Goal: Task Accomplishment & Management: Complete application form

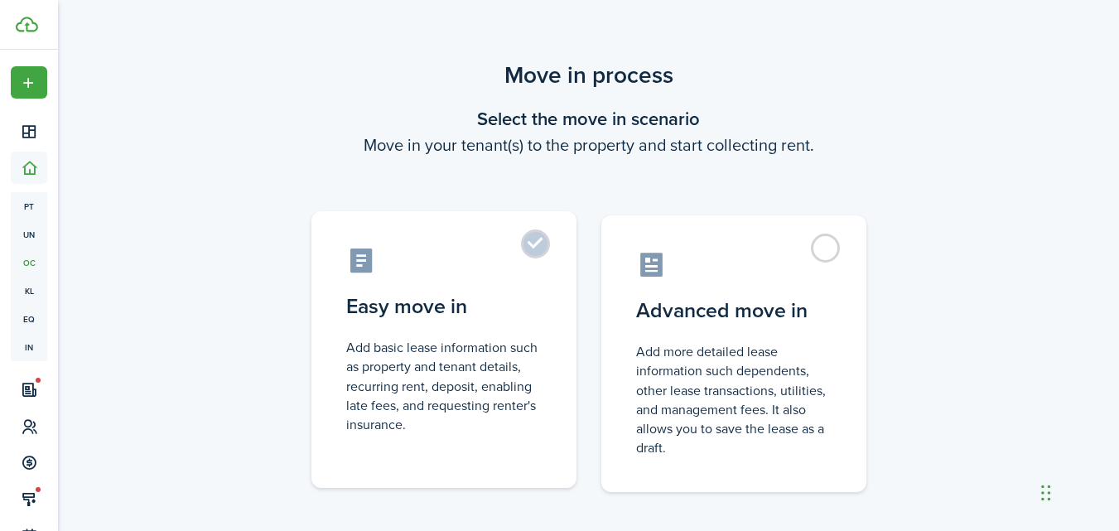
click at [535, 243] on label "Easy move in Add basic lease information such as property and tenant details, r…" at bounding box center [444, 349] width 265 height 277
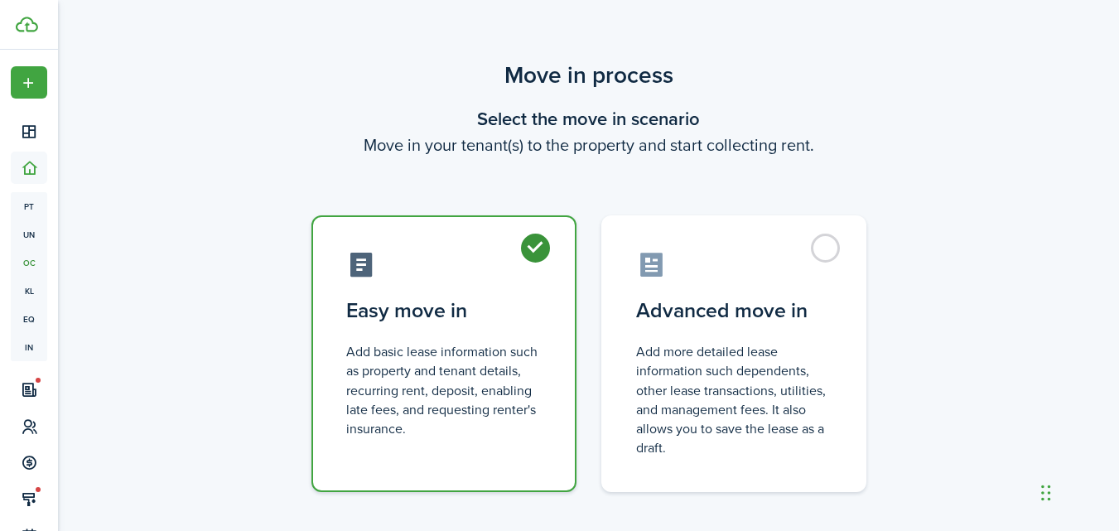
radio input "true"
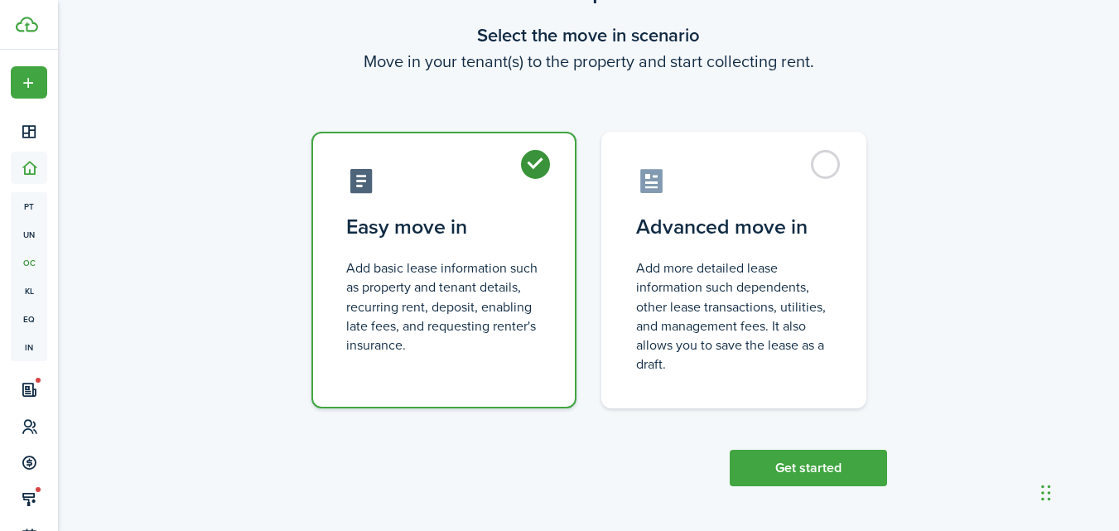
scroll to position [85, 0]
click at [785, 461] on button "Get started" at bounding box center [808, 467] width 157 height 36
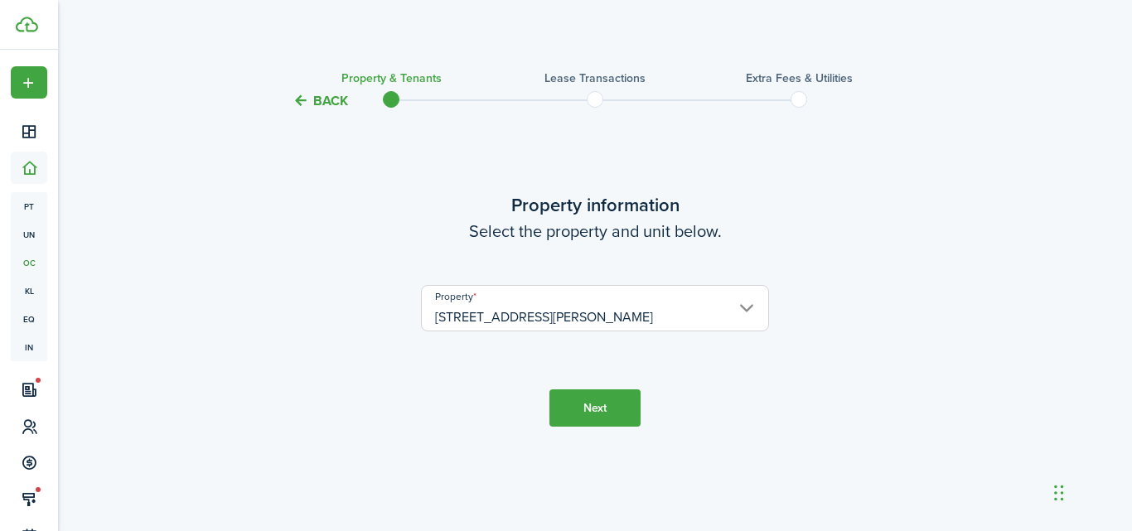
click at [605, 408] on button "Next" at bounding box center [594, 407] width 91 height 37
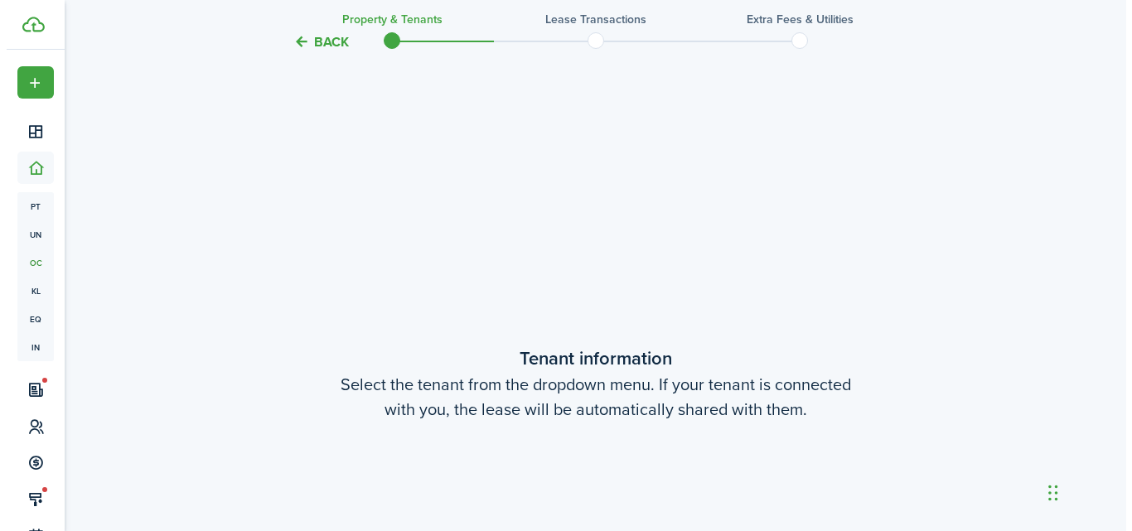
scroll to position [420, 0]
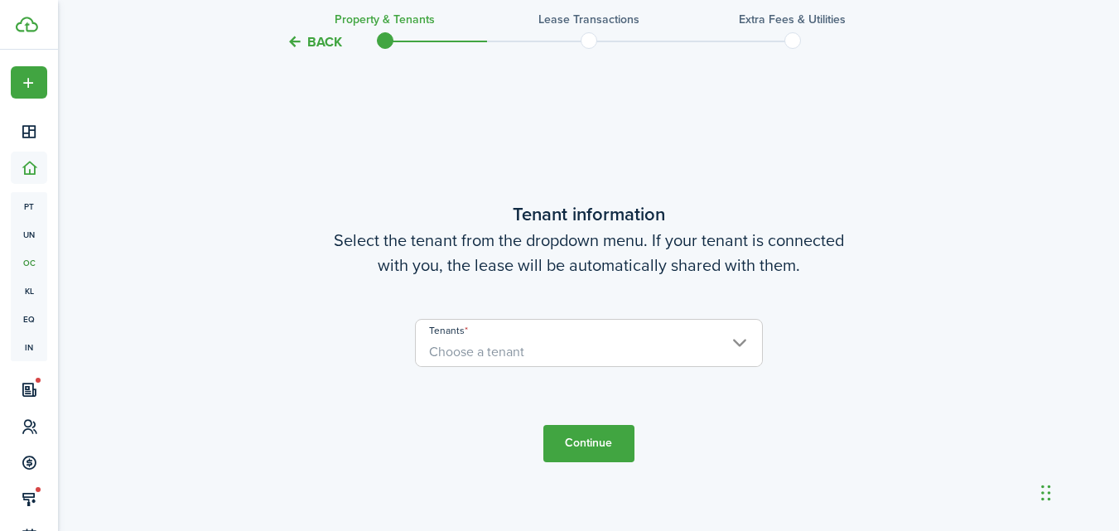
click at [524, 341] on span "Choose a tenant" at bounding box center [589, 352] width 346 height 28
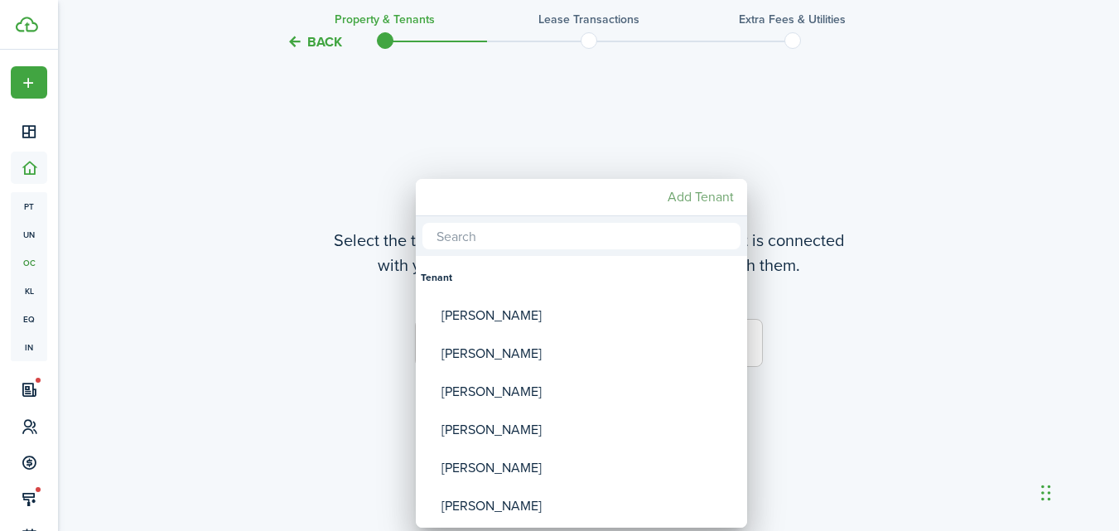
click at [717, 190] on mbsc-button "Add Tenant" at bounding box center [701, 197] width 80 height 30
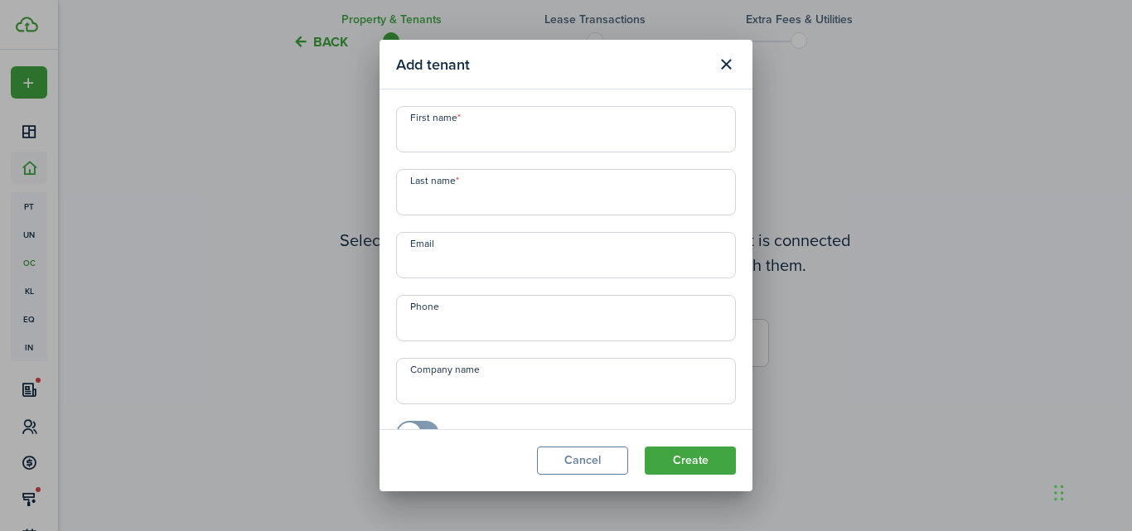
click at [539, 125] on input "First name" at bounding box center [566, 129] width 340 height 46
type input "Laniesha"
type input "[PERSON_NAME]"
click at [428, 258] on input "Email" at bounding box center [566, 255] width 340 height 46
paste input "[EMAIL_ADDRESS][DOMAIN_NAME]"
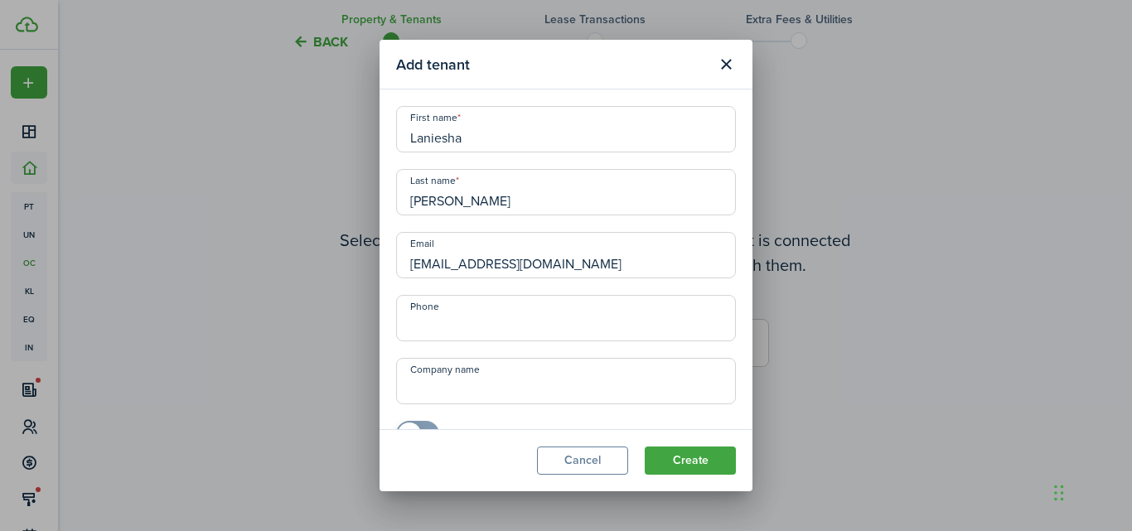
type input "[EMAIL_ADDRESS][DOMAIN_NAME]"
type input "[PHONE_NUMBER]"
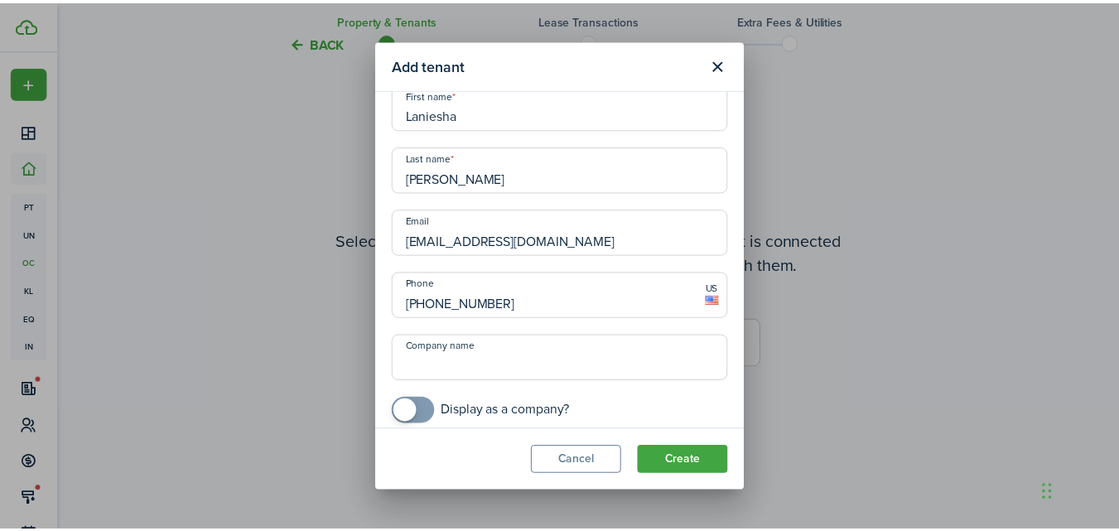
scroll to position [35, 0]
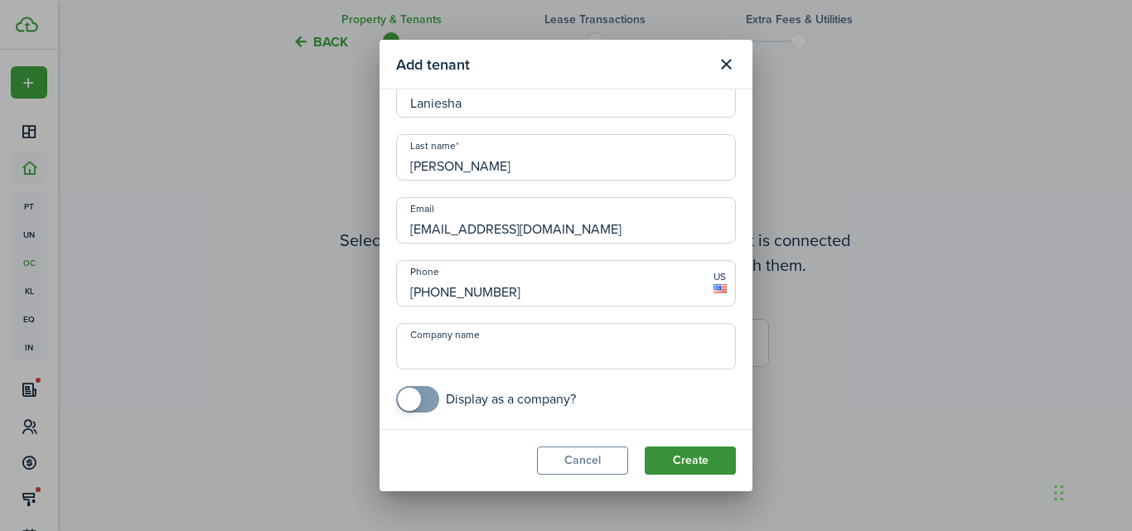
click at [687, 451] on button "Create" at bounding box center [690, 461] width 91 height 28
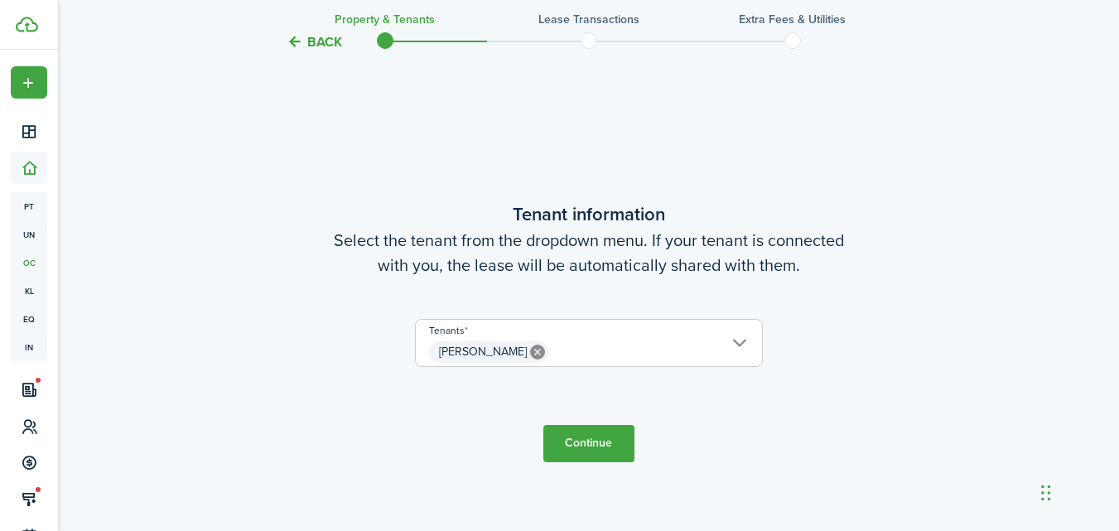
click at [570, 447] on button "Continue" at bounding box center [589, 443] width 91 height 37
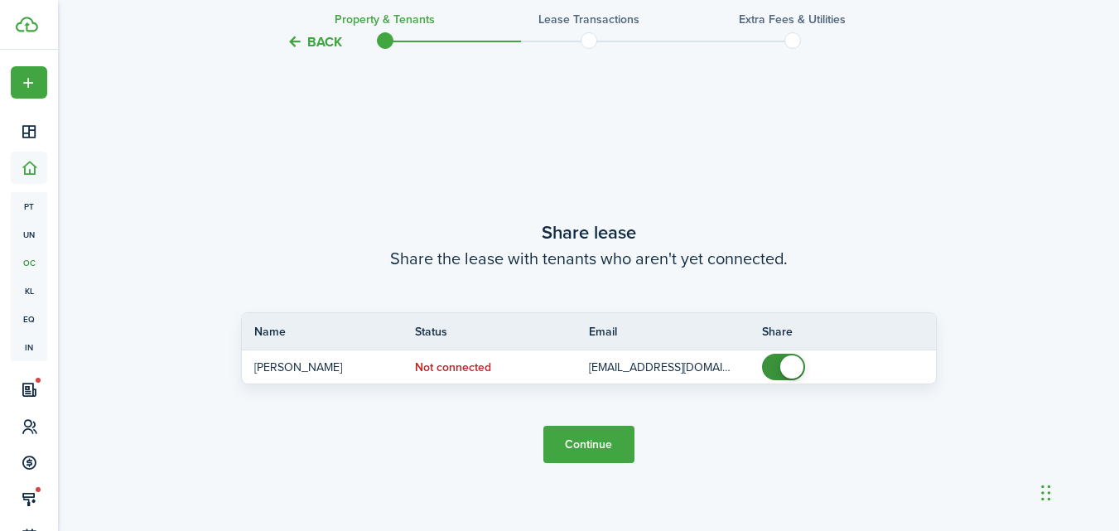
scroll to position [951, 0]
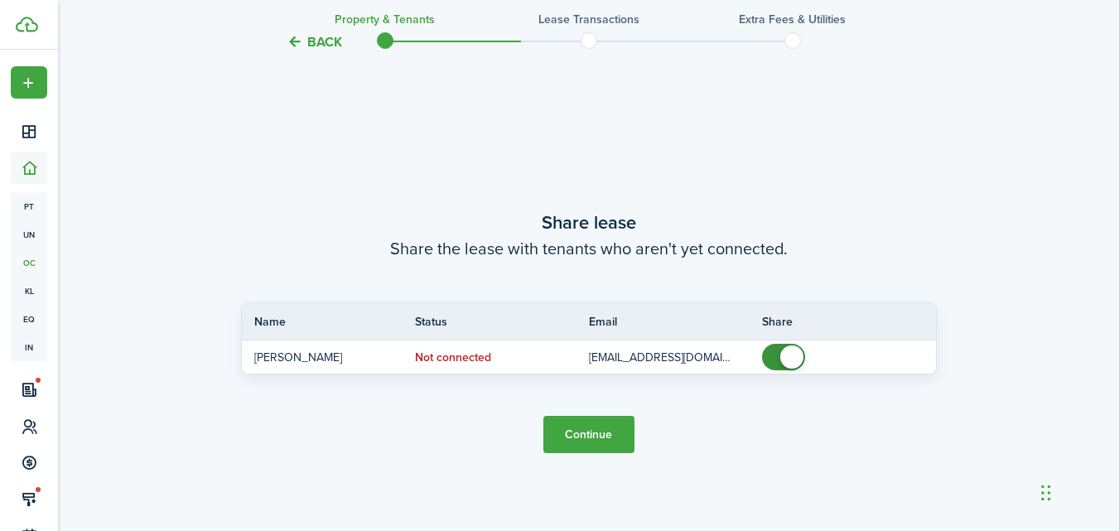
click at [579, 433] on button "Continue" at bounding box center [589, 434] width 91 height 37
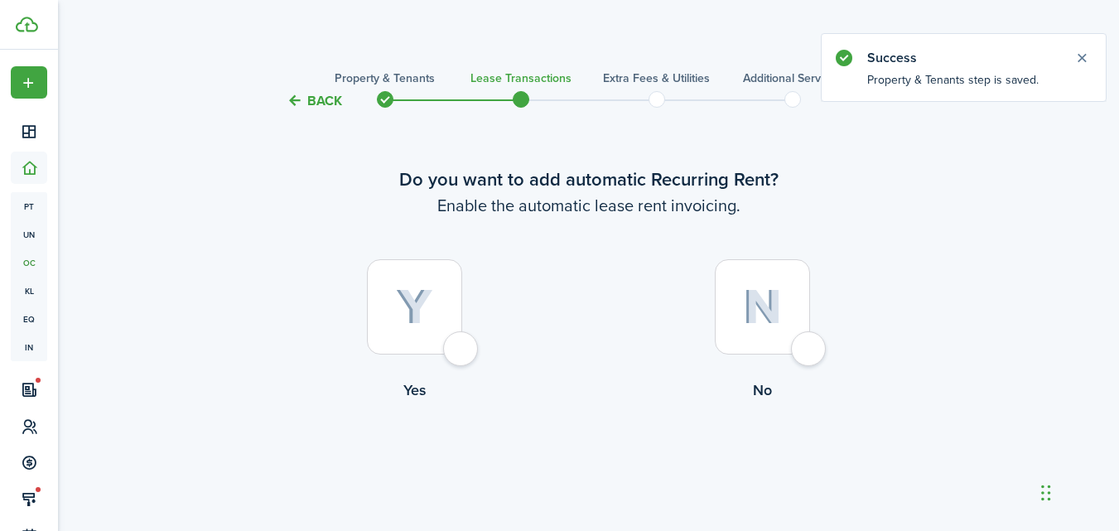
click at [458, 354] on div at bounding box center [414, 306] width 95 height 95
radio input "true"
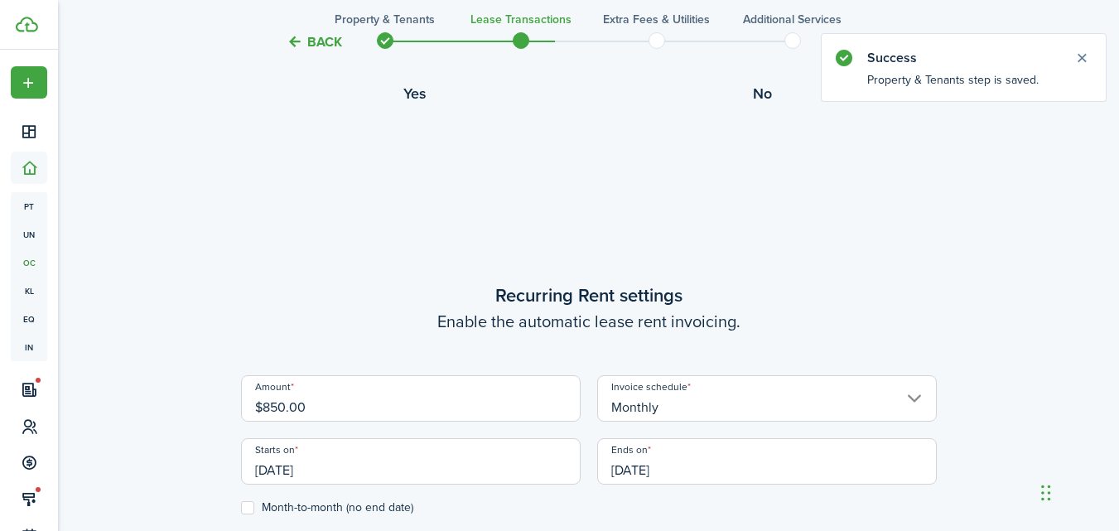
scroll to position [456, 0]
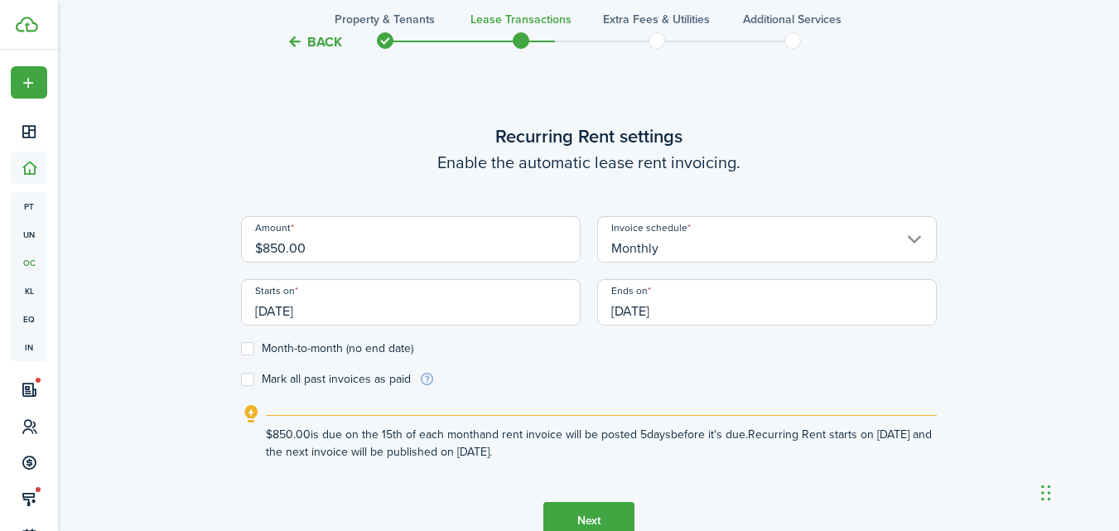
click at [404, 308] on input "[DATE]" at bounding box center [411, 302] width 340 height 46
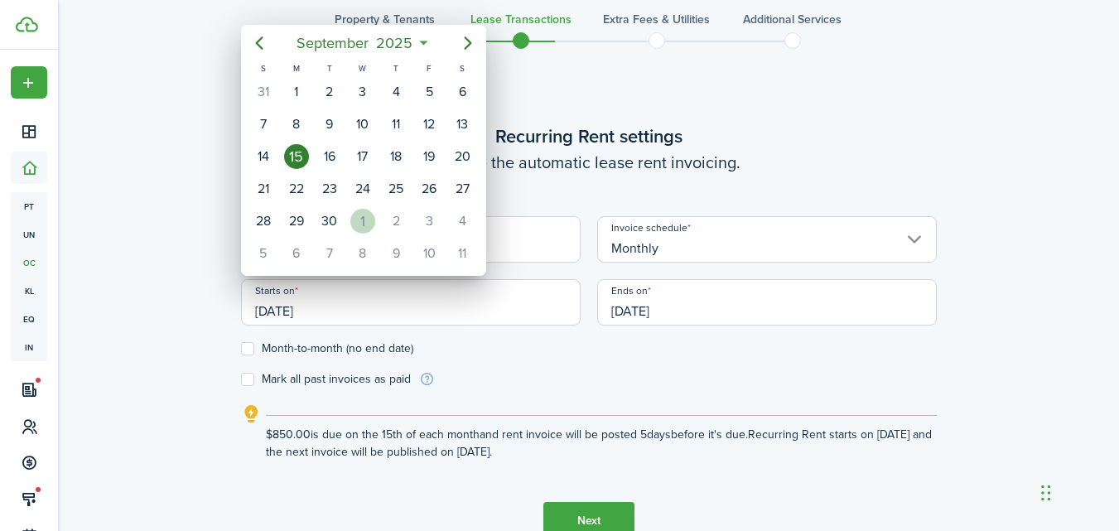
click at [355, 212] on div "1" at bounding box center [362, 221] width 25 height 25
type input "[DATE]"
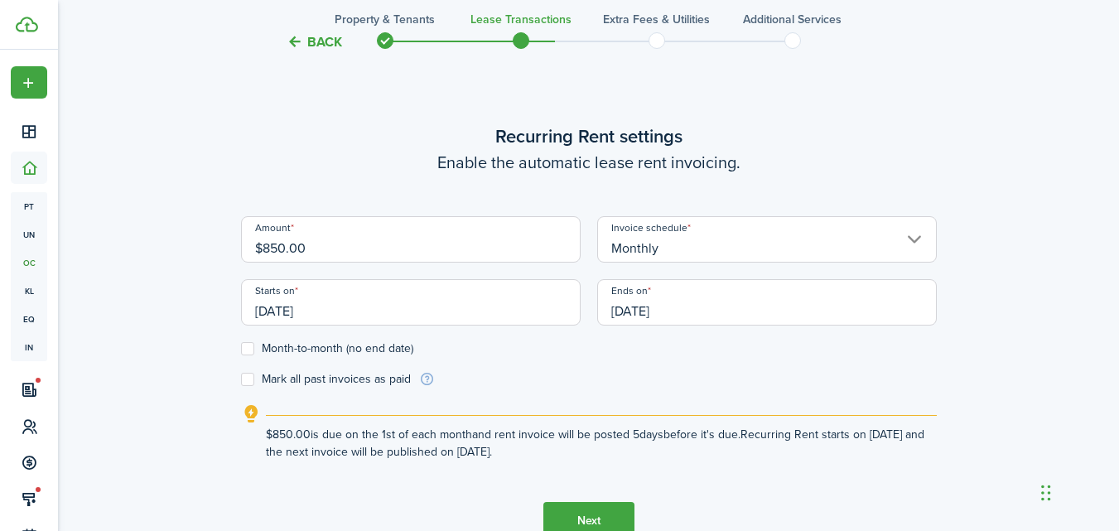
click at [727, 307] on input "[DATE]" at bounding box center [767, 302] width 340 height 46
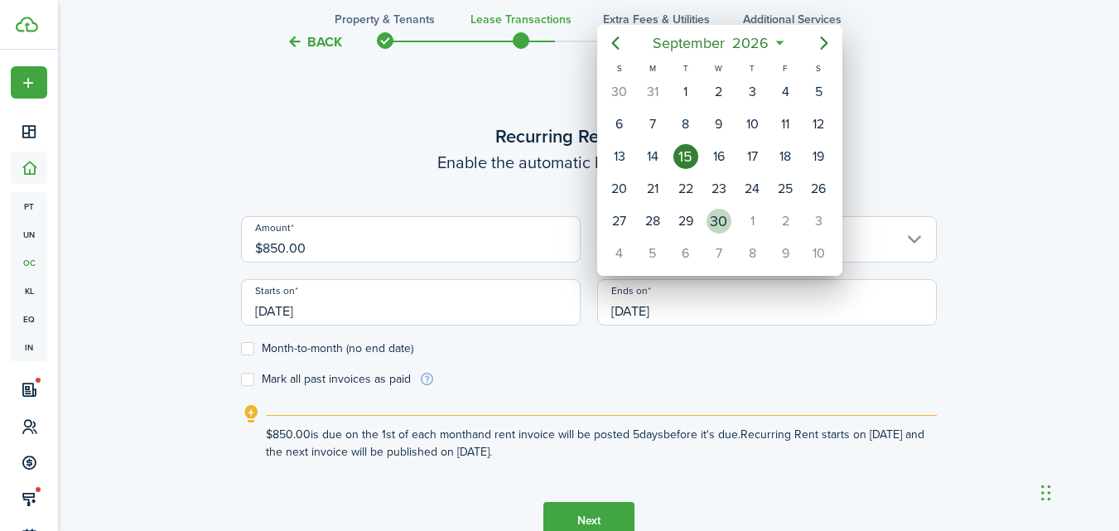
click at [715, 216] on div "30" at bounding box center [719, 221] width 25 height 25
type input "[DATE]"
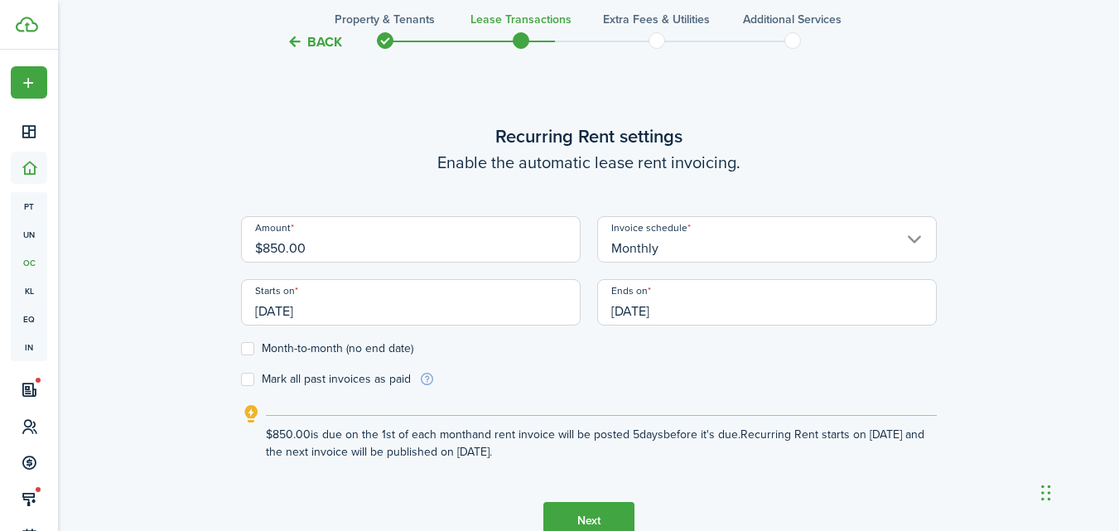
click at [380, 240] on input "$850.00" at bounding box center [411, 239] width 340 height 46
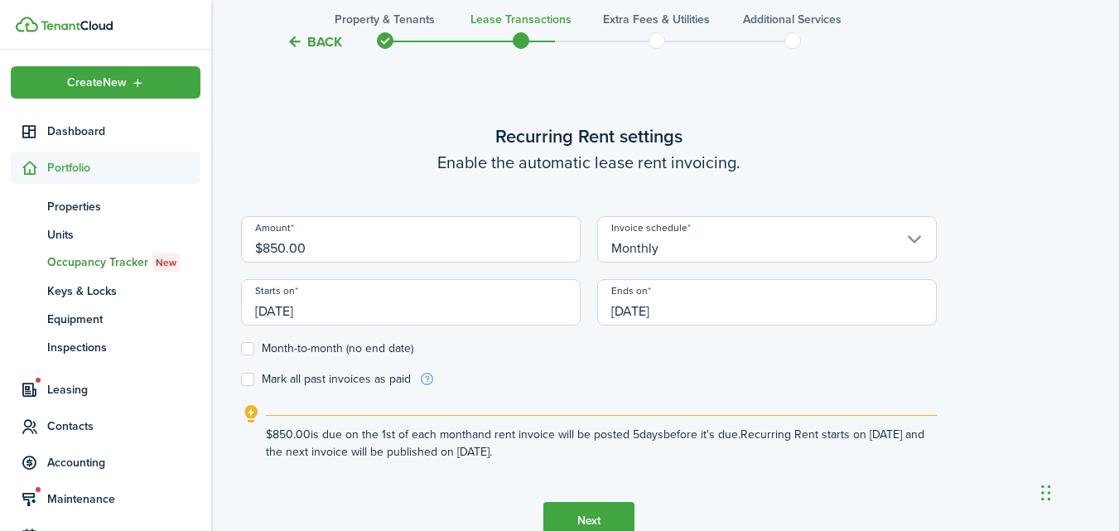
drag, startPoint x: 380, startPoint y: 240, endPoint x: 0, endPoint y: 243, distance: 380.3
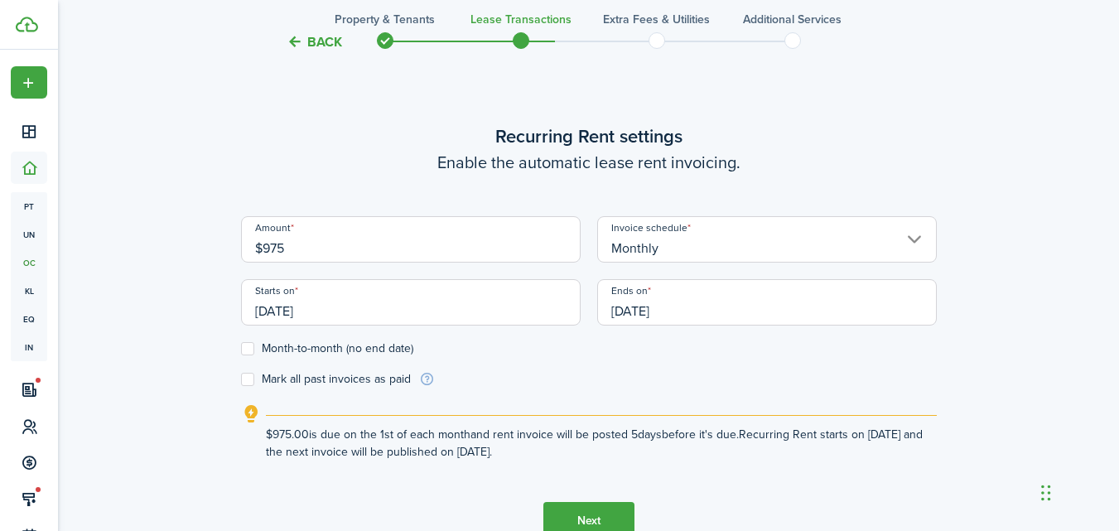
type input "$975.00"
click at [621, 516] on button "Next" at bounding box center [589, 520] width 91 height 37
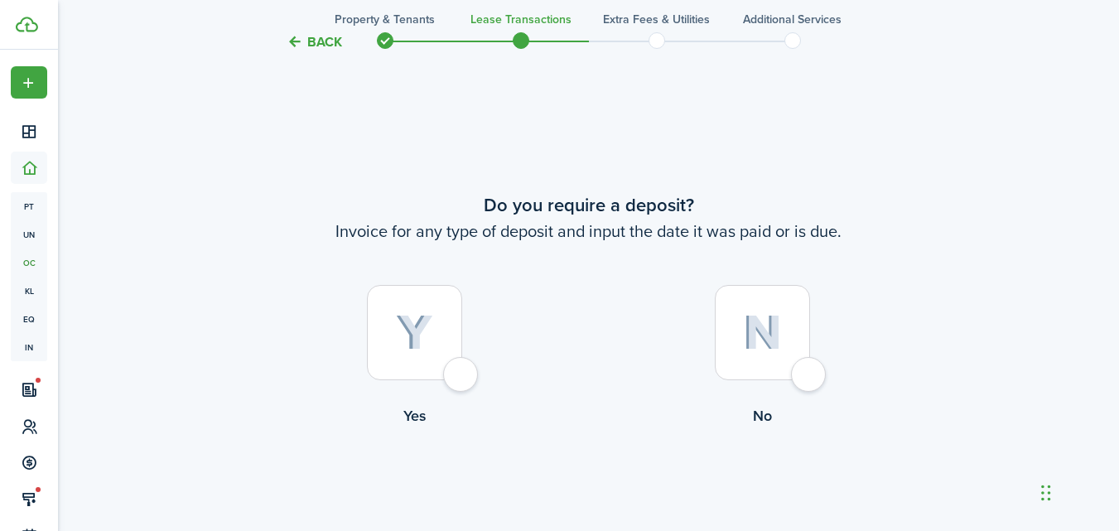
scroll to position [987, 0]
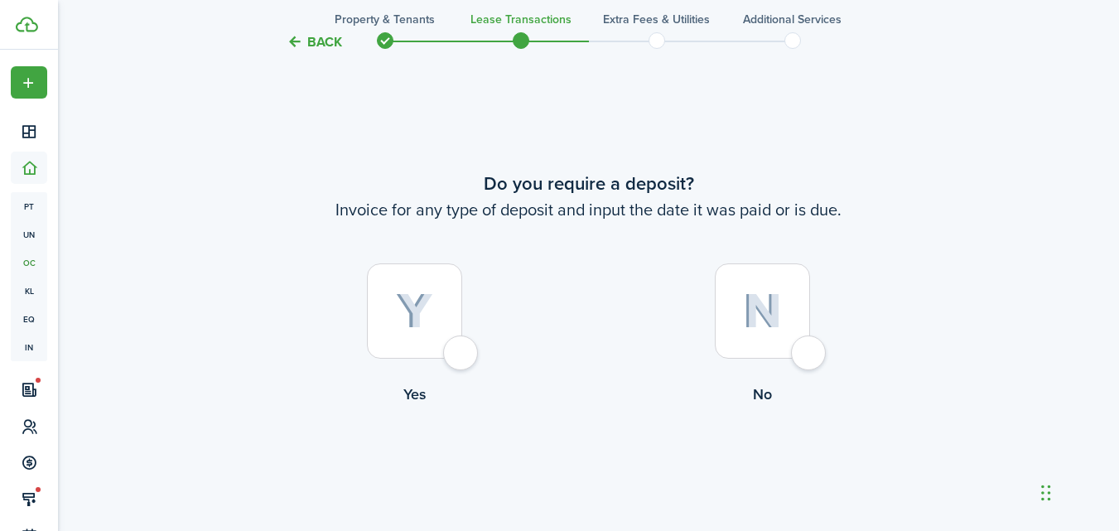
click at [462, 350] on div at bounding box center [414, 310] width 95 height 95
radio input "true"
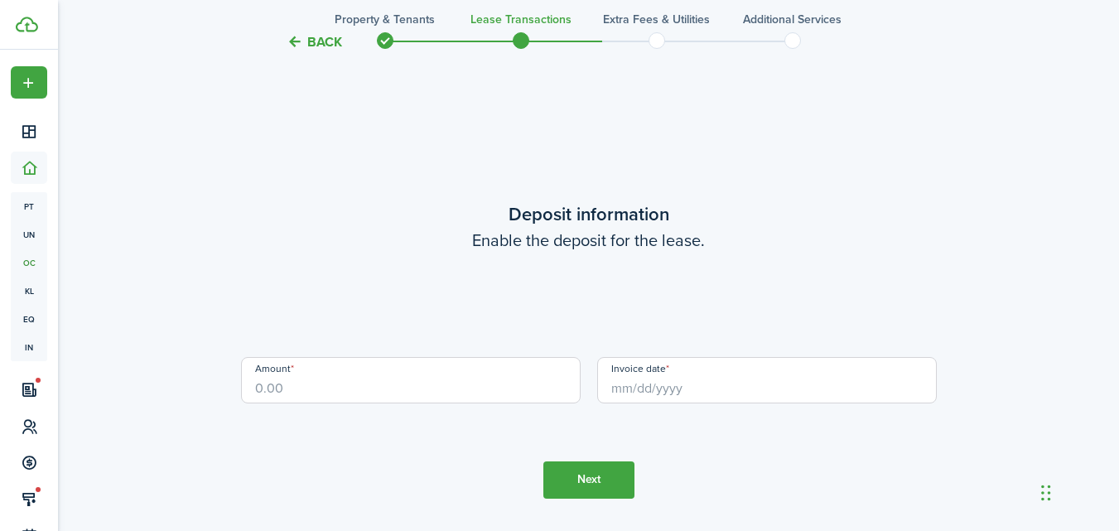
scroll to position [1518, 0]
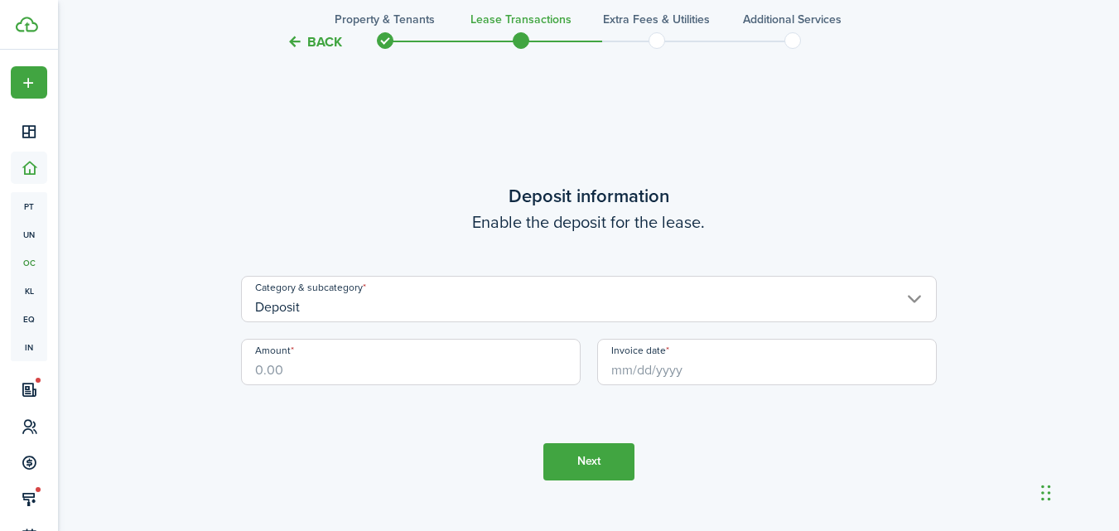
click at [457, 365] on input "Amount" at bounding box center [411, 362] width 340 height 46
type input "$900.00"
click at [627, 365] on input "Invoice date" at bounding box center [767, 362] width 340 height 46
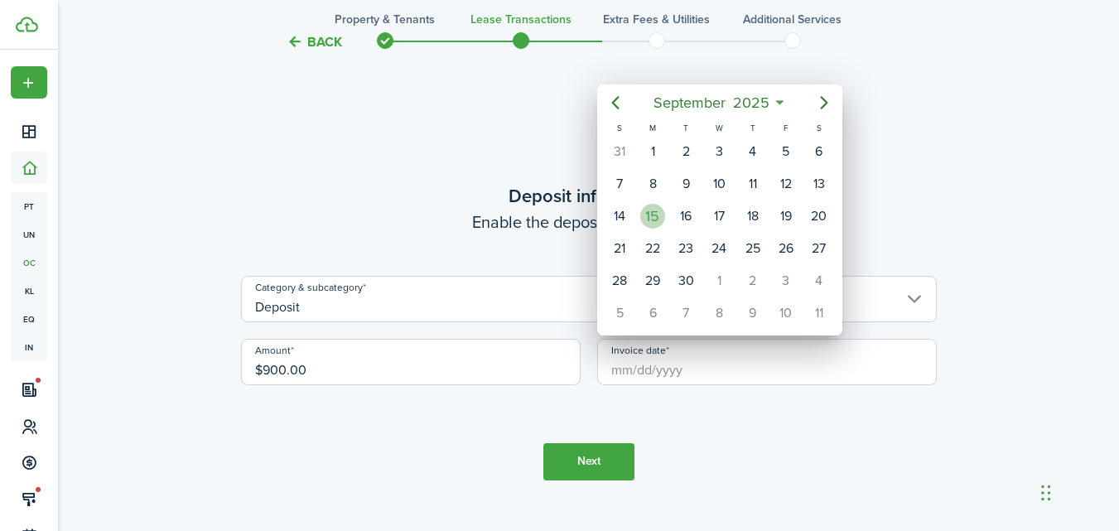
click at [647, 213] on div "15" at bounding box center [652, 216] width 25 height 25
type input "[DATE]"
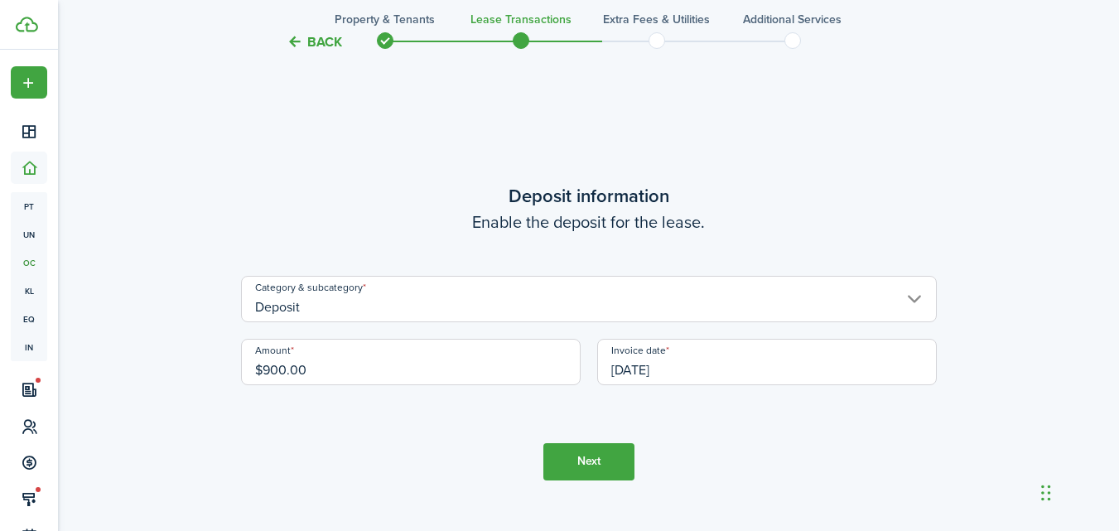
click at [583, 466] on button "Next" at bounding box center [589, 461] width 91 height 37
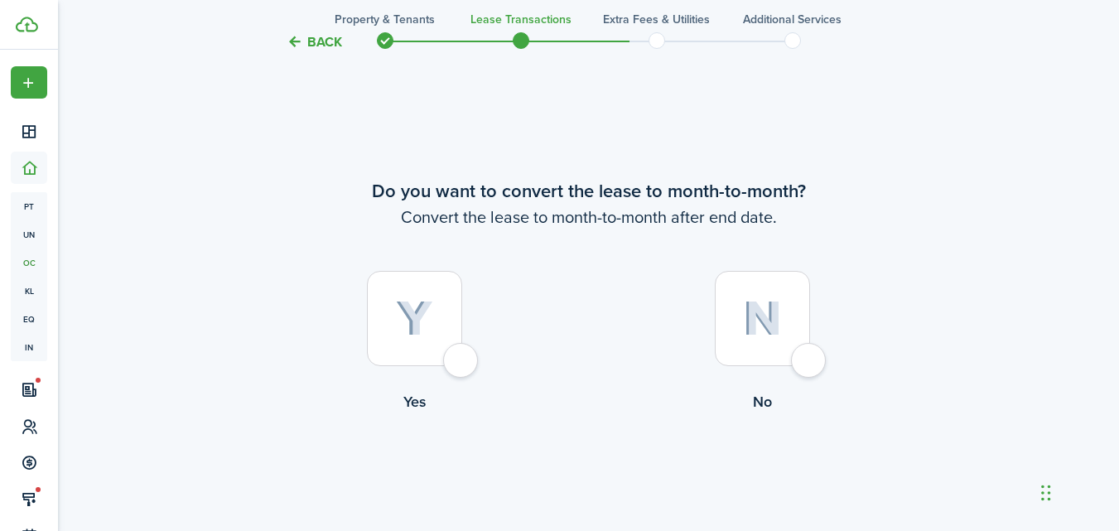
scroll to position [2049, 0]
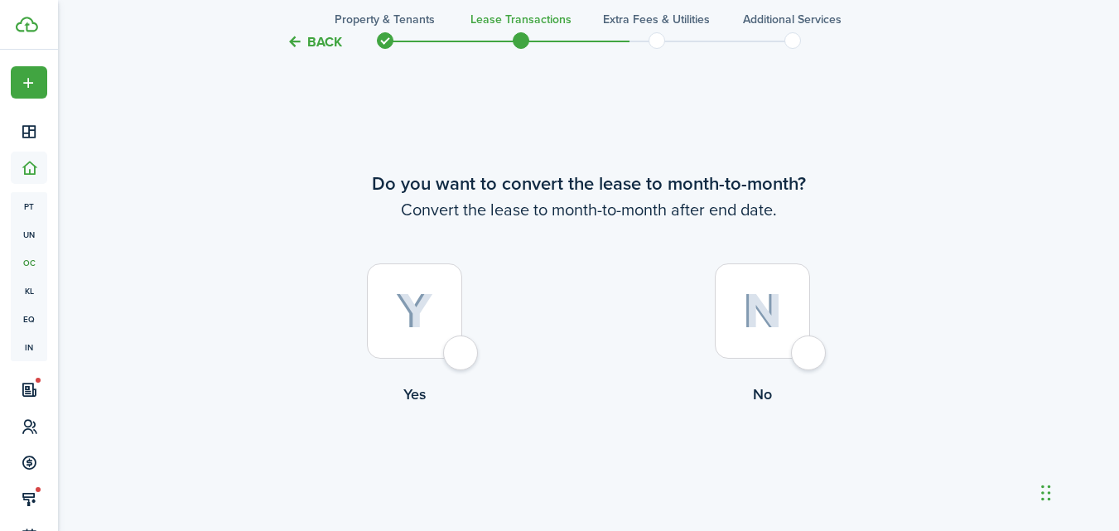
click at [462, 341] on div at bounding box center [414, 310] width 95 height 95
radio input "true"
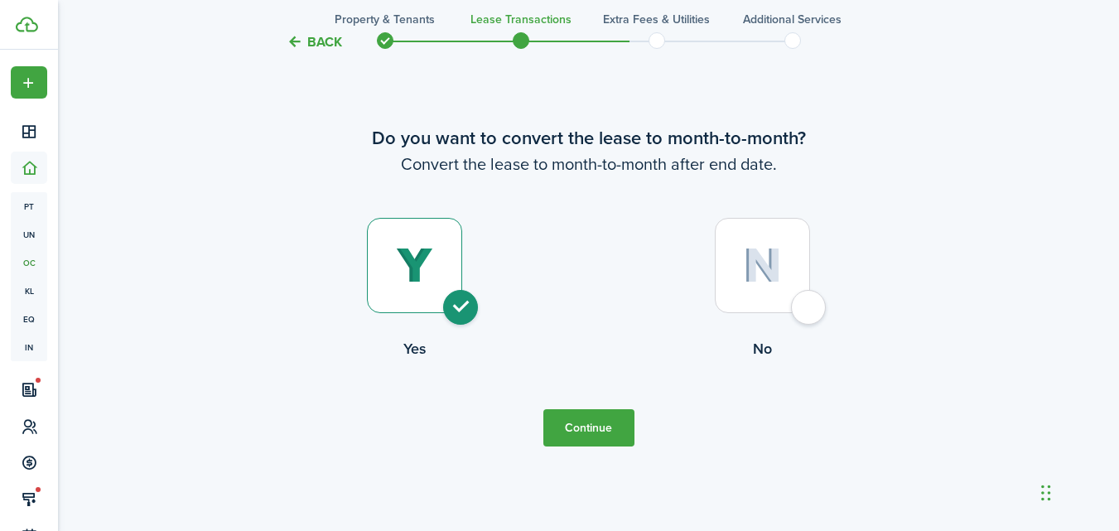
scroll to position [2132, 0]
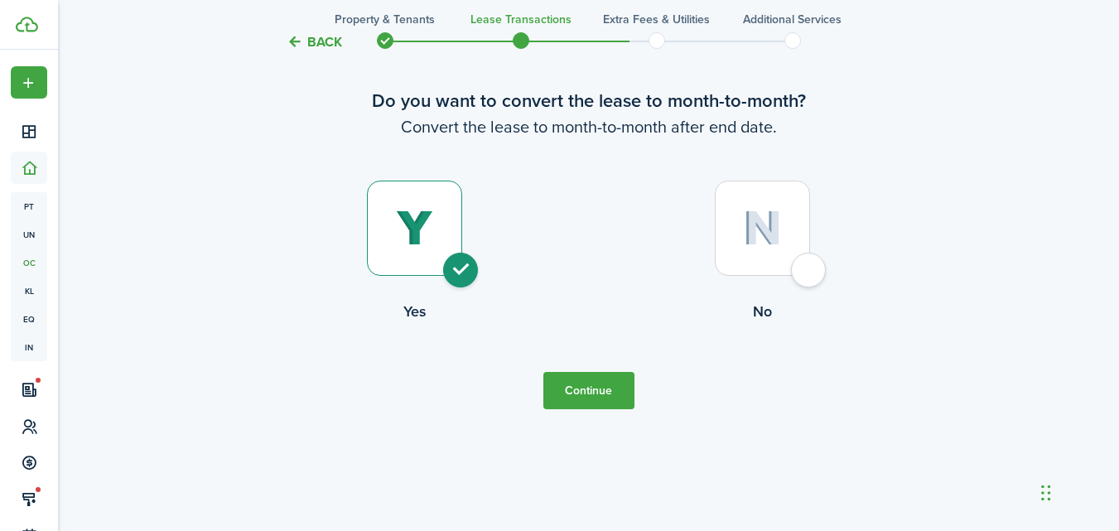
click at [585, 394] on button "Continue" at bounding box center [589, 390] width 91 height 37
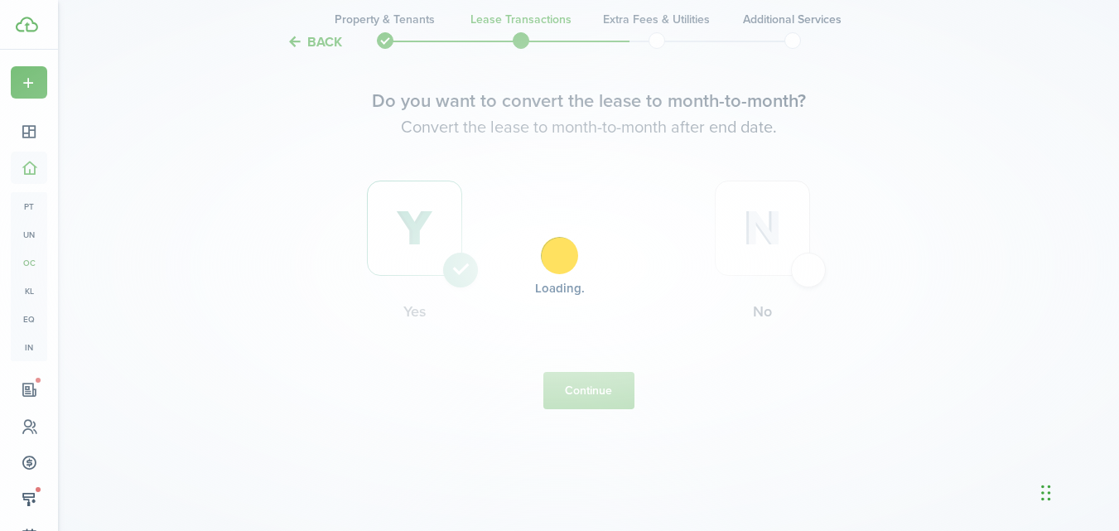
scroll to position [0, 0]
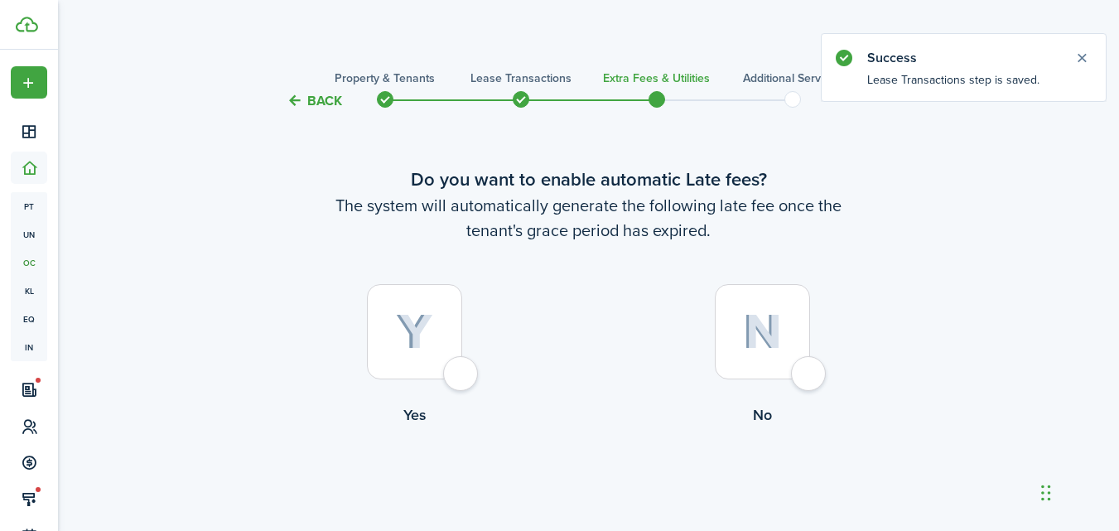
click at [462, 379] on div at bounding box center [414, 331] width 95 height 95
radio input "true"
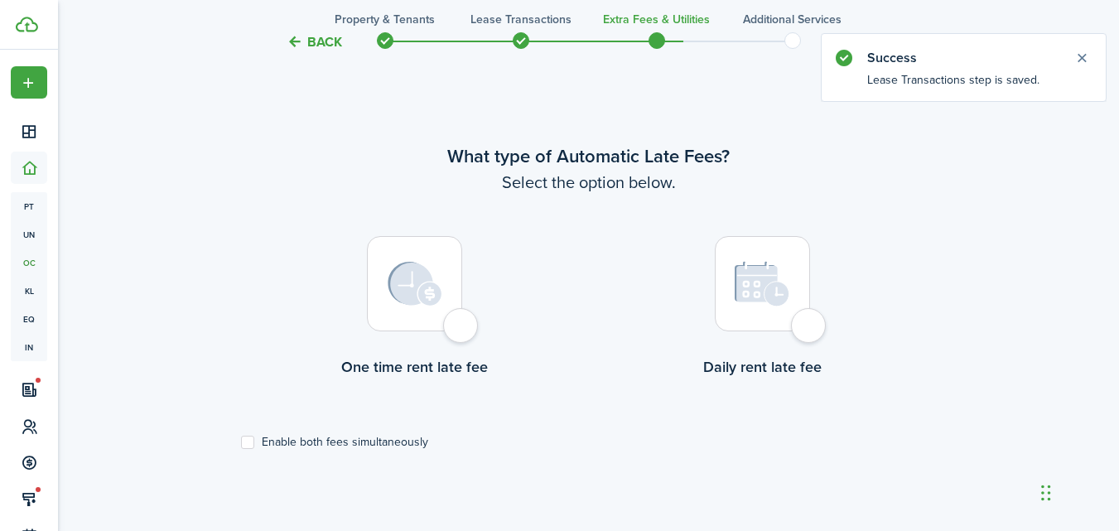
scroll to position [481, 0]
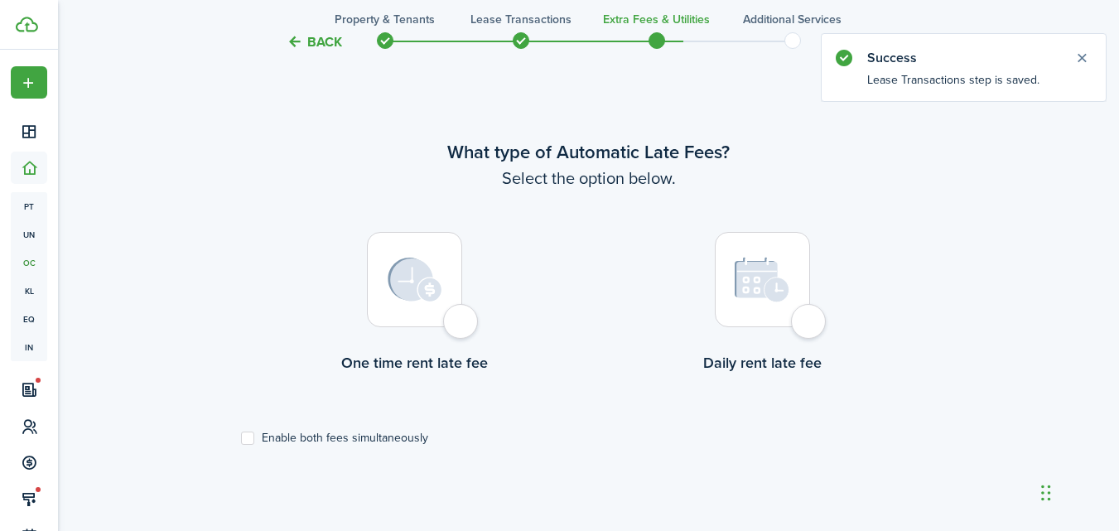
click at [246, 433] on label "Enable both fees simultaneously" at bounding box center [334, 438] width 187 height 13
click at [241, 438] on input "Enable both fees simultaneously" at bounding box center [240, 438] width 1 height 1
checkbox input "true"
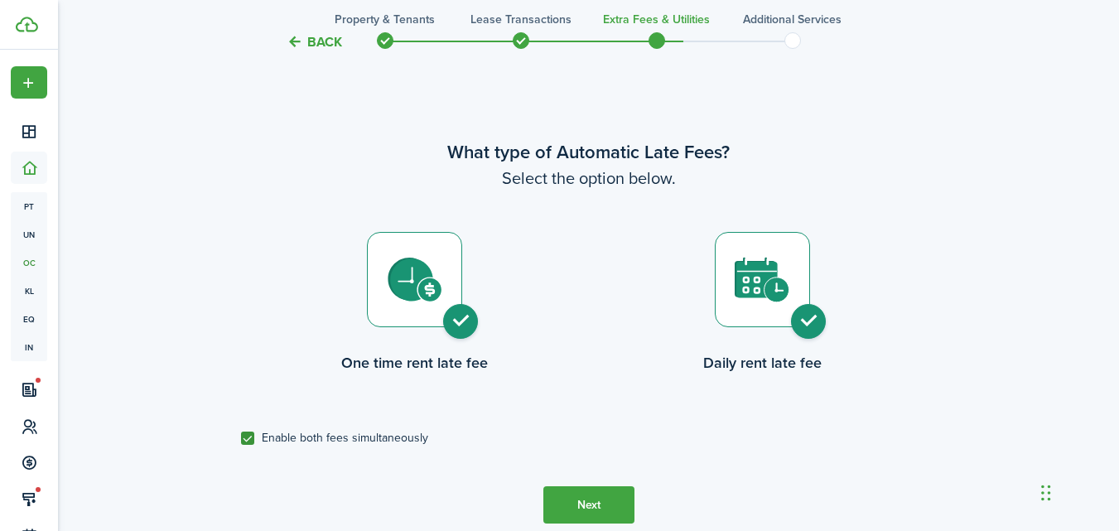
click at [606, 507] on button "Next" at bounding box center [589, 504] width 91 height 37
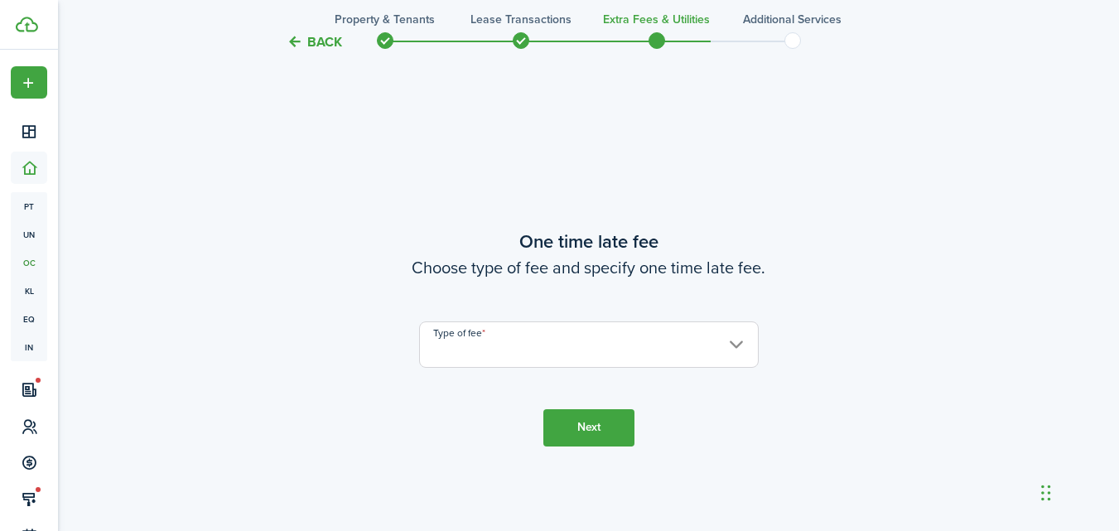
scroll to position [1012, 0]
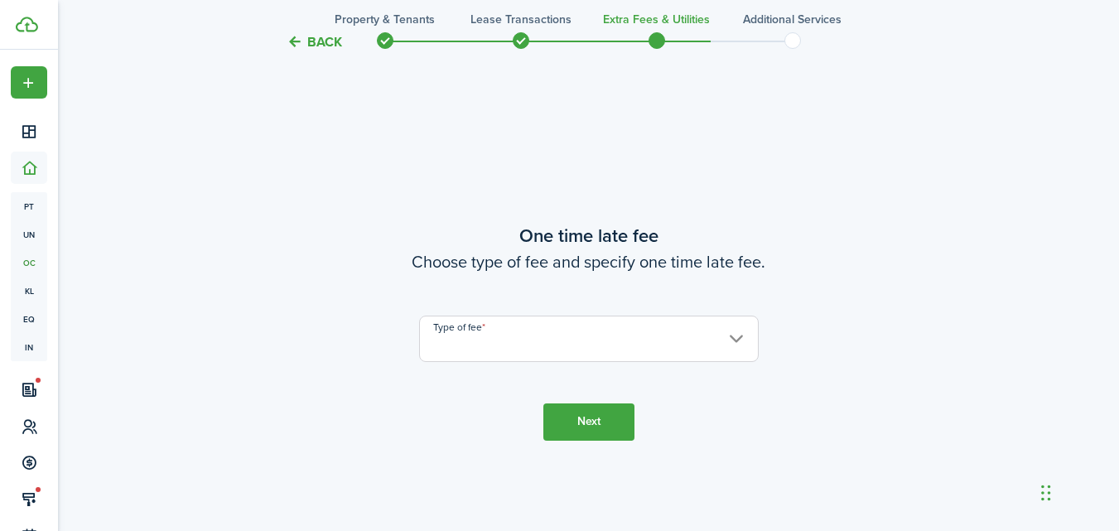
click at [606, 336] on input "Type of fee" at bounding box center [589, 339] width 340 height 46
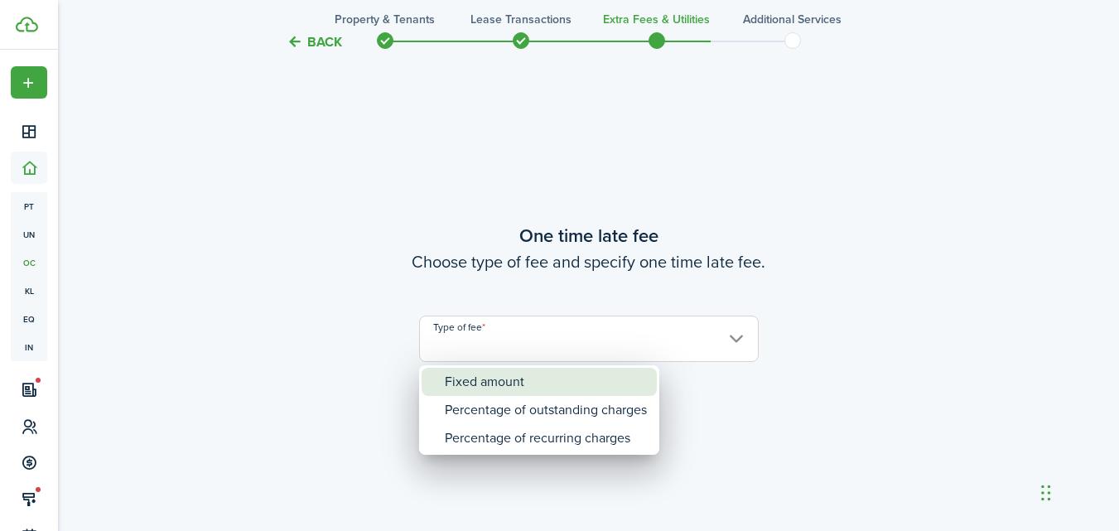
click at [583, 382] on div "Fixed amount" at bounding box center [546, 382] width 202 height 28
type input "Fixed amount"
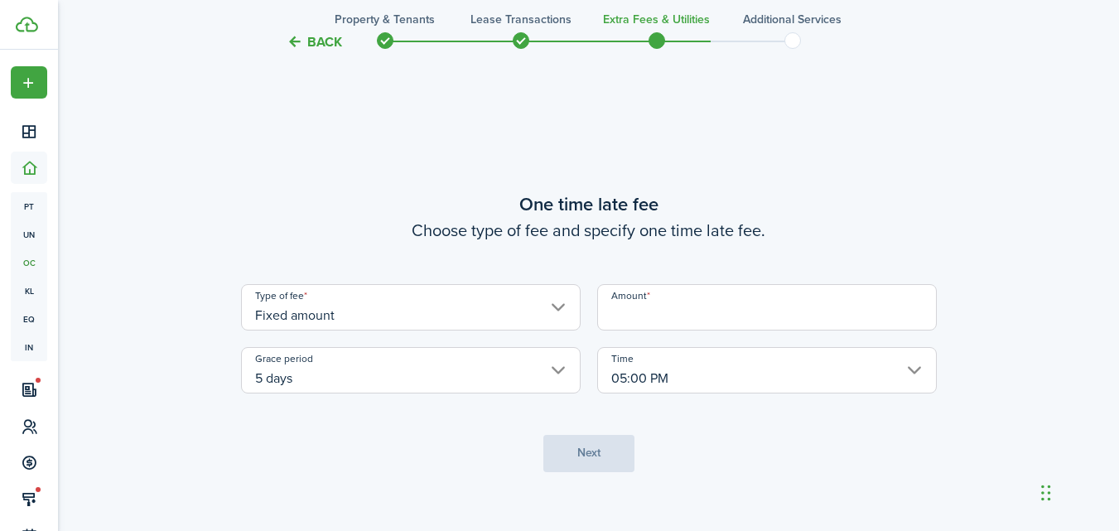
click at [655, 318] on input "Amount" at bounding box center [767, 307] width 340 height 46
type input "$100.00"
click at [420, 365] on input "5 days" at bounding box center [411, 370] width 340 height 46
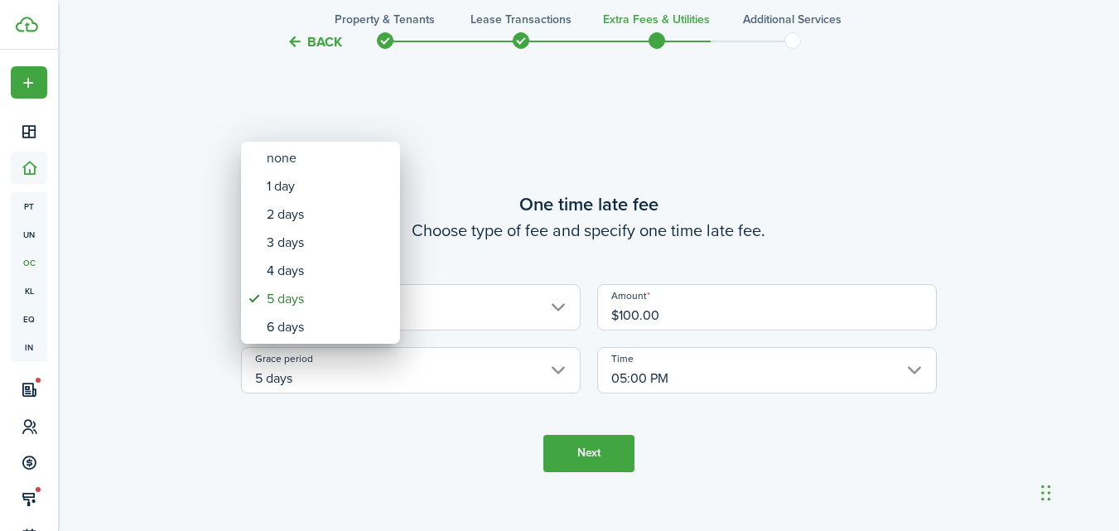
click at [420, 365] on div at bounding box center [559, 265] width 1384 height 796
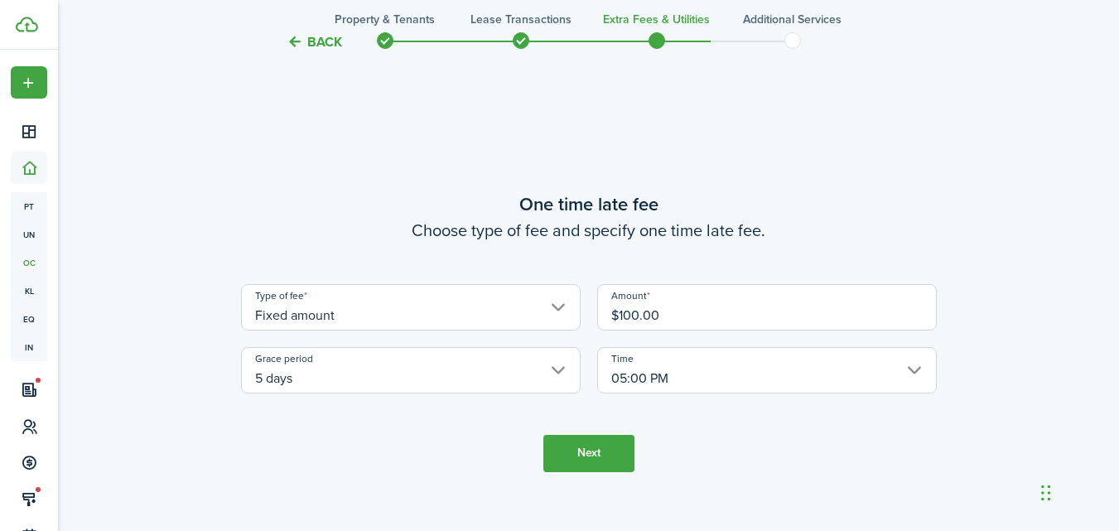
click at [588, 455] on button "Next" at bounding box center [589, 453] width 91 height 37
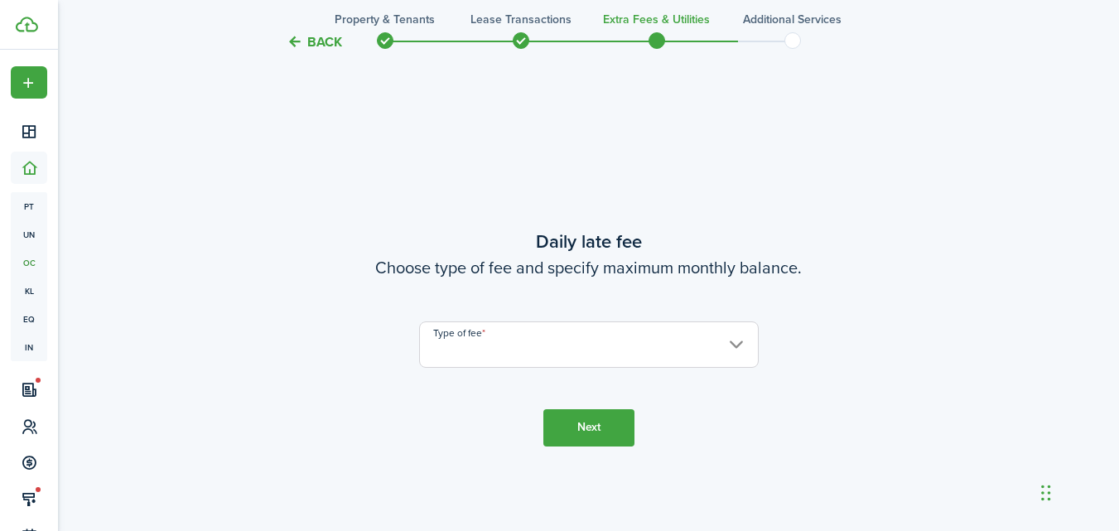
scroll to position [1543, 0]
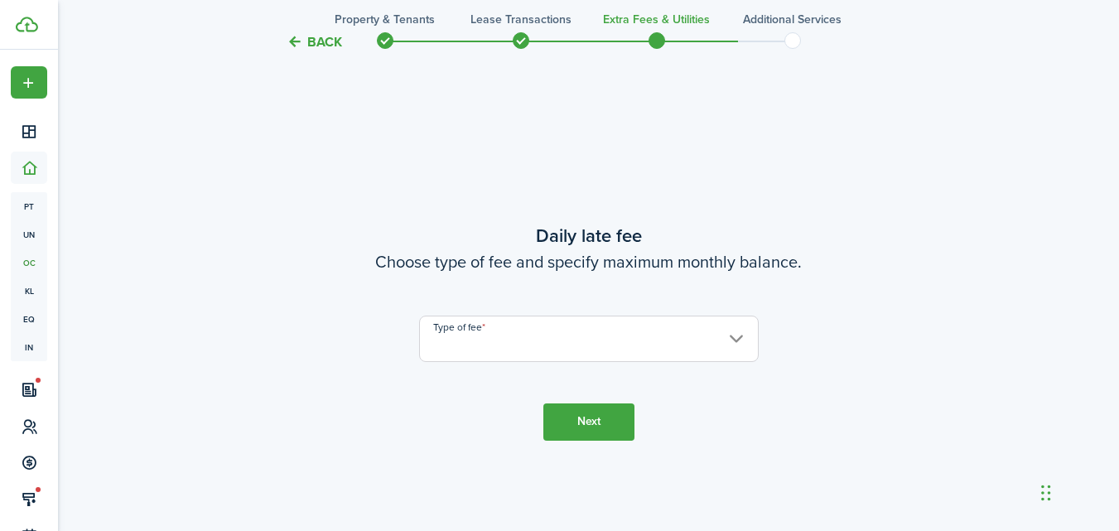
click at [573, 350] on input "Type of fee" at bounding box center [589, 339] width 340 height 46
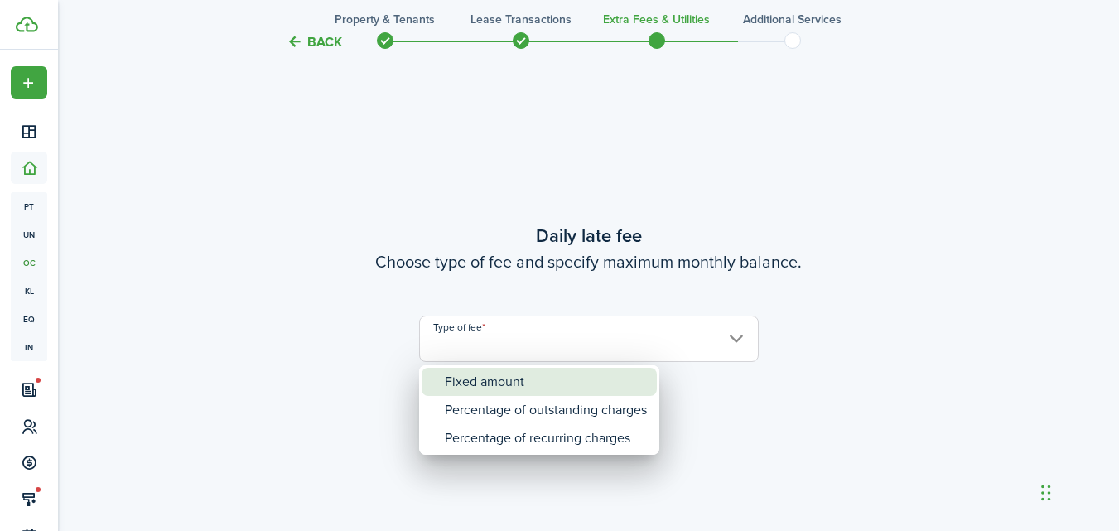
click at [565, 377] on div "Fixed amount" at bounding box center [546, 382] width 202 height 28
type input "Fixed amount"
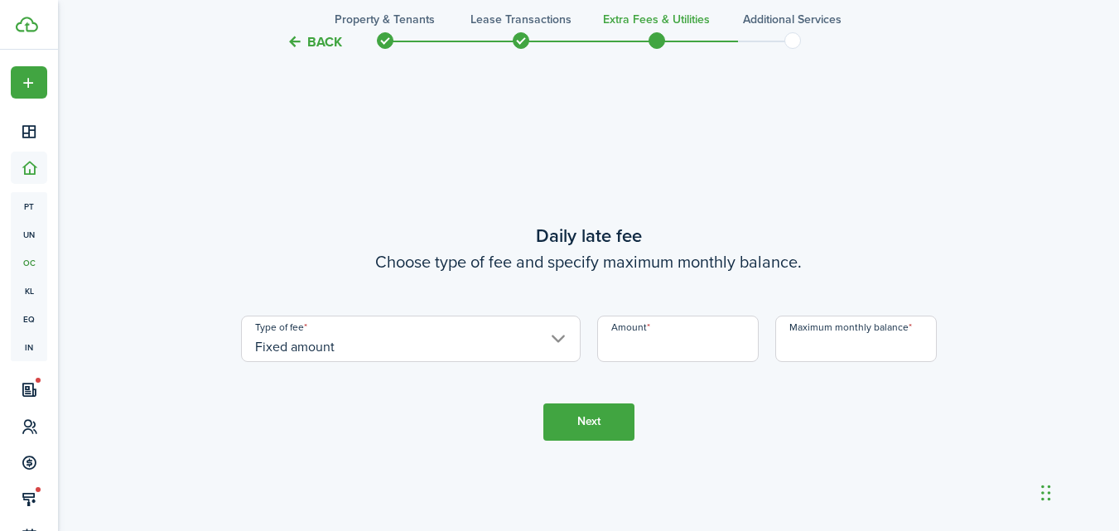
click at [658, 331] on input "Amount" at bounding box center [678, 339] width 162 height 46
type input "$10.00"
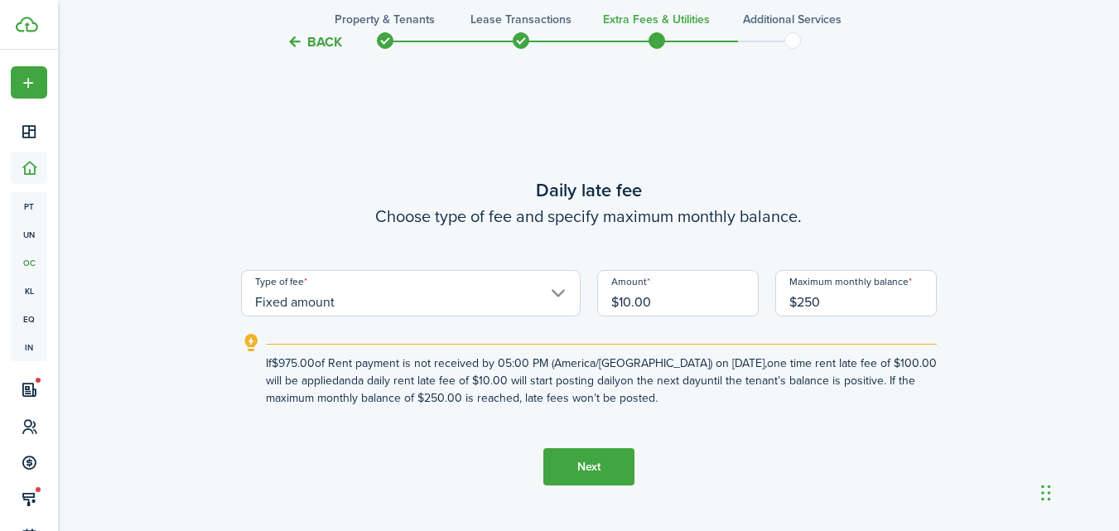
type input "$250.00"
drag, startPoint x: 875, startPoint y: 295, endPoint x: 631, endPoint y: 297, distance: 243.6
click at [631, 297] on div "Type of fee Fixed amount Amount $10.00 Maximum monthly balance $250.00" at bounding box center [589, 293] width 713 height 46
type input "$350.00"
click at [598, 457] on button "Next" at bounding box center [589, 466] width 91 height 37
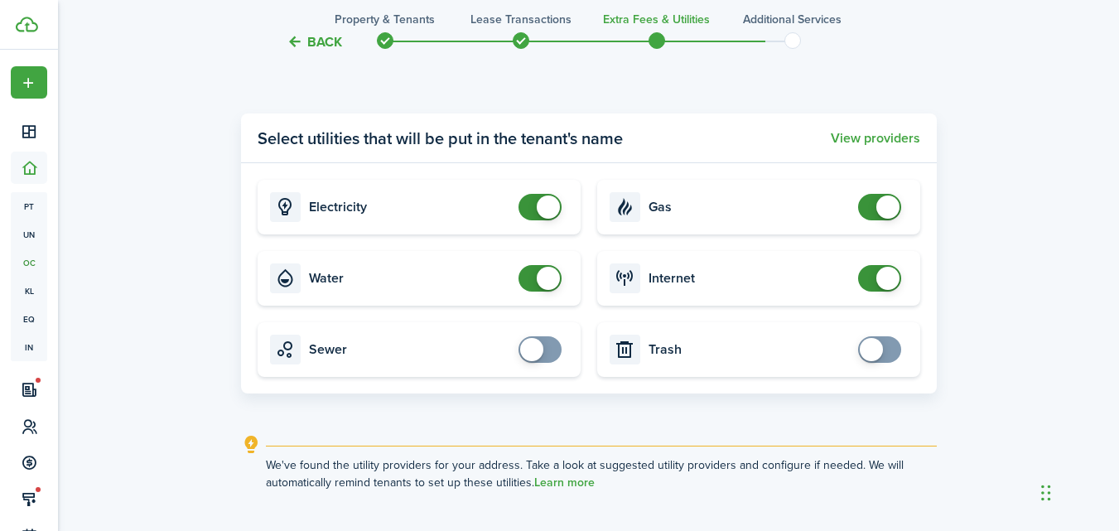
scroll to position [2239, 0]
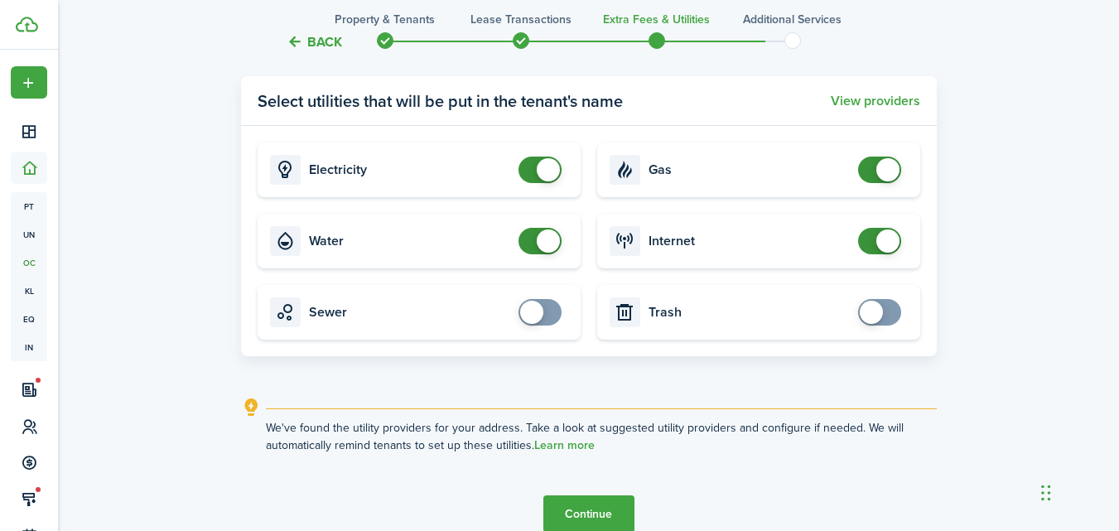
click at [599, 511] on button "Continue" at bounding box center [589, 513] width 91 height 37
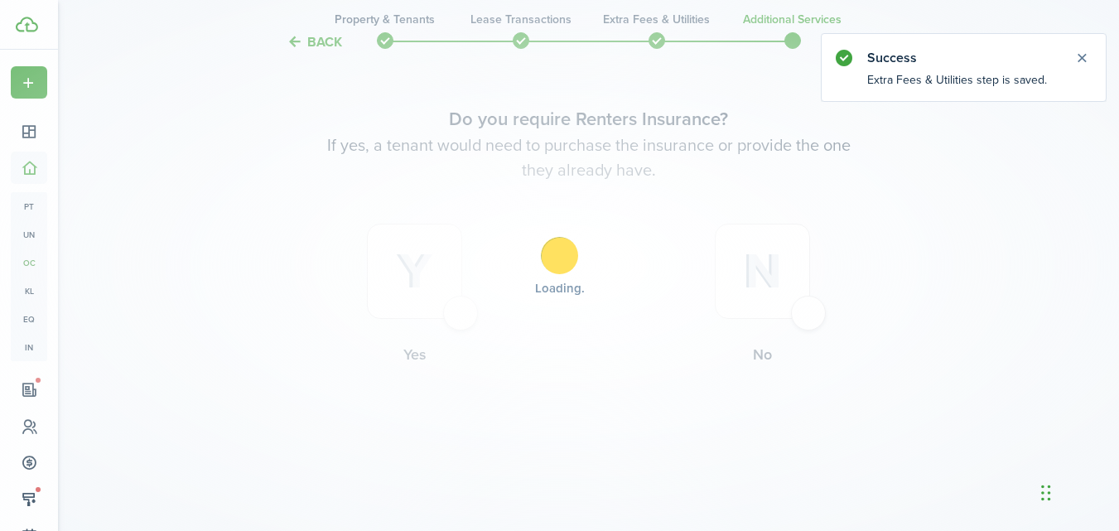
scroll to position [0, 0]
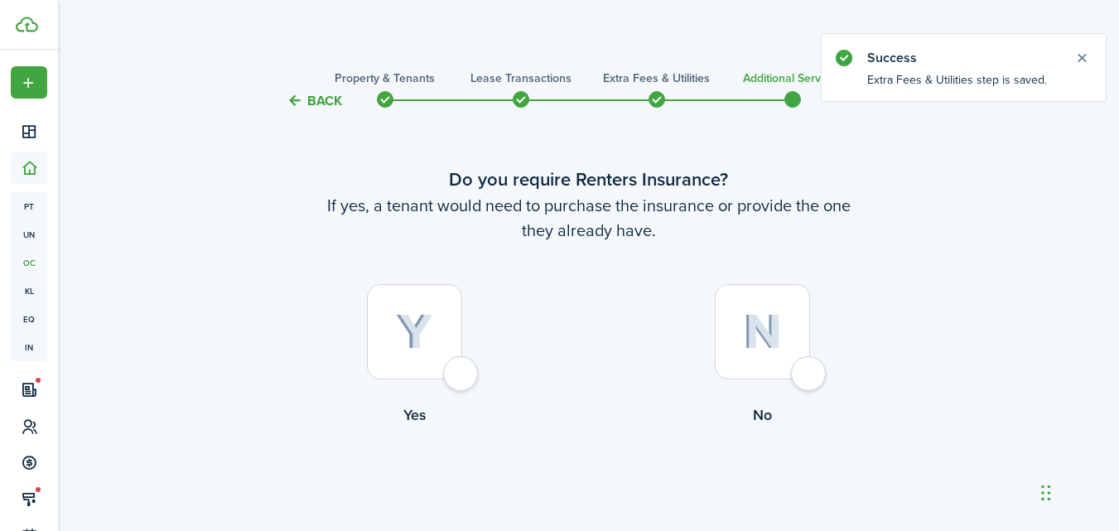
click at [462, 368] on div at bounding box center [414, 331] width 95 height 95
radio input "true"
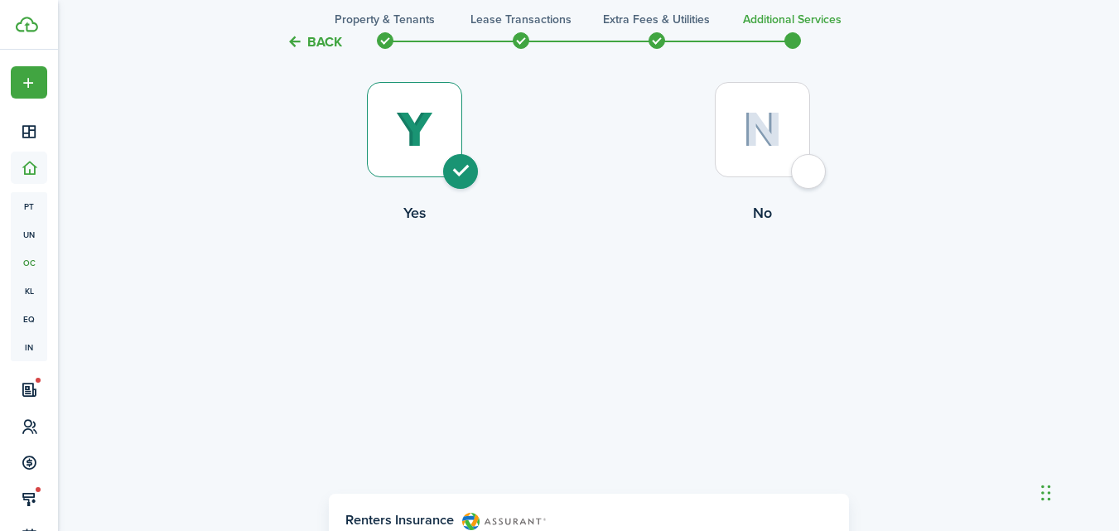
scroll to position [497, 0]
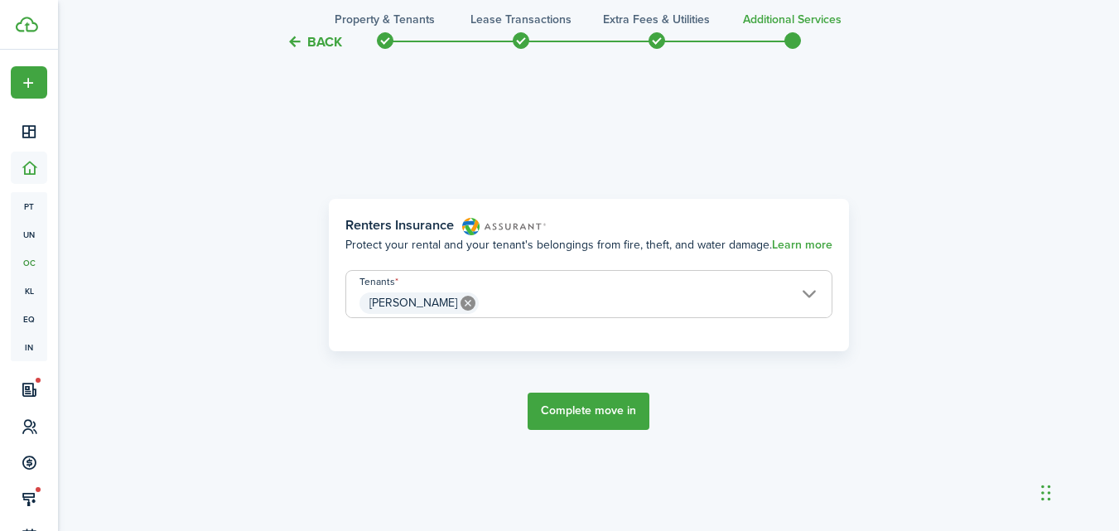
click at [595, 395] on button "Complete move in" at bounding box center [589, 411] width 122 height 37
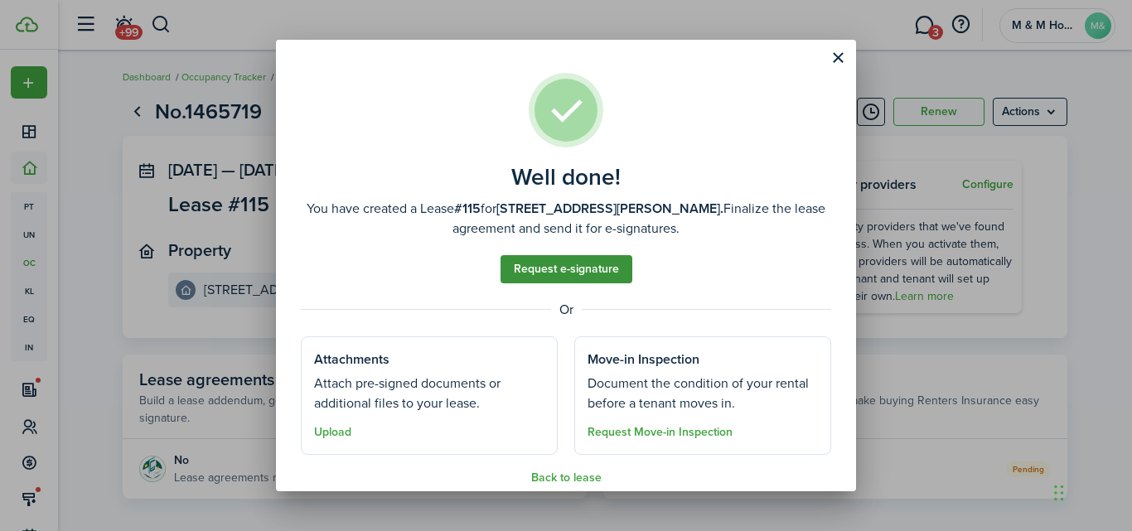
click at [563, 270] on link "Request e-signature" at bounding box center [566, 269] width 132 height 28
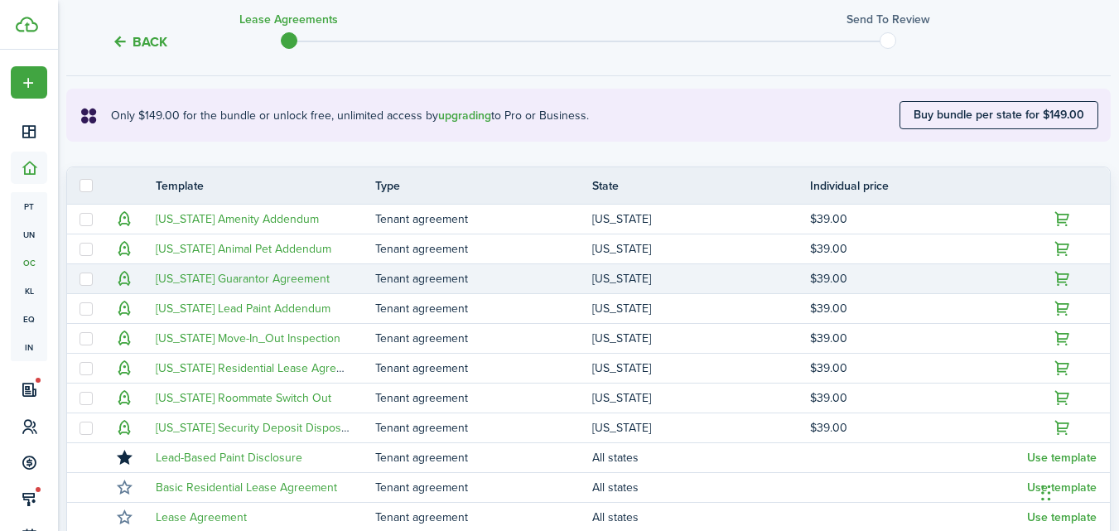
scroll to position [331, 0]
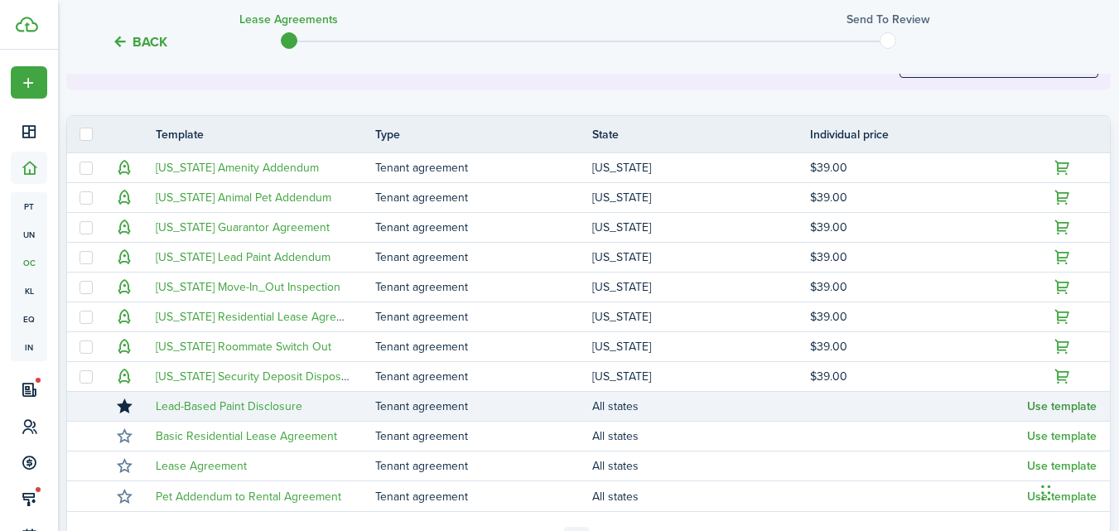
click at [1042, 403] on button "Use template" at bounding box center [1062, 406] width 70 height 13
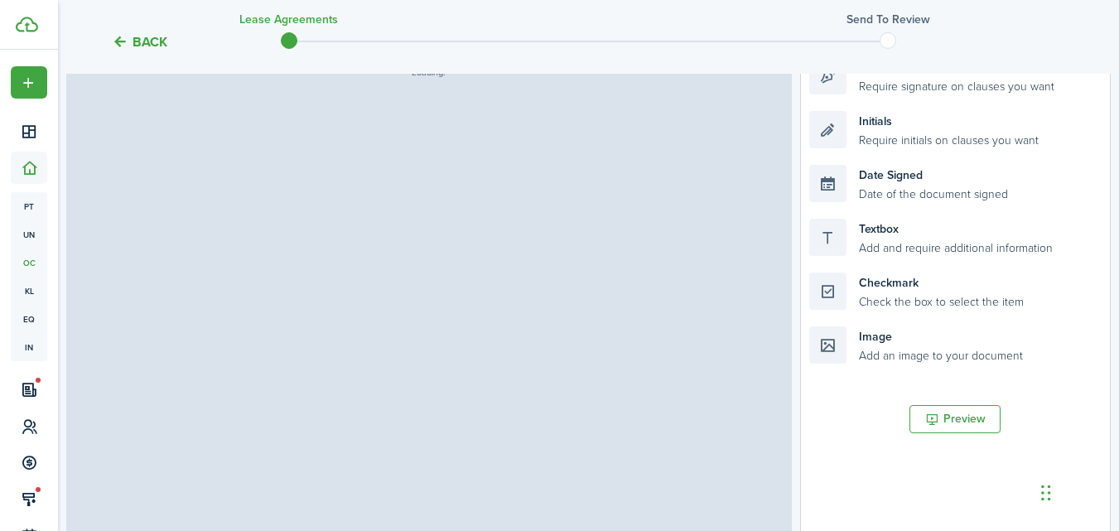
select select "fit"
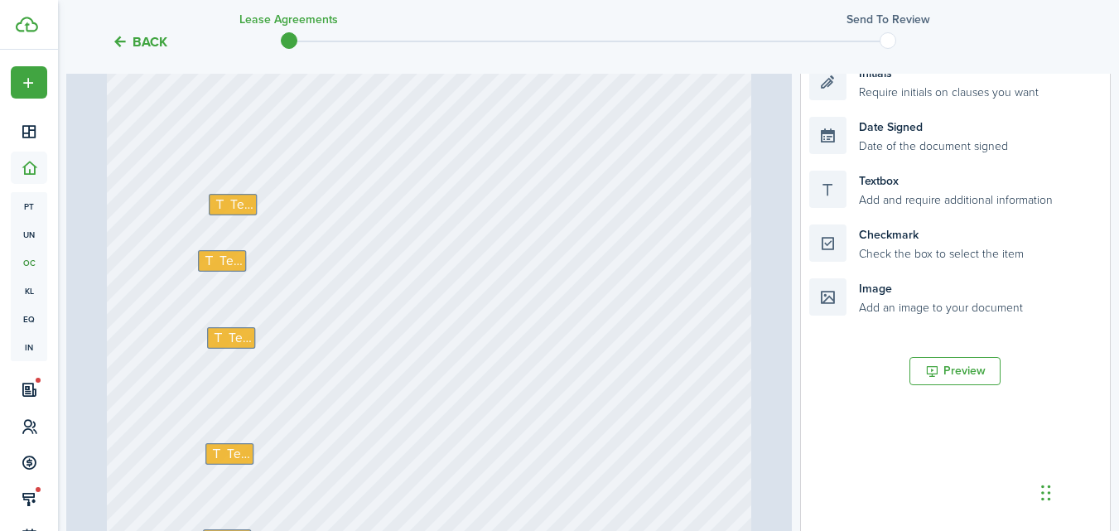
scroll to position [17592, 0]
click at [948, 371] on button "Preview" at bounding box center [955, 371] width 91 height 28
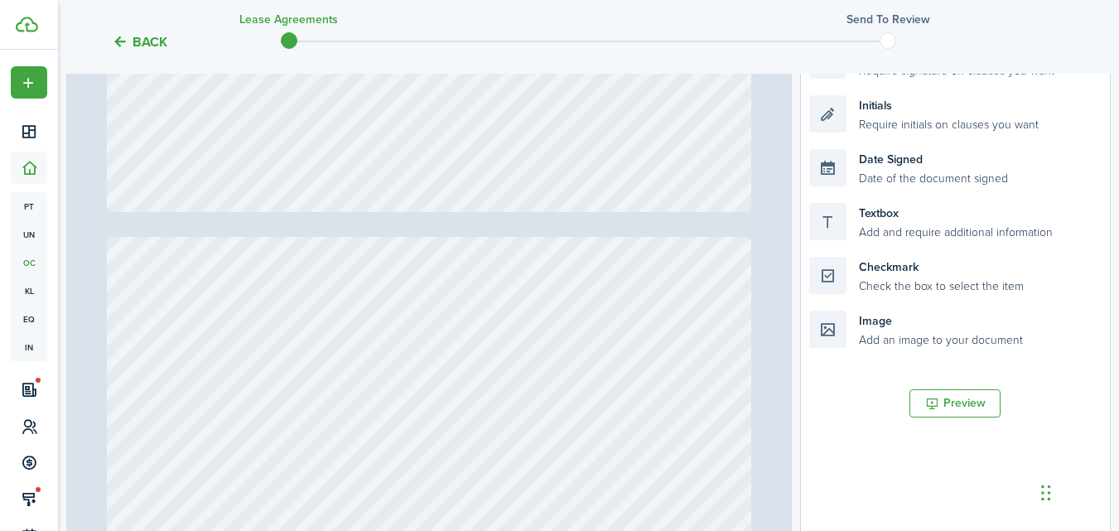
scroll to position [497, 0]
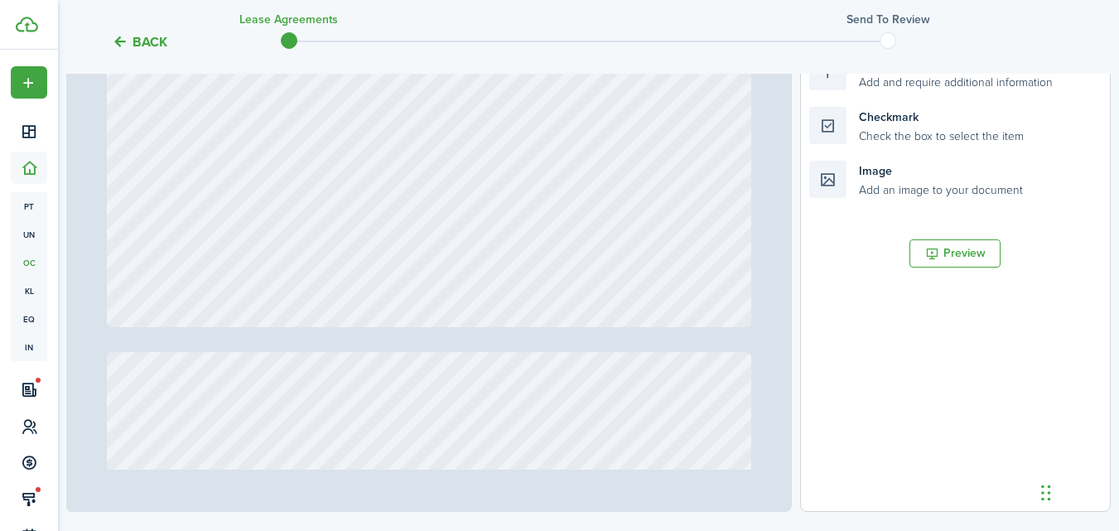
type input "21"
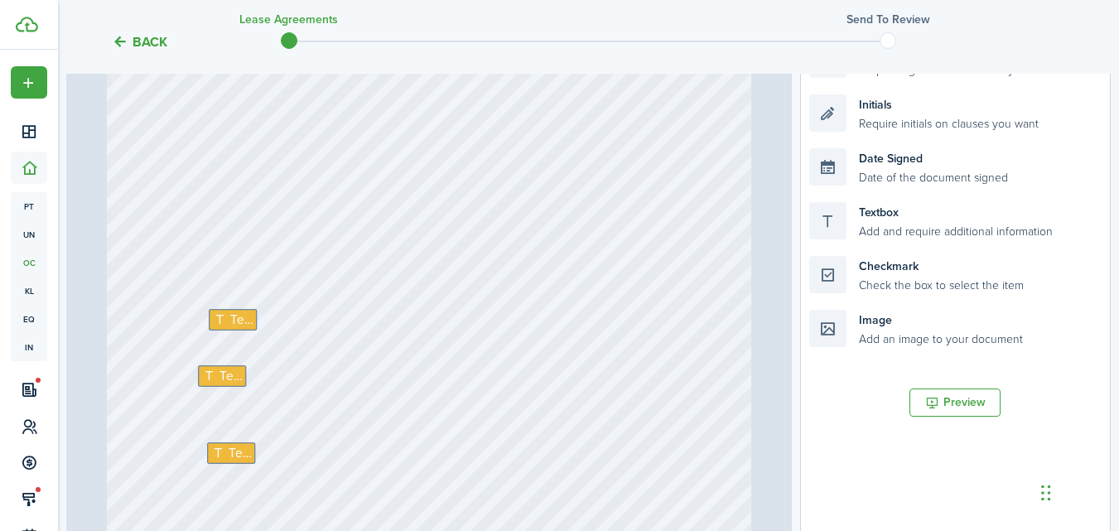
scroll to position [331, 0]
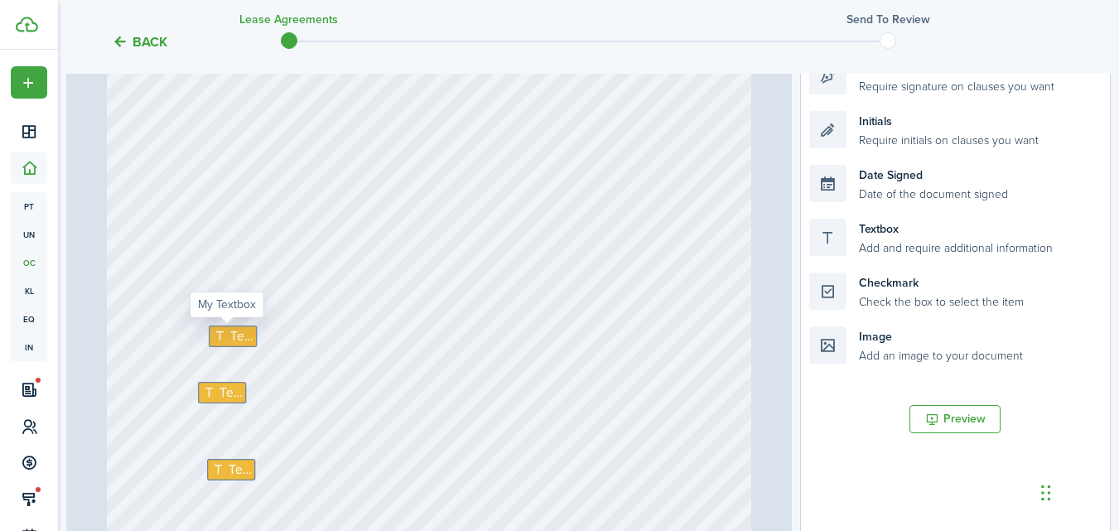
click at [230, 338] on span "Text" at bounding box center [241, 335] width 22 height 19
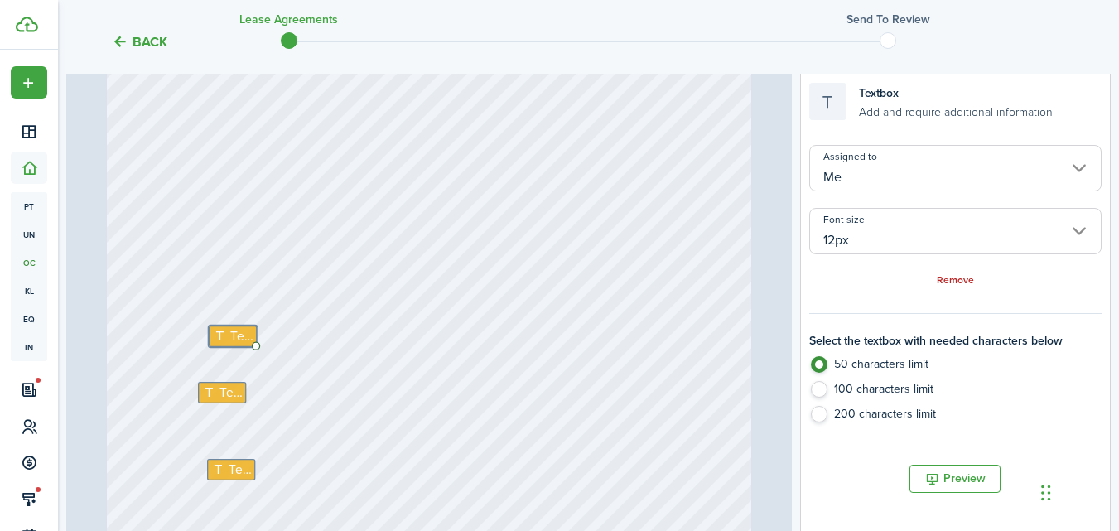
click at [956, 273] on div "Remove" at bounding box center [955, 279] width 292 height 17
click at [956, 281] on link "Remove" at bounding box center [955, 281] width 37 height 12
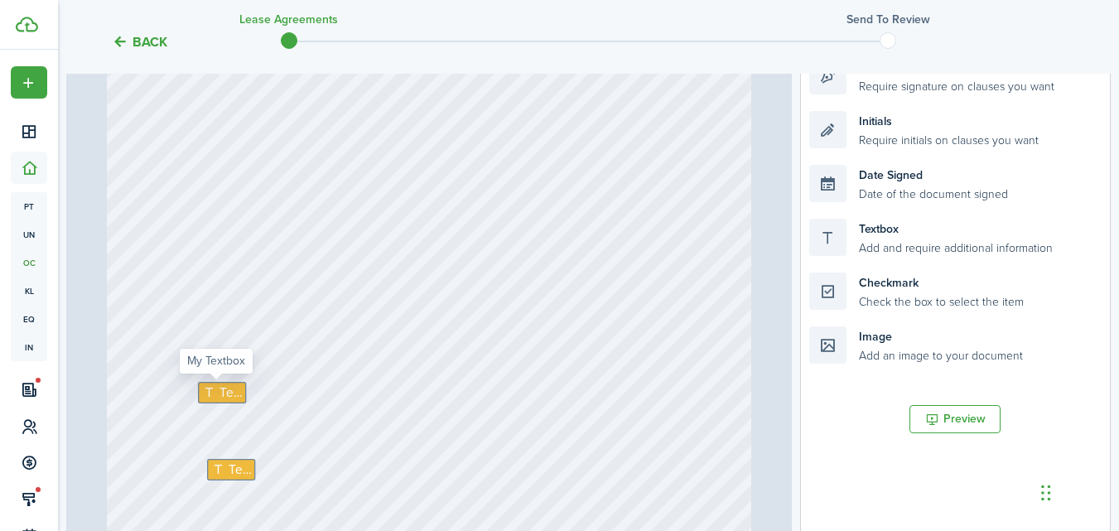
click at [220, 389] on span "Text" at bounding box center [231, 392] width 22 height 19
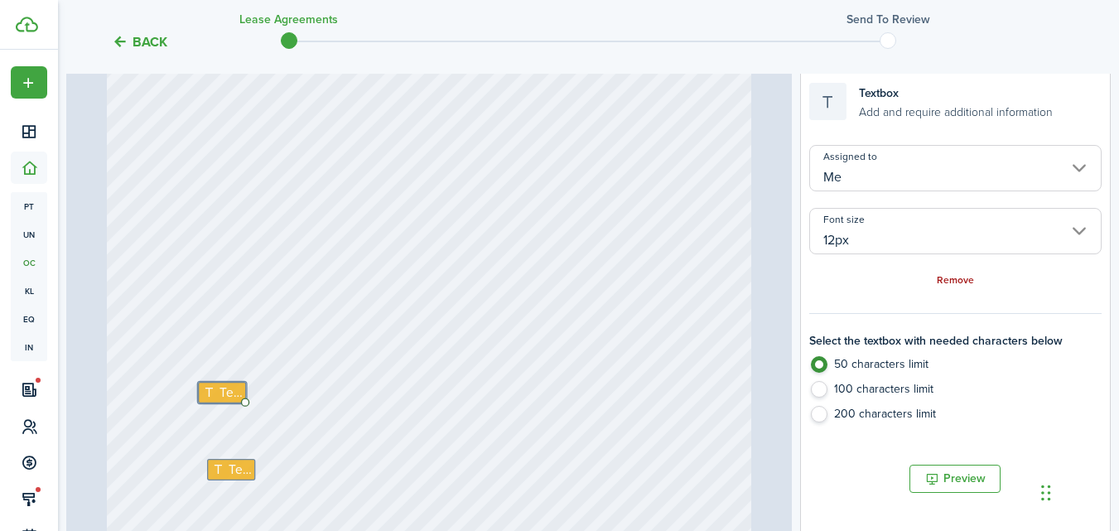
click at [951, 283] on link "Remove" at bounding box center [955, 281] width 37 height 12
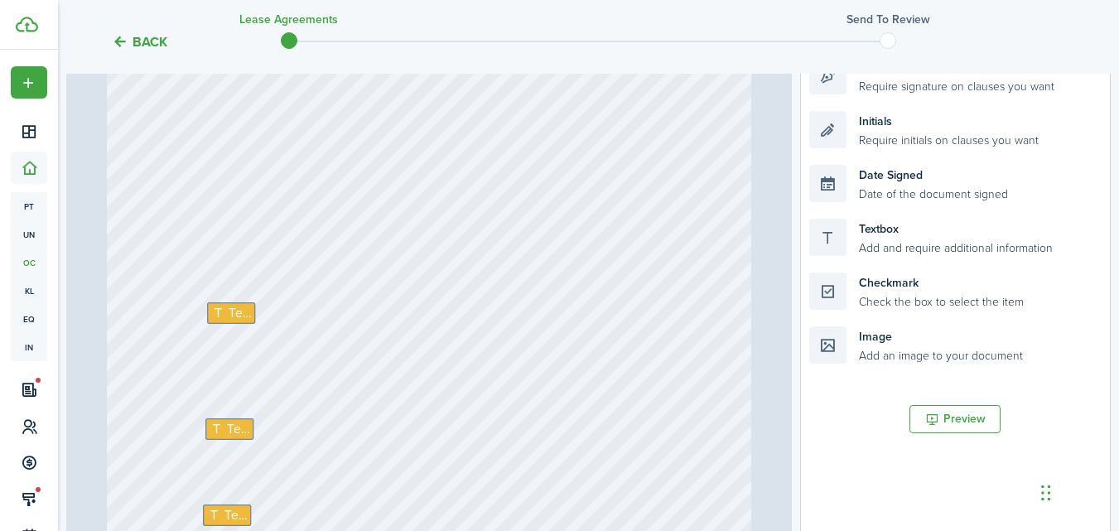
scroll to position [17675, 0]
click at [229, 303] on span "Text" at bounding box center [239, 303] width 22 height 19
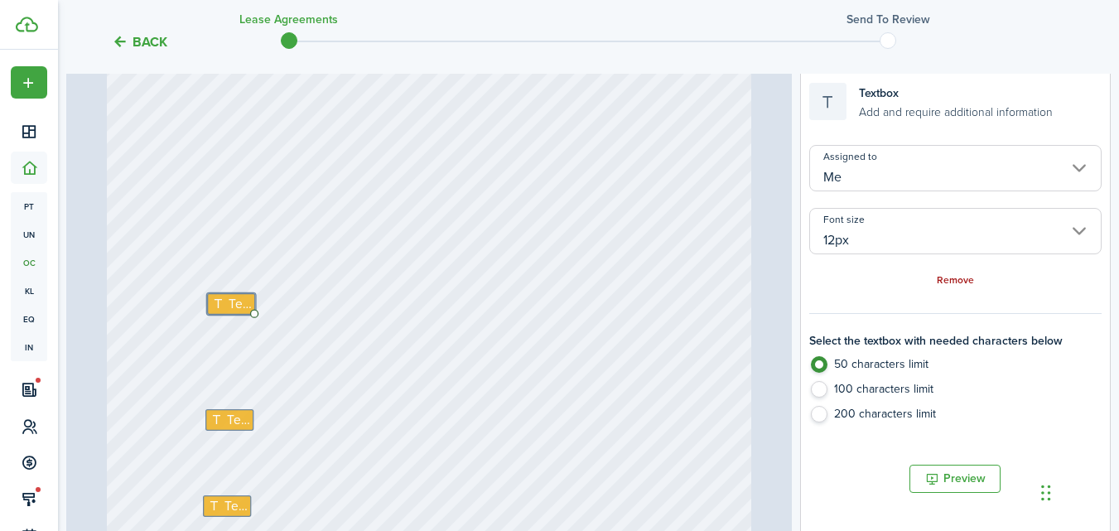
click at [958, 282] on link "Remove" at bounding box center [955, 281] width 37 height 12
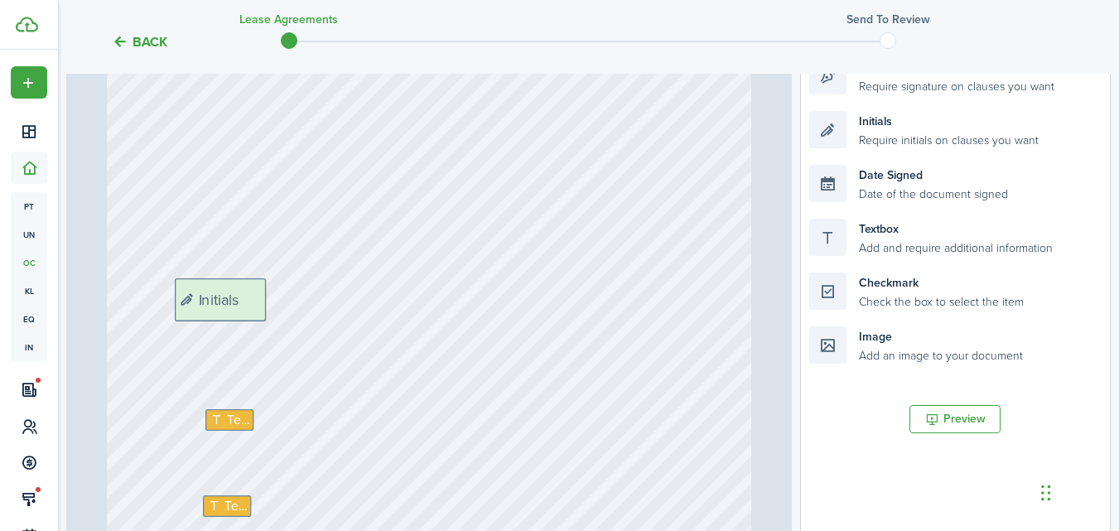
drag, startPoint x: 937, startPoint y: 134, endPoint x: 302, endPoint y: 302, distance: 656.3
click at [302, 302] on div "Page 21 of 22 50% 75% 100% 150% 200% Fit Text Text Text Text Signature Date Sig…" at bounding box center [588, 334] width 1045 height 688
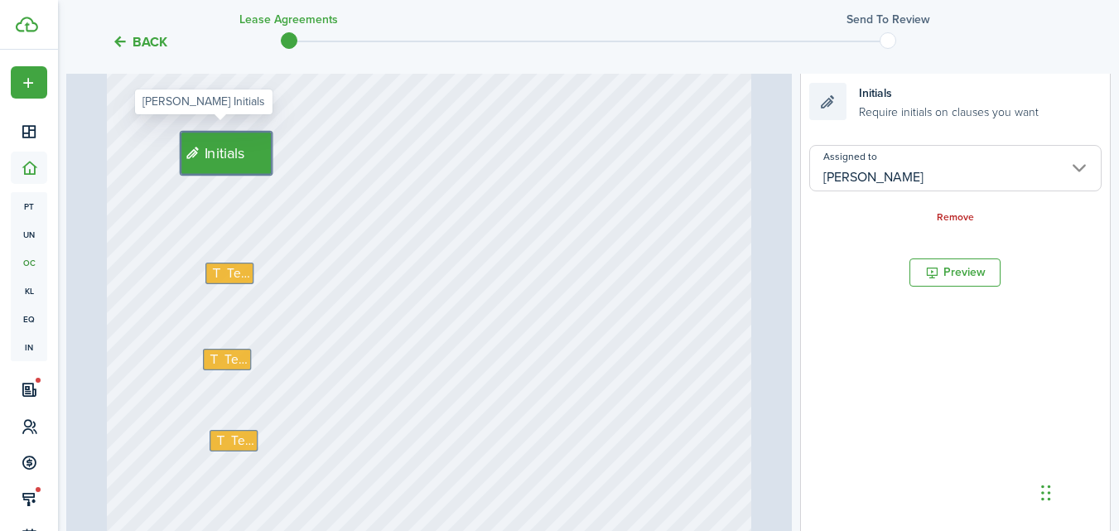
scroll to position [17840, 0]
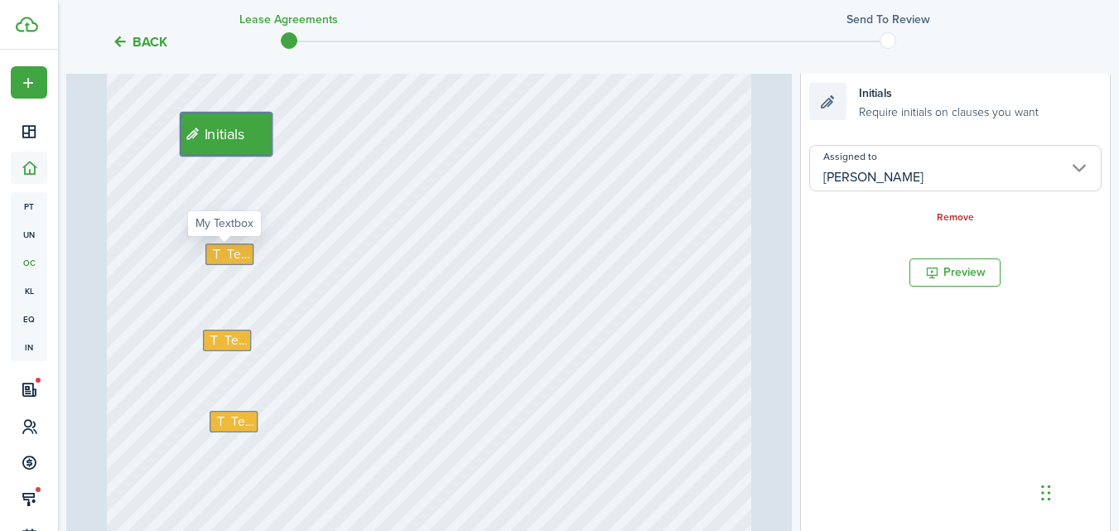
click at [234, 260] on span "Text" at bounding box center [238, 254] width 22 height 19
type input "Me"
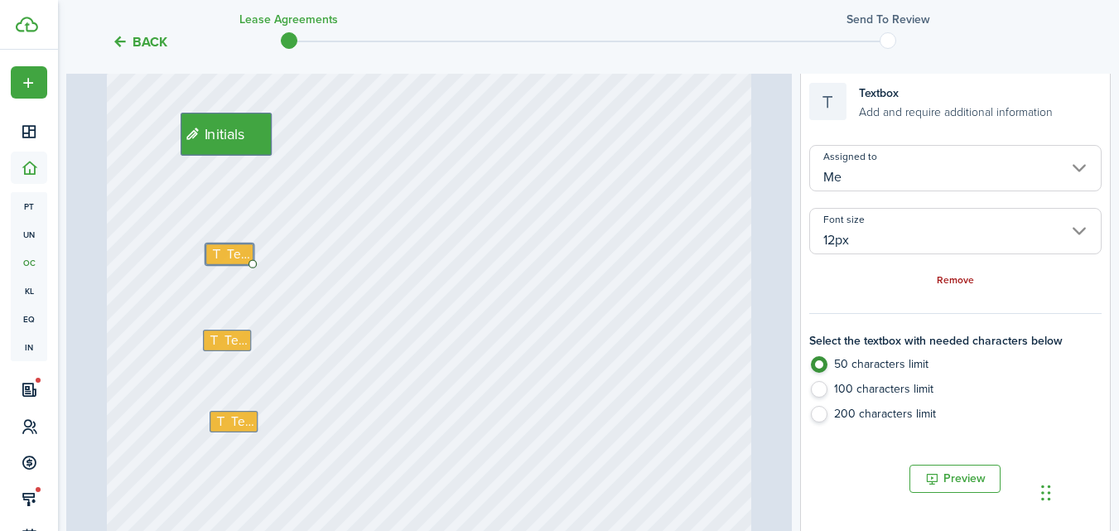
click at [954, 283] on link "Remove" at bounding box center [955, 281] width 37 height 12
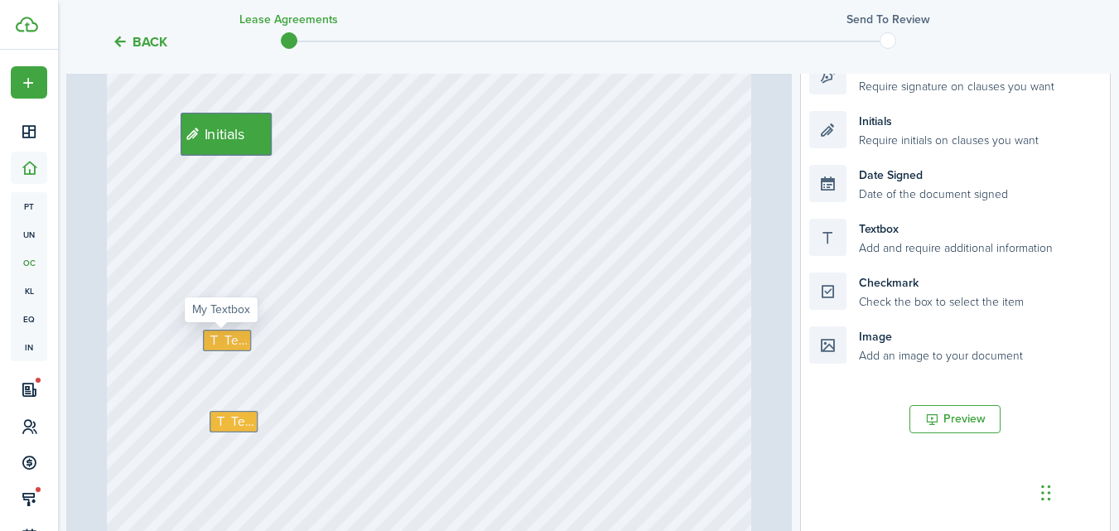
click at [225, 338] on span "Text" at bounding box center [236, 340] width 22 height 19
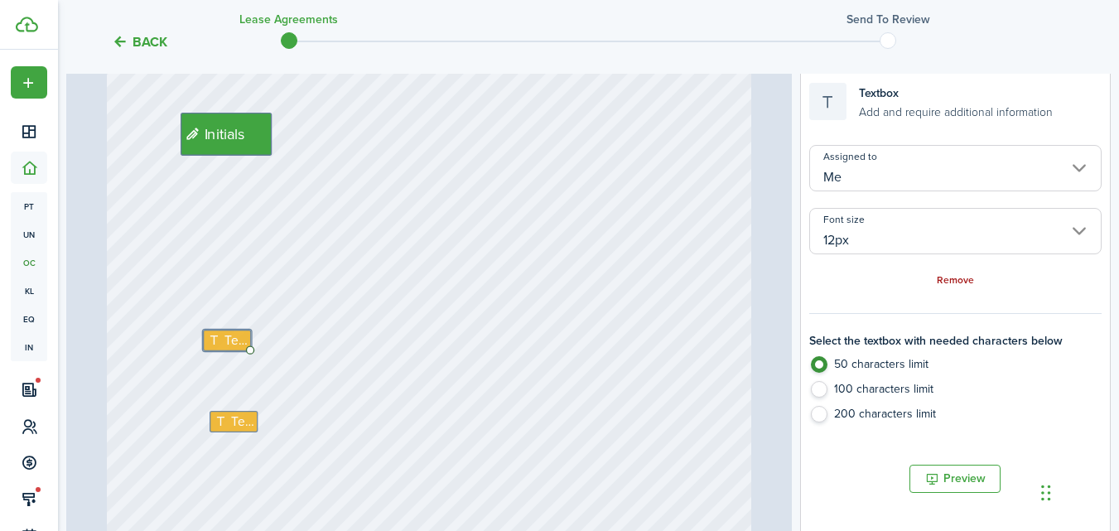
click at [950, 279] on link "Remove" at bounding box center [955, 281] width 37 height 12
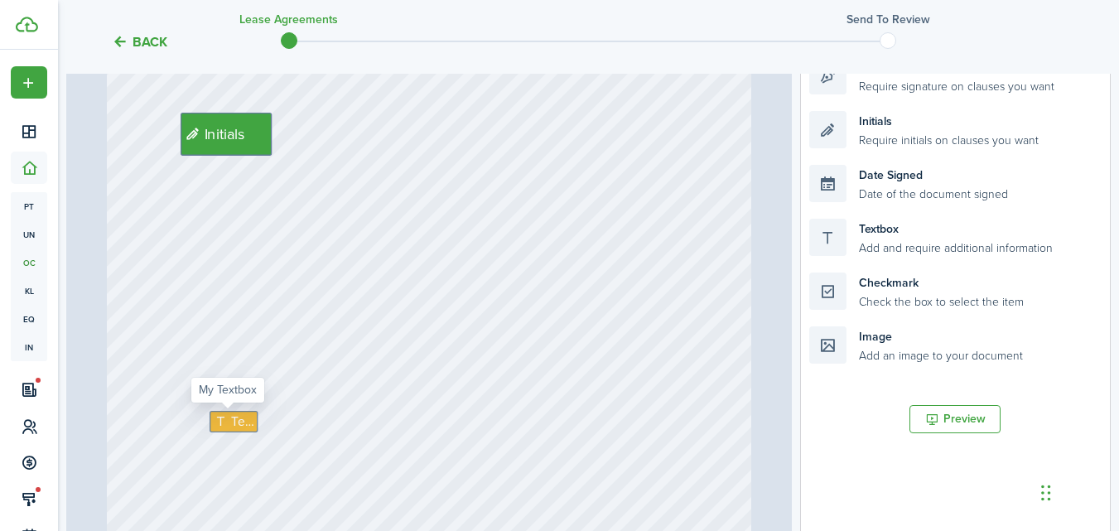
click at [231, 423] on span "Text" at bounding box center [242, 421] width 22 height 19
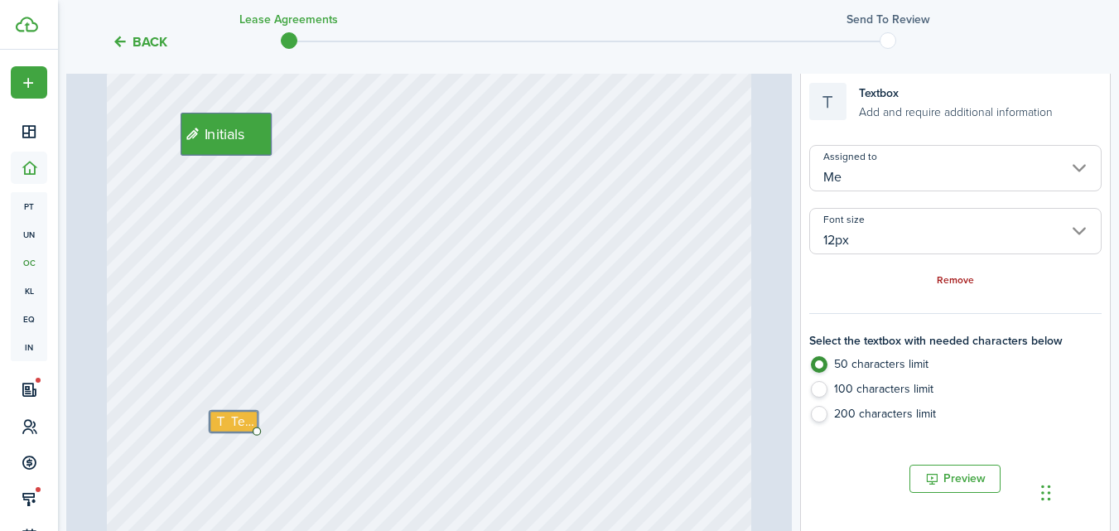
click at [969, 275] on link "Remove" at bounding box center [955, 281] width 37 height 12
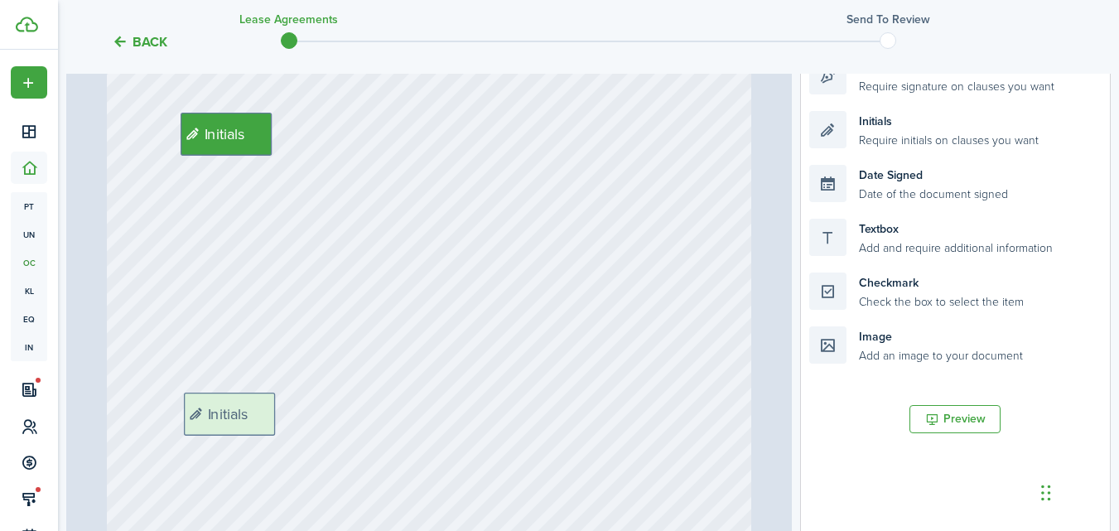
drag, startPoint x: 947, startPoint y: 138, endPoint x: 321, endPoint y: 420, distance: 686.0
click at [321, 420] on div "Page 21 of 22 50% 75% 100% 150% 200% Fit Initials Text Signature Date Signed Te…" at bounding box center [588, 334] width 1045 height 688
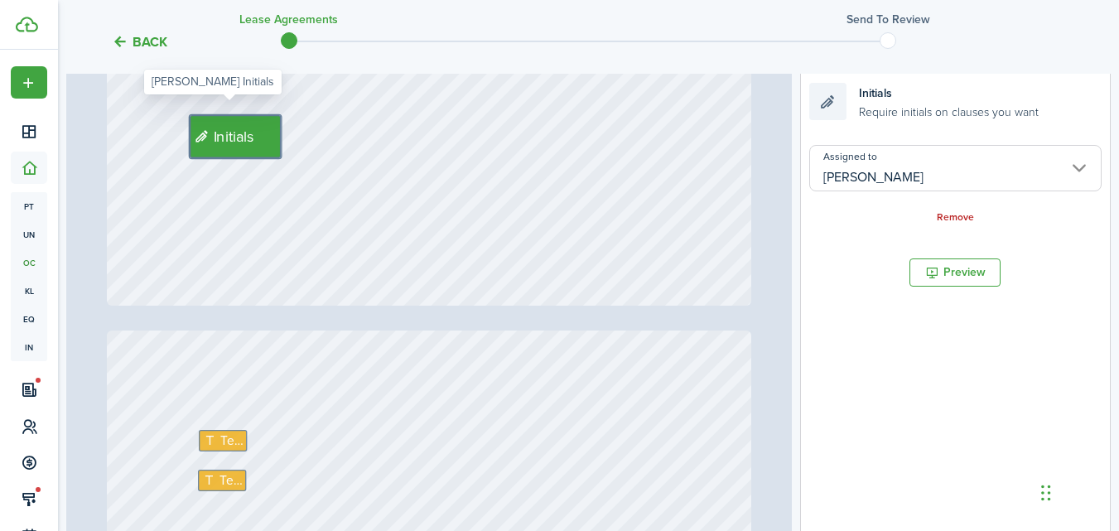
scroll to position [18255, 0]
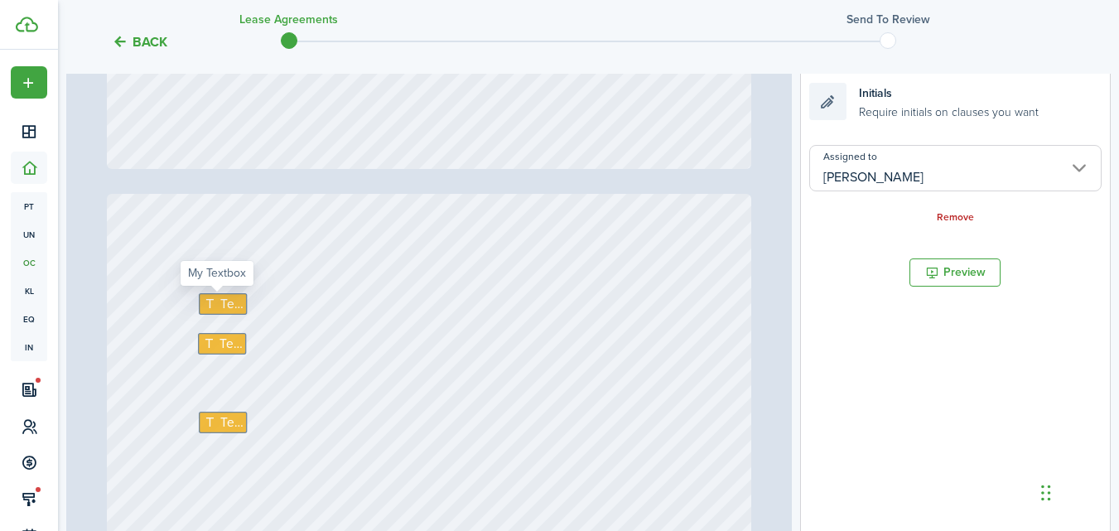
click at [223, 301] on span "Text" at bounding box center [231, 304] width 22 height 19
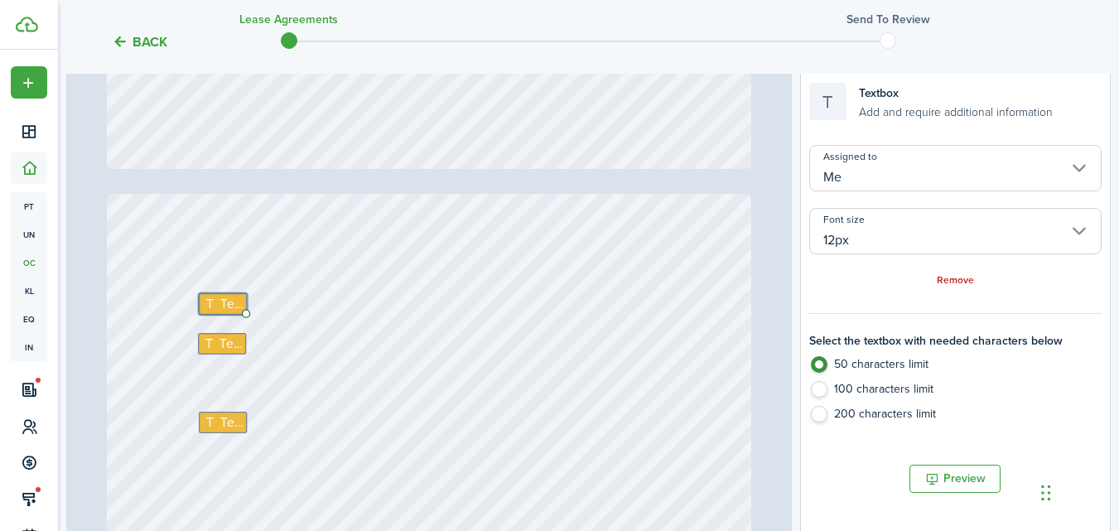
click at [925, 169] on input "Me" at bounding box center [955, 168] width 292 height 46
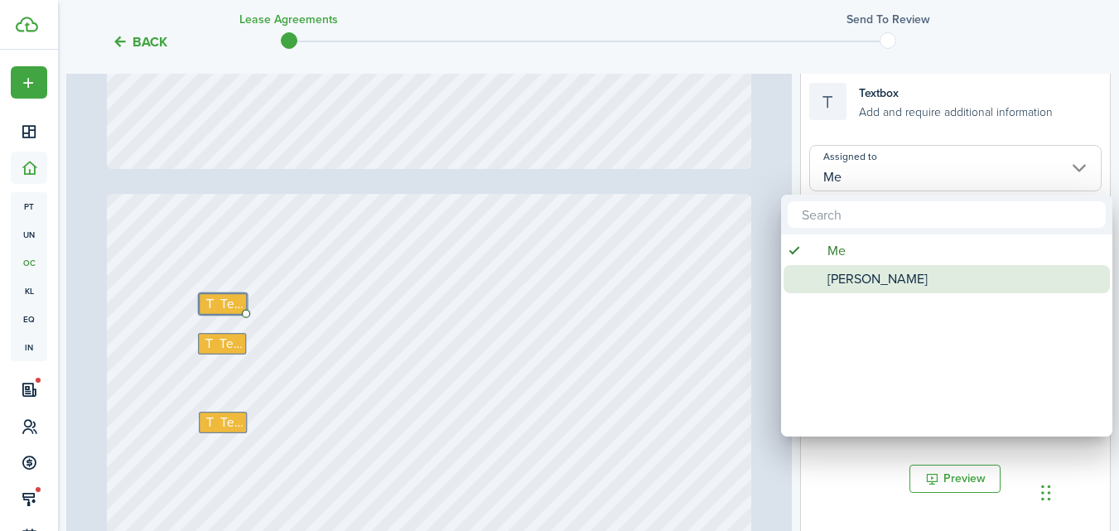
click at [896, 277] on span "[PERSON_NAME]" at bounding box center [878, 279] width 100 height 28
type input "[PERSON_NAME]"
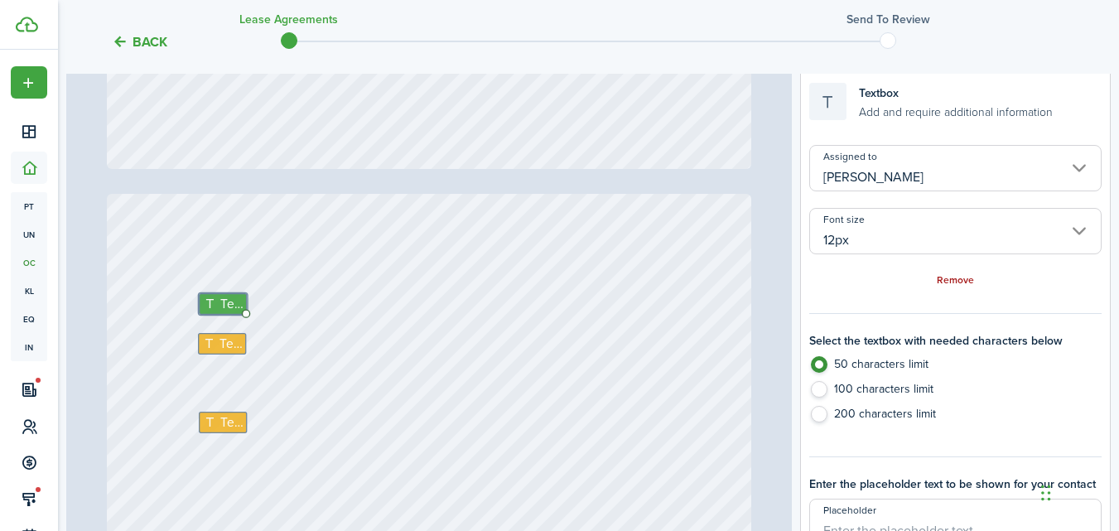
click at [953, 279] on link "Remove" at bounding box center [955, 281] width 37 height 12
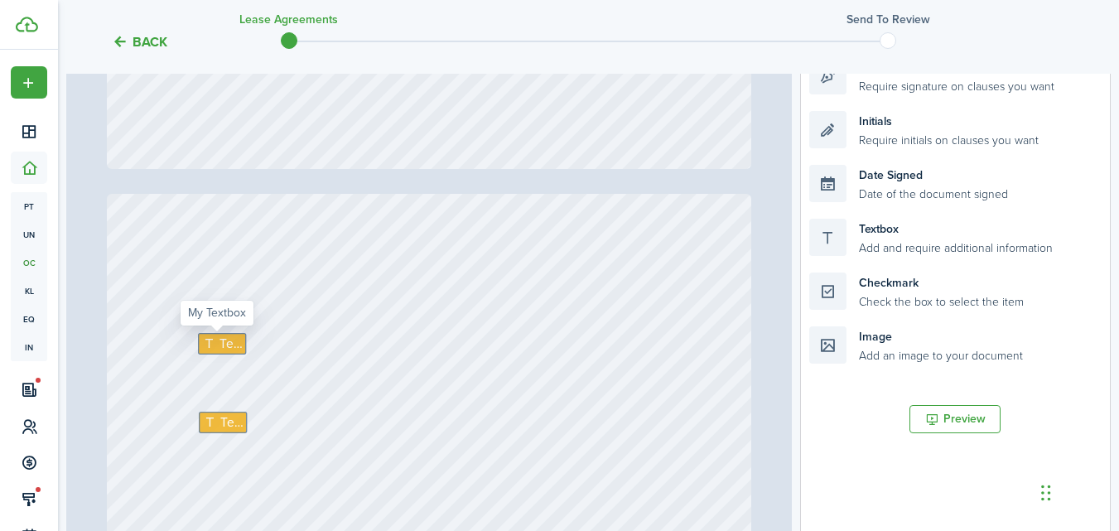
click at [232, 341] on span "Text" at bounding box center [231, 344] width 22 height 19
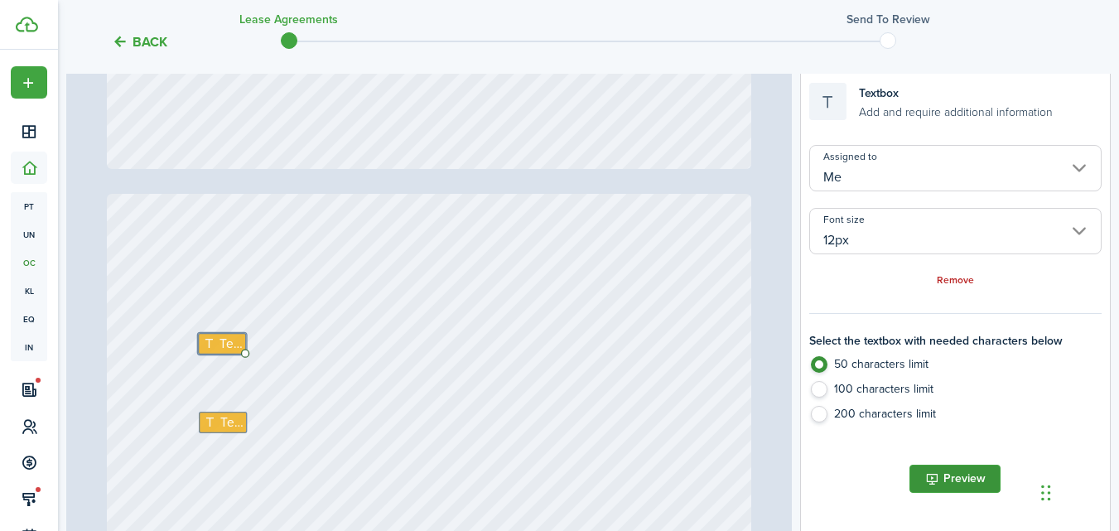
click at [945, 472] on button "Preview" at bounding box center [955, 479] width 91 height 28
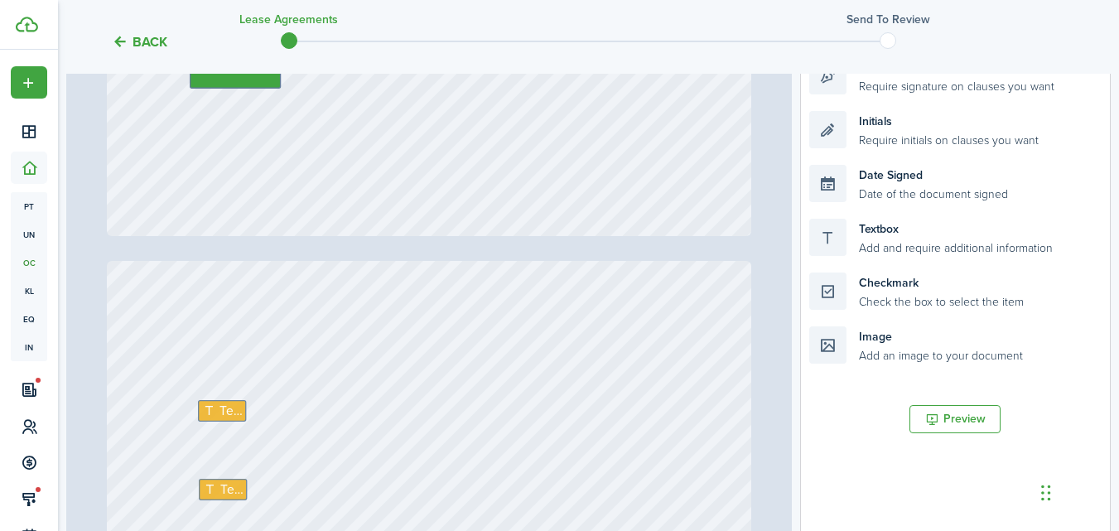
scroll to position [18172, 0]
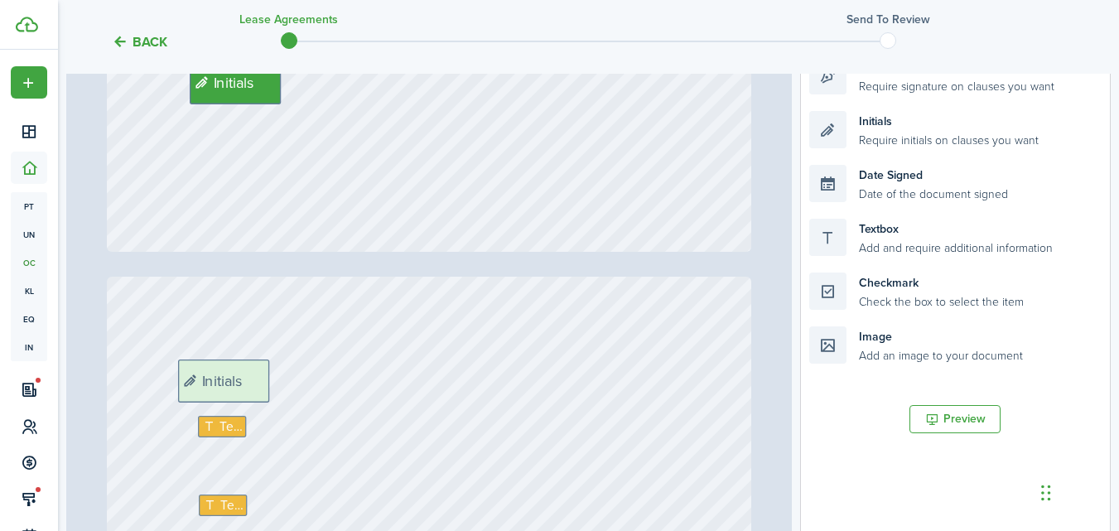
drag, startPoint x: 895, startPoint y: 147, endPoint x: 263, endPoint y: 394, distance: 679.0
click at [263, 394] on div "Page 21 of 22 50% 75% 100% 150% 200% Fit Initials Initials Signature Date Signe…" at bounding box center [588, 334] width 1045 height 688
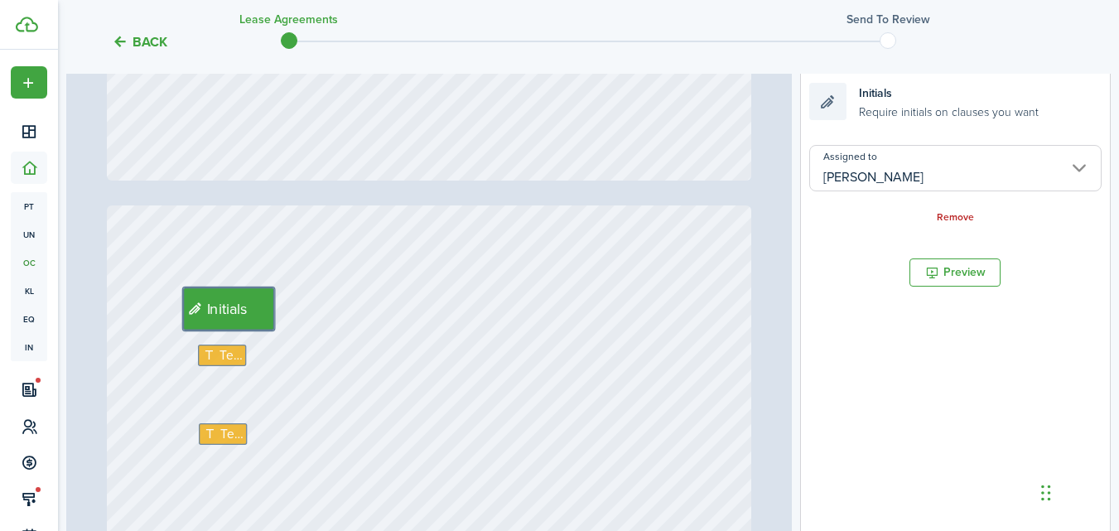
type input "22"
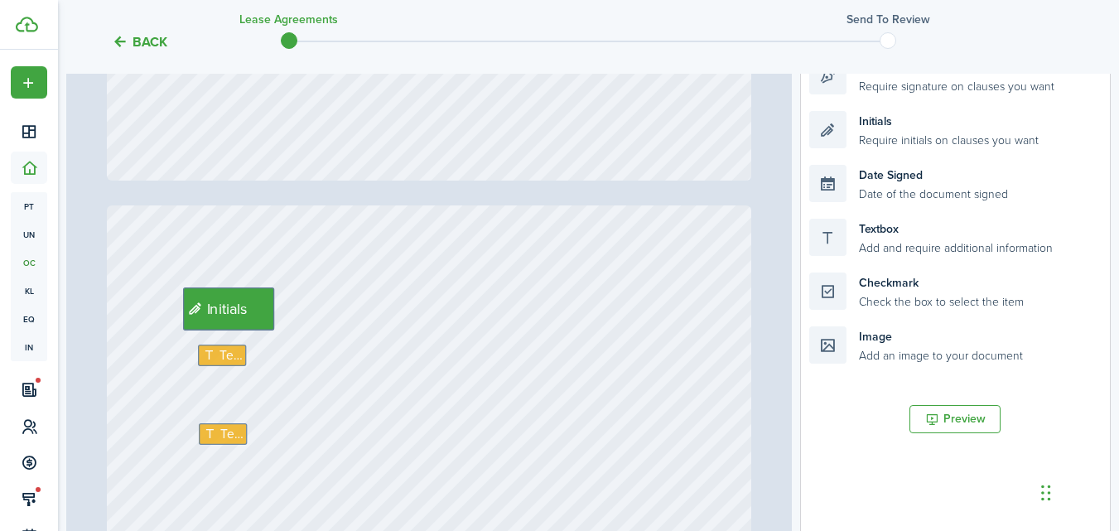
scroll to position [18338, 0]
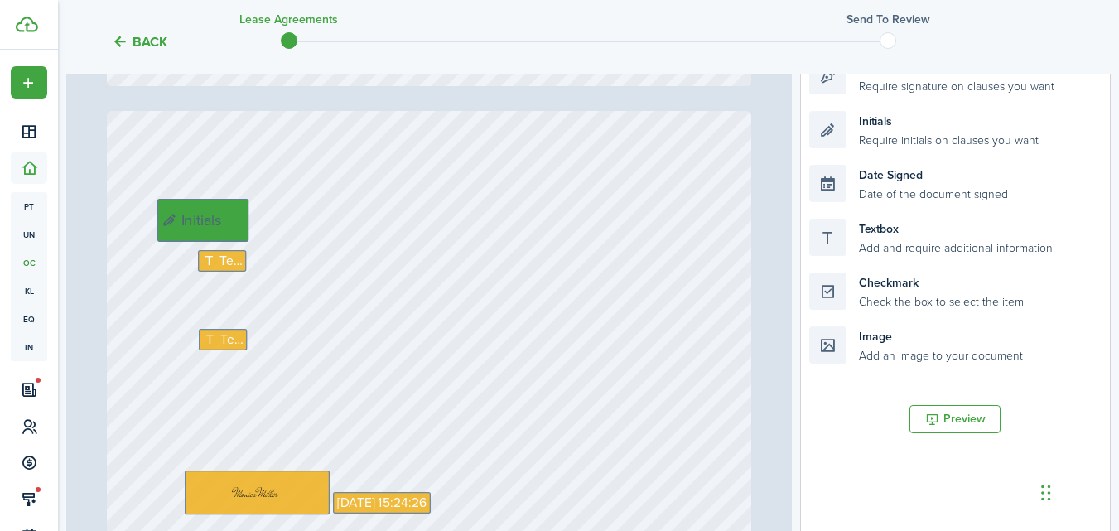
drag, startPoint x: 225, startPoint y: 213, endPoint x: 205, endPoint y: 219, distance: 20.7
click at [220, 262] on span "Text" at bounding box center [231, 261] width 22 height 19
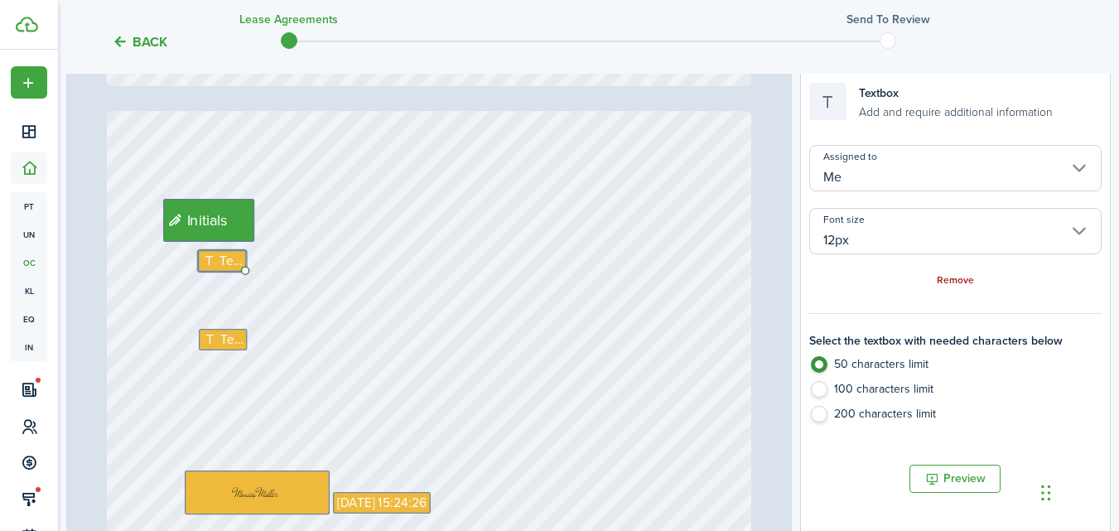
click at [958, 281] on link "Remove" at bounding box center [955, 281] width 37 height 12
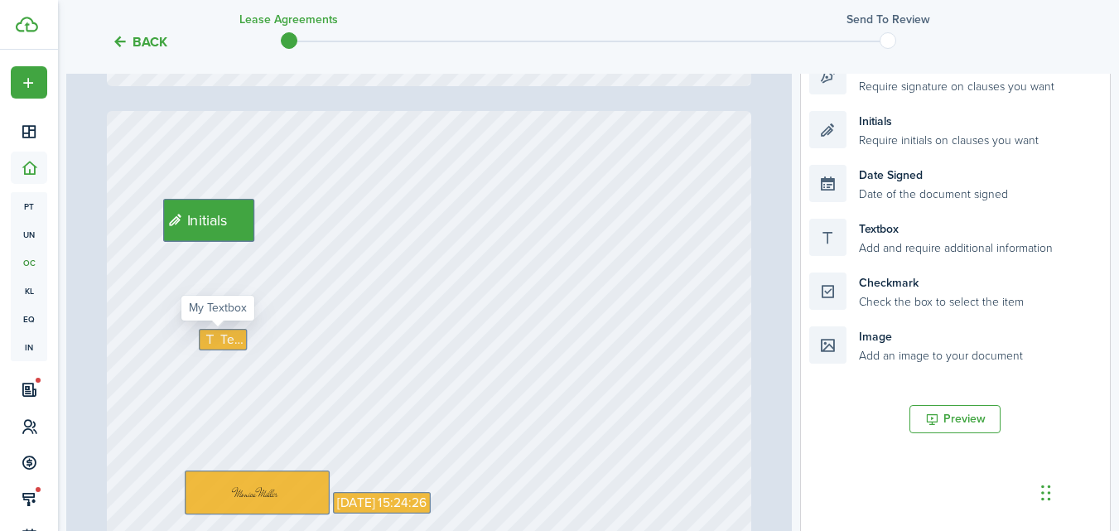
click at [220, 335] on span "Text" at bounding box center [231, 339] width 22 height 19
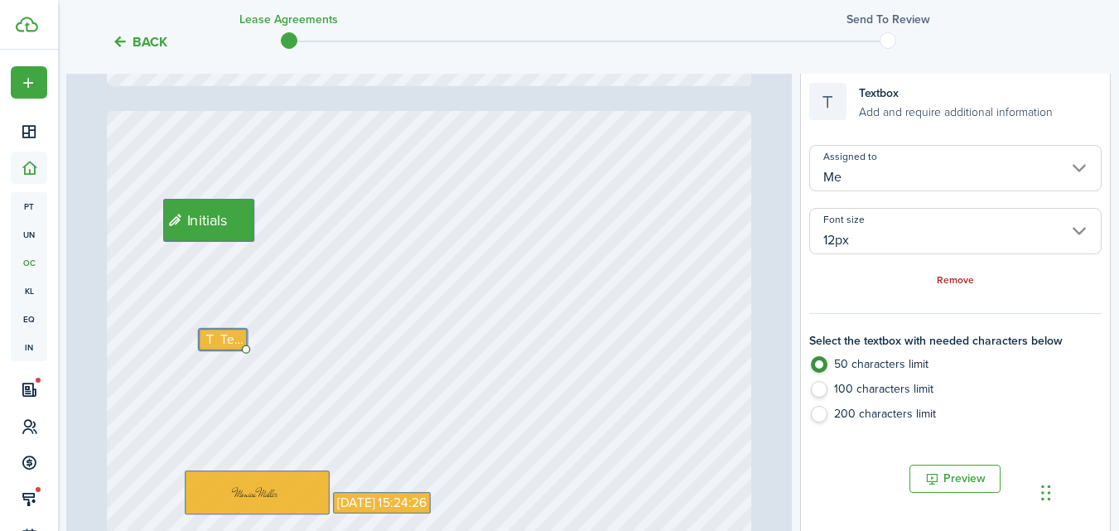
click at [967, 287] on div "Remove" at bounding box center [955, 279] width 292 height 17
click at [964, 279] on link "Remove" at bounding box center [955, 281] width 37 height 12
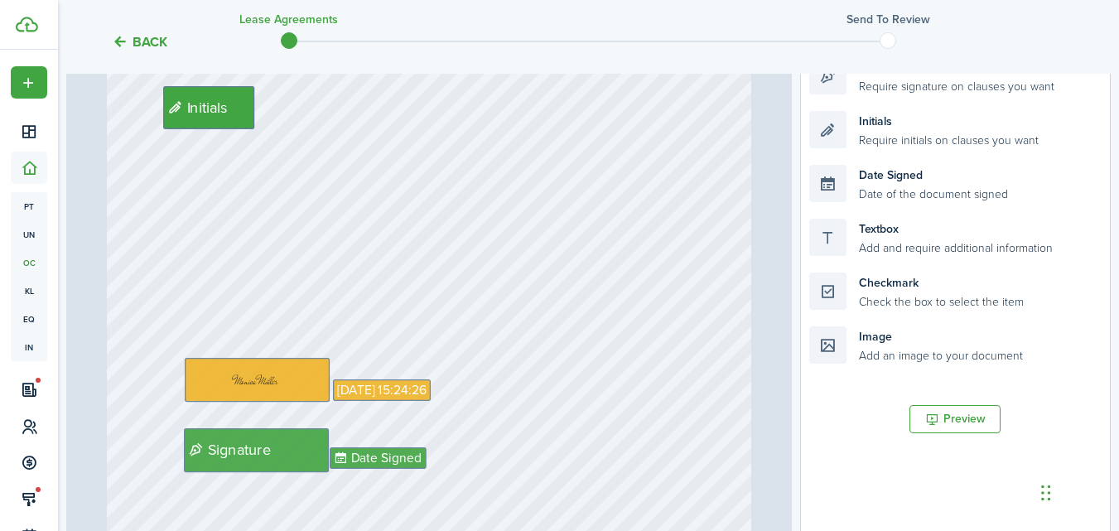
scroll to position [18503, 0]
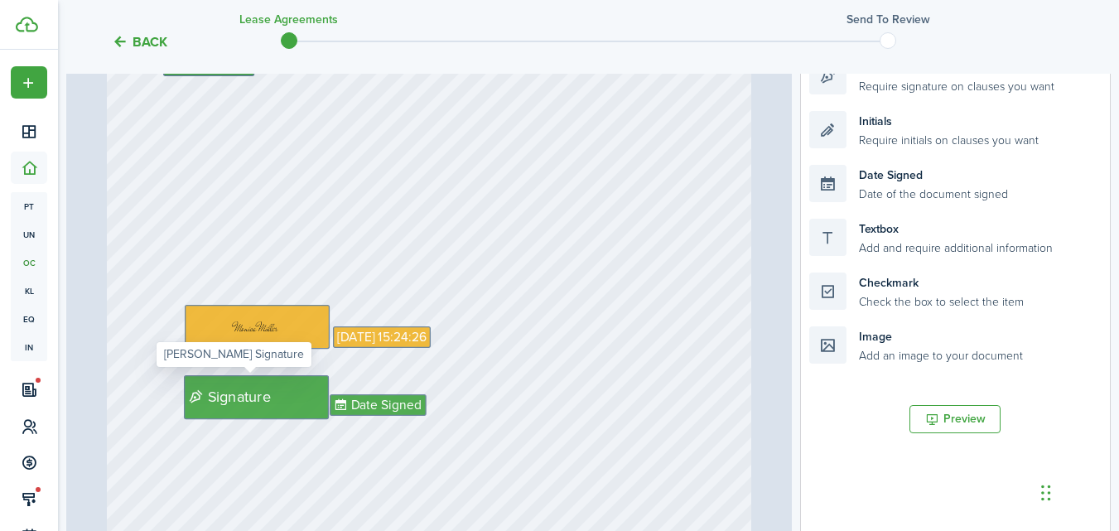
click at [275, 401] on div "Signature" at bounding box center [256, 397] width 145 height 44
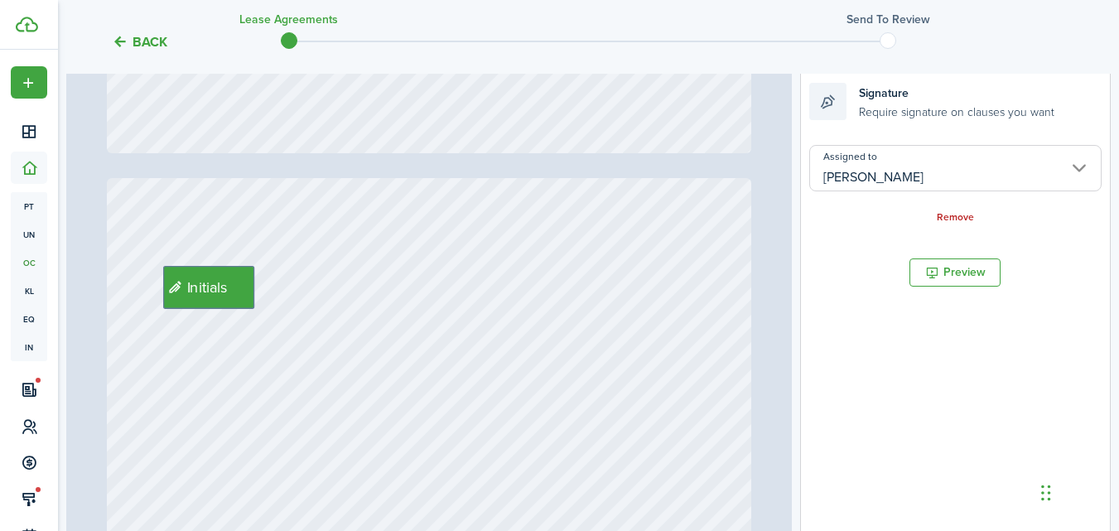
scroll to position [18255, 0]
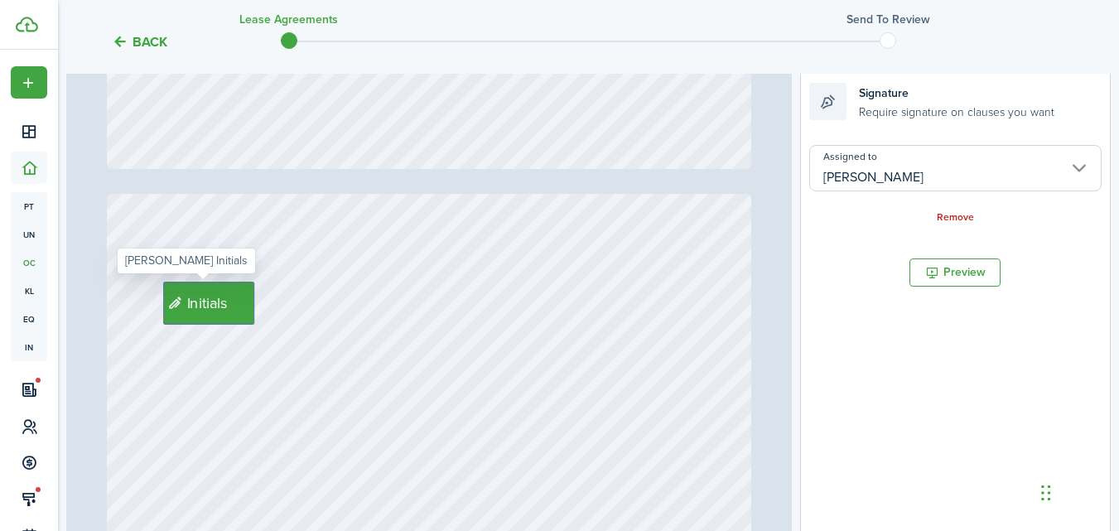
click at [191, 302] on span "Initials" at bounding box center [207, 303] width 41 height 22
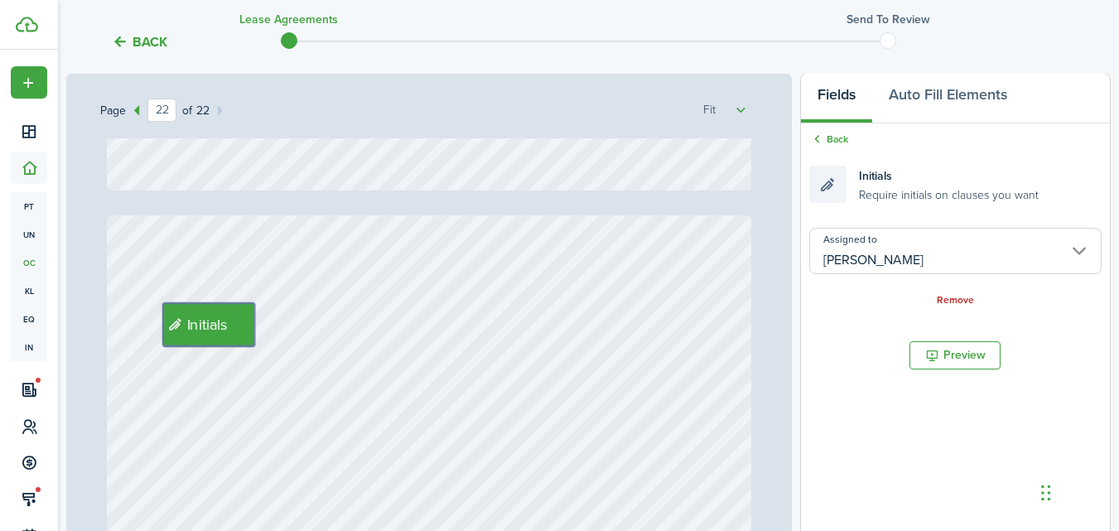
scroll to position [18420, 0]
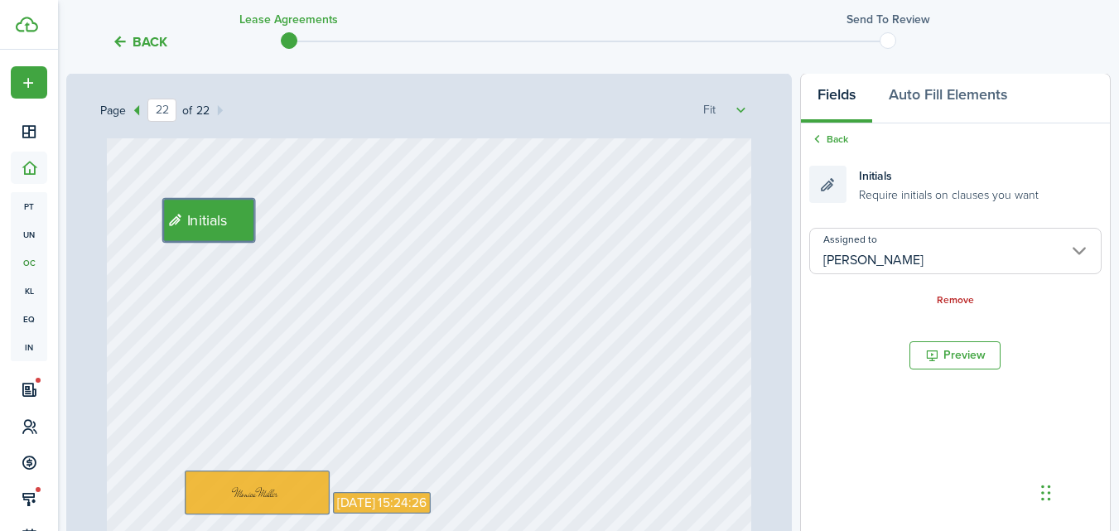
click at [269, 236] on div "Signature Date Signed [DATE] 15:24:26 Initials" at bounding box center [429, 536] width 645 height 851
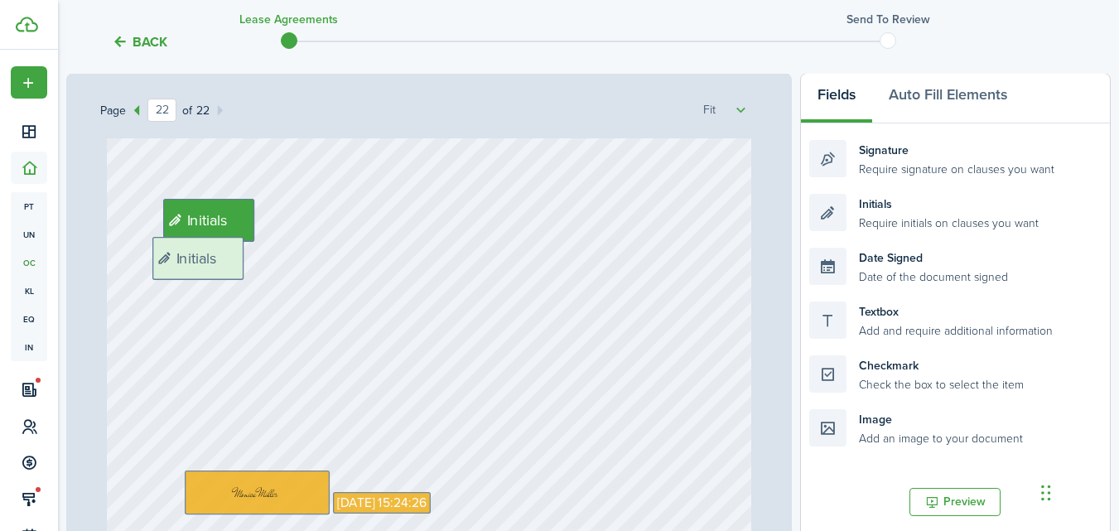
drag, startPoint x: 550, startPoint y: 245, endPoint x: 250, endPoint y: 271, distance: 301.0
click at [250, 271] on div "Page 22 of 22 50% 75% 100% 150% 200% Fit Initials Initials Signature Date Signe…" at bounding box center [588, 417] width 1045 height 688
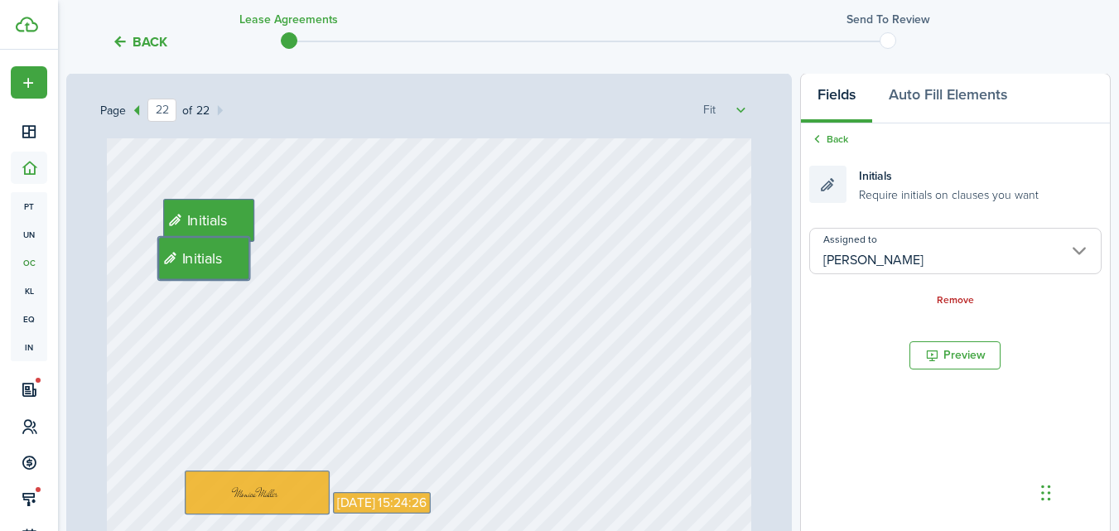
click at [220, 343] on div "Signature Date Signed [DATE] 15:24:26 Initials Initials" at bounding box center [429, 536] width 645 height 851
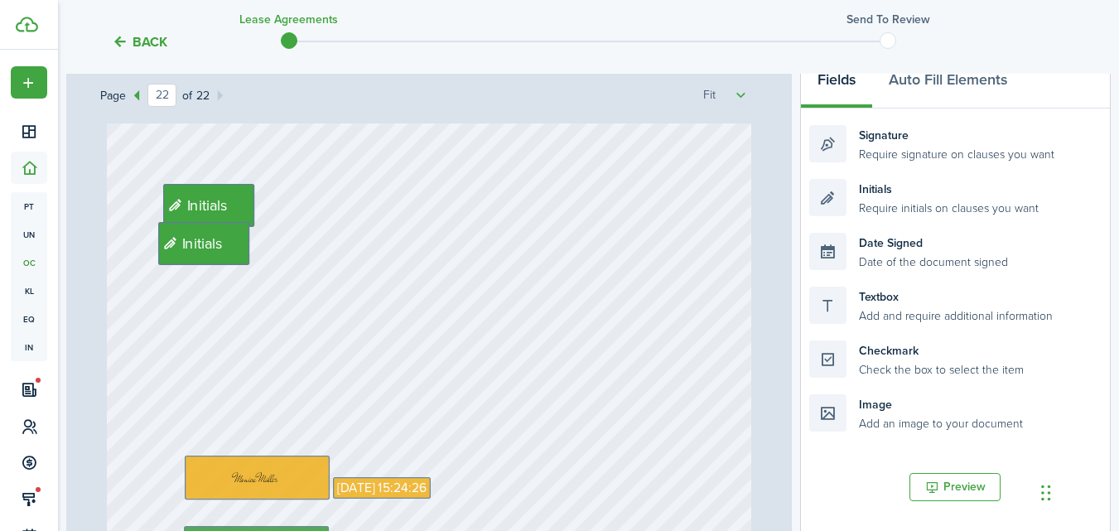
scroll to position [166, 0]
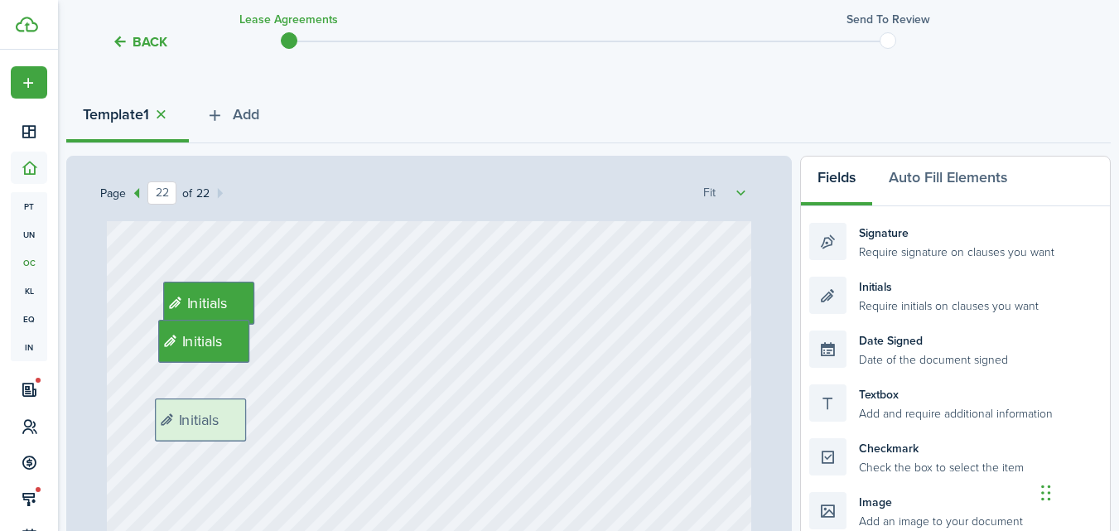
drag, startPoint x: 896, startPoint y: 291, endPoint x: 268, endPoint y: 394, distance: 636.4
click at [242, 413] on div "Page 22 of 22 50% 75% 100% 150% 200% Fit Initials Initials Signature Date Signe…" at bounding box center [588, 500] width 1045 height 688
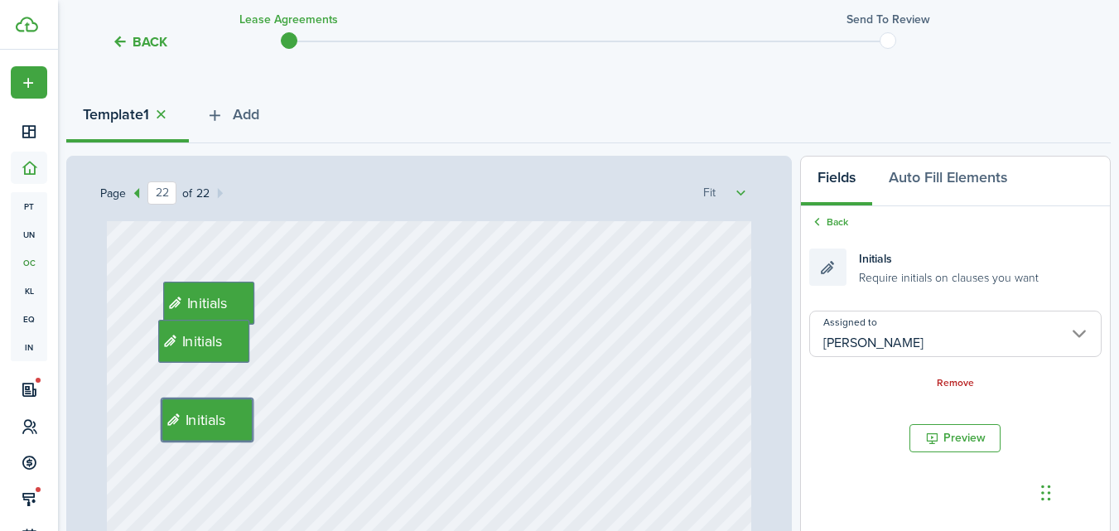
click at [884, 338] on input "[PERSON_NAME]" at bounding box center [955, 334] width 292 height 46
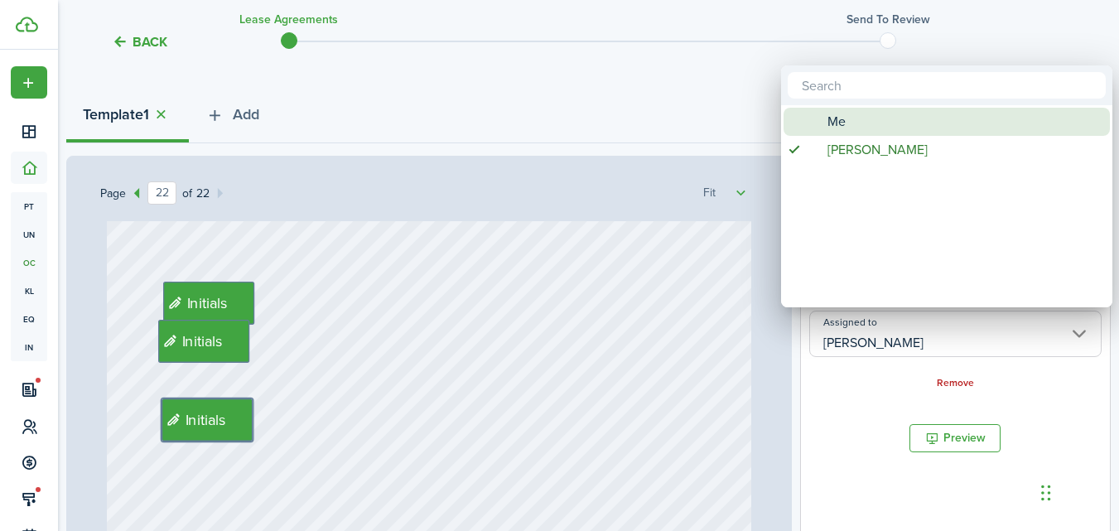
click at [855, 117] on div "Me" at bounding box center [953, 122] width 293 height 28
type input "Me"
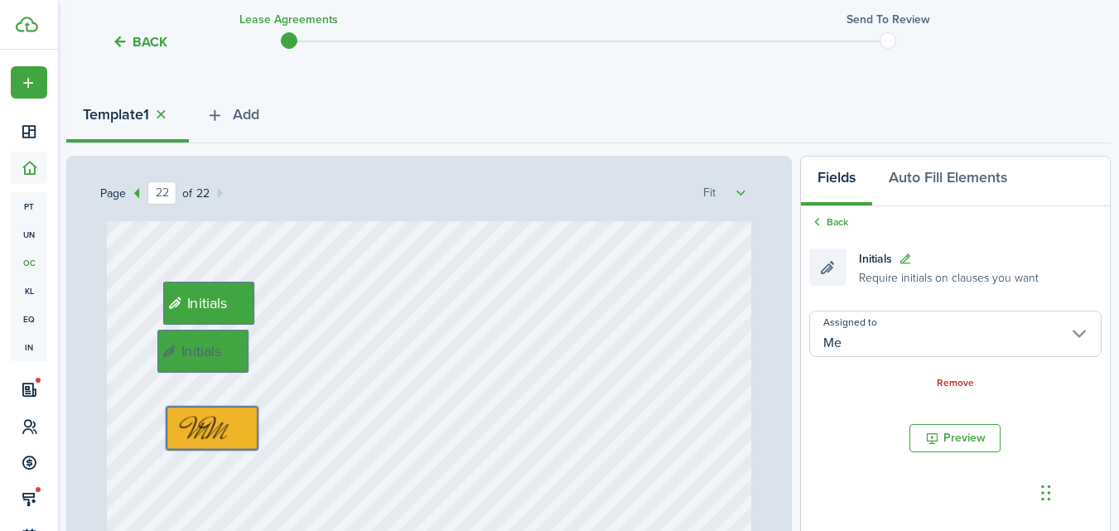
drag, startPoint x: 216, startPoint y: 346, endPoint x: 221, endPoint y: 356, distance: 11.1
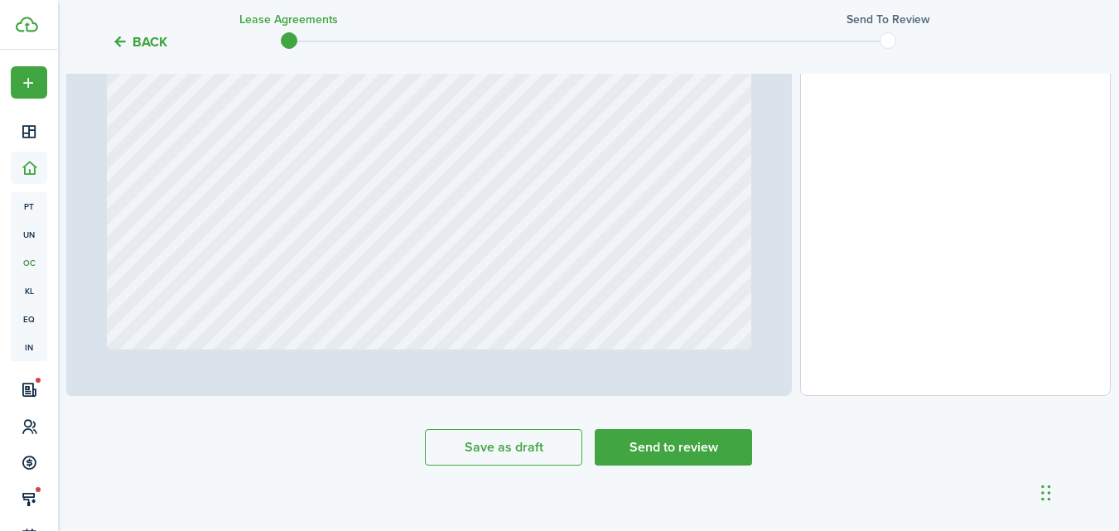
scroll to position [626, 0]
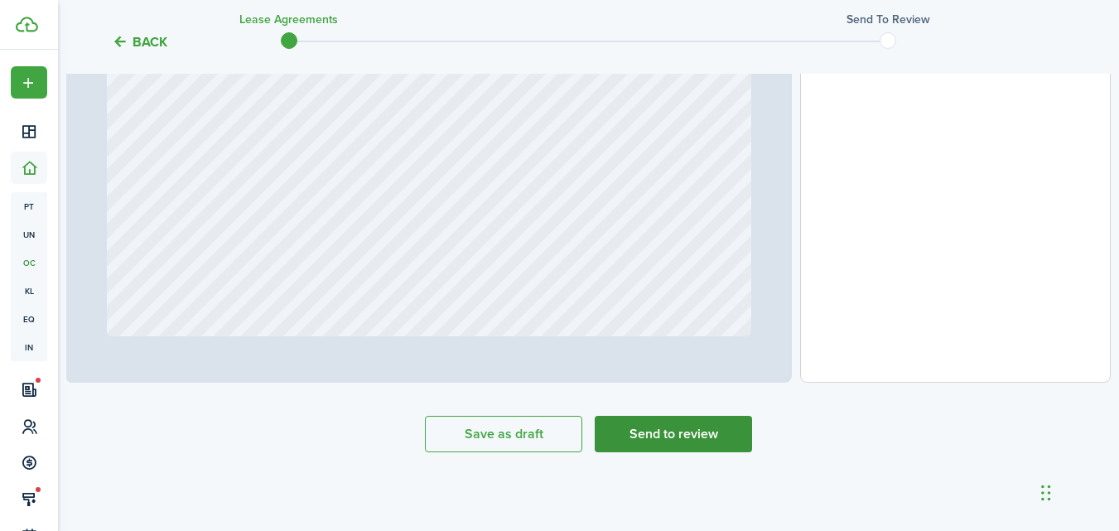
click at [644, 441] on button "Send to review" at bounding box center [673, 434] width 157 height 36
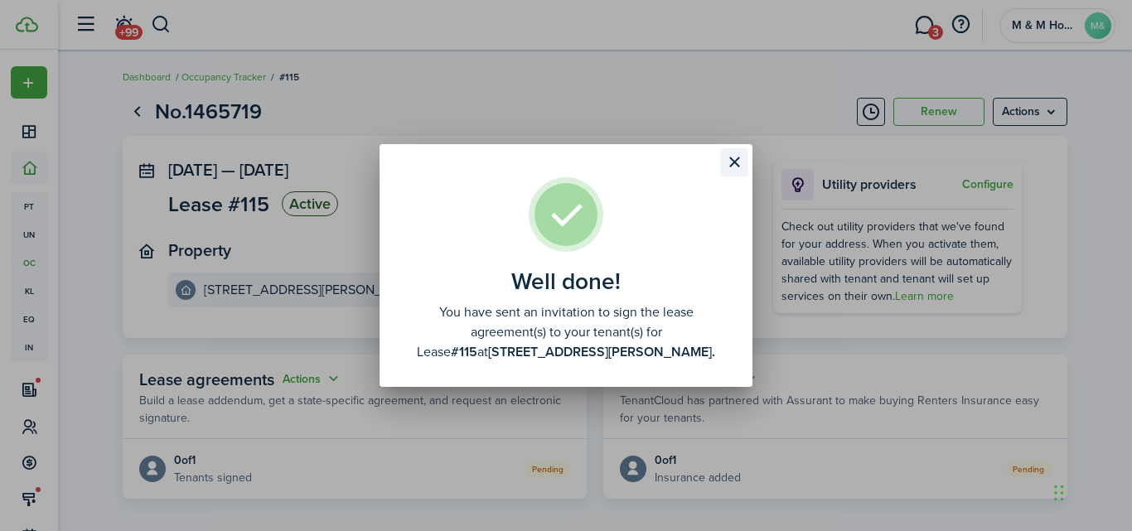
click at [734, 158] on button "Close modal" at bounding box center [734, 162] width 28 height 28
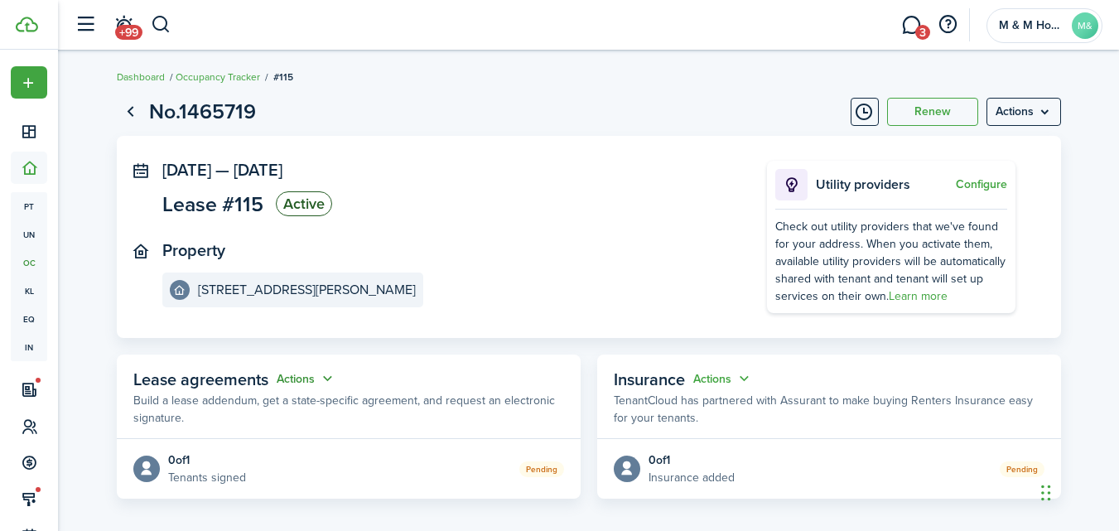
click at [307, 380] on button "Actions" at bounding box center [307, 379] width 60 height 19
click at [384, 345] on page-view-main "[DATE] — [DATE] Lease #115 Active Property [STREET_ADDRESS][PERSON_NAME] Utilit…" at bounding box center [589, 317] width 945 height 363
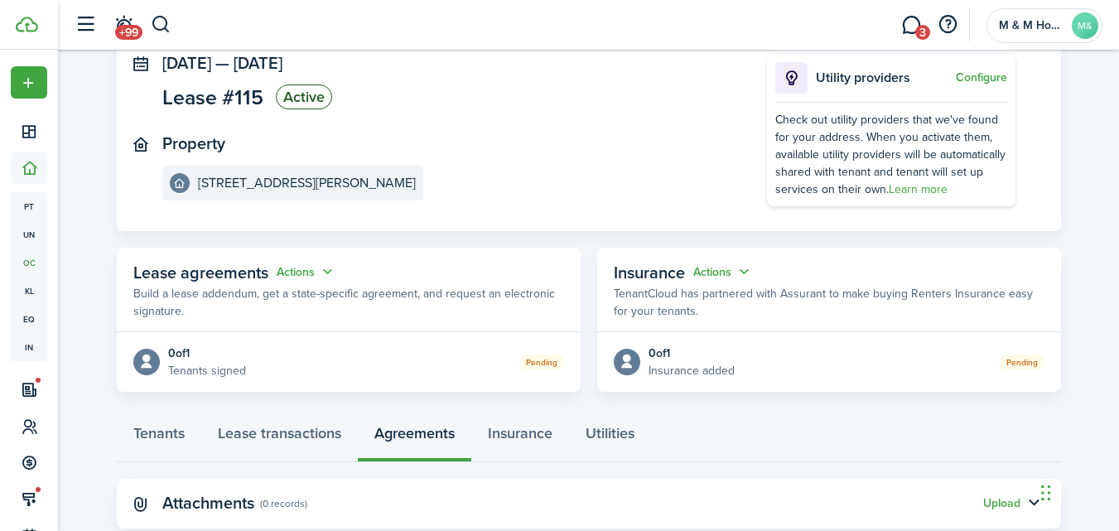
scroll to position [67, 0]
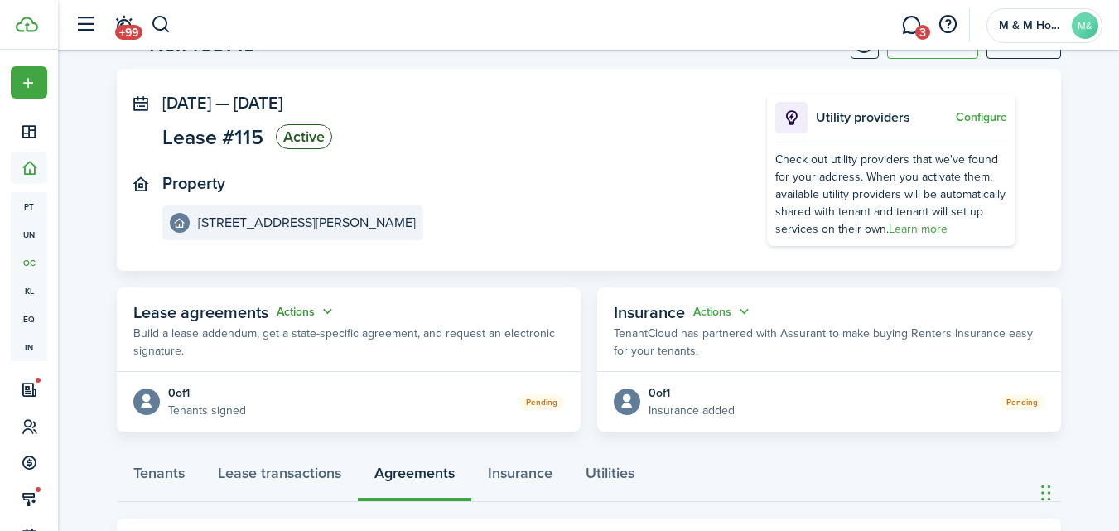
click at [301, 307] on button "Actions" at bounding box center [307, 311] width 60 height 19
click at [248, 346] on link "Edit" at bounding box center [264, 344] width 145 height 29
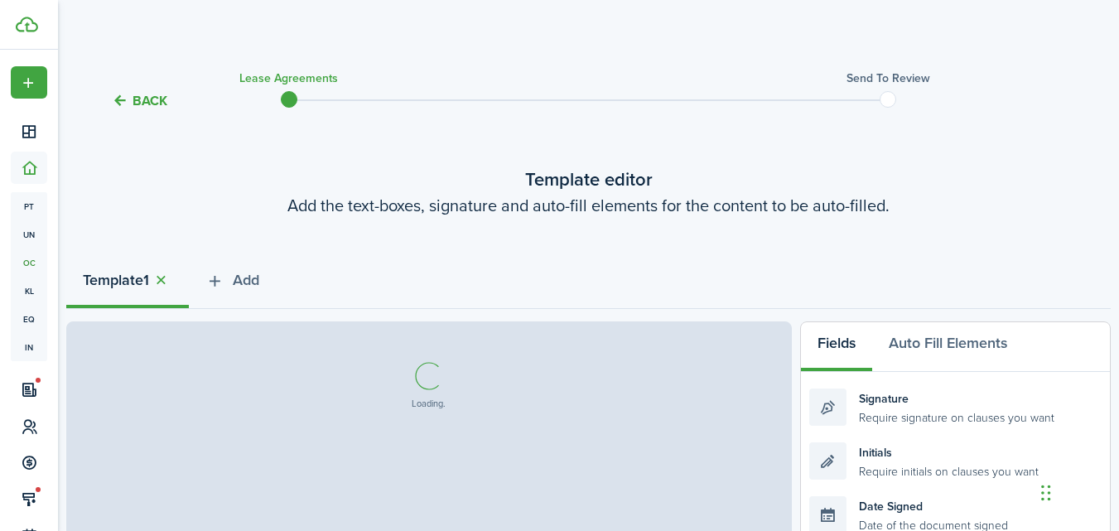
select select "fit"
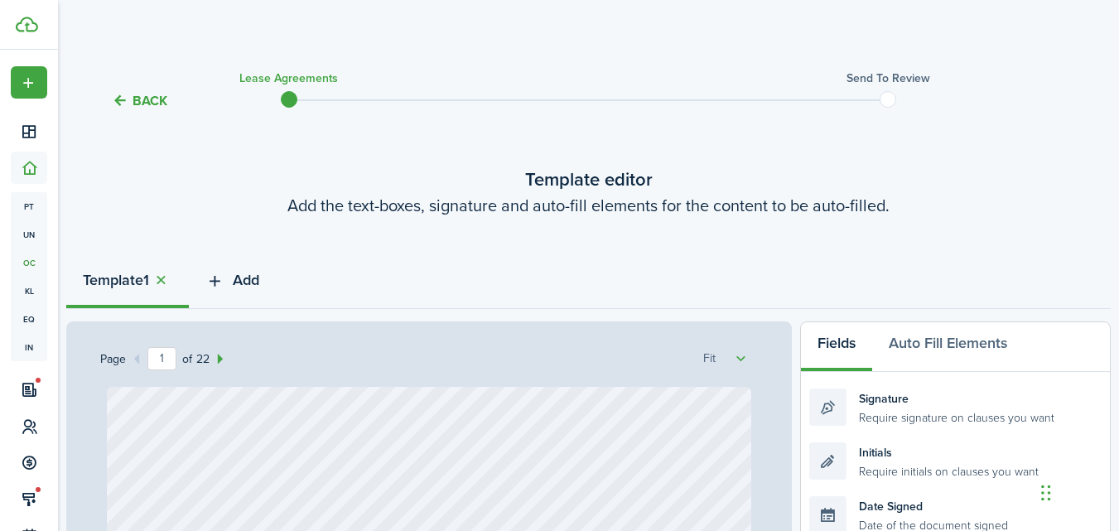
click at [249, 279] on span "Add" at bounding box center [246, 280] width 27 height 22
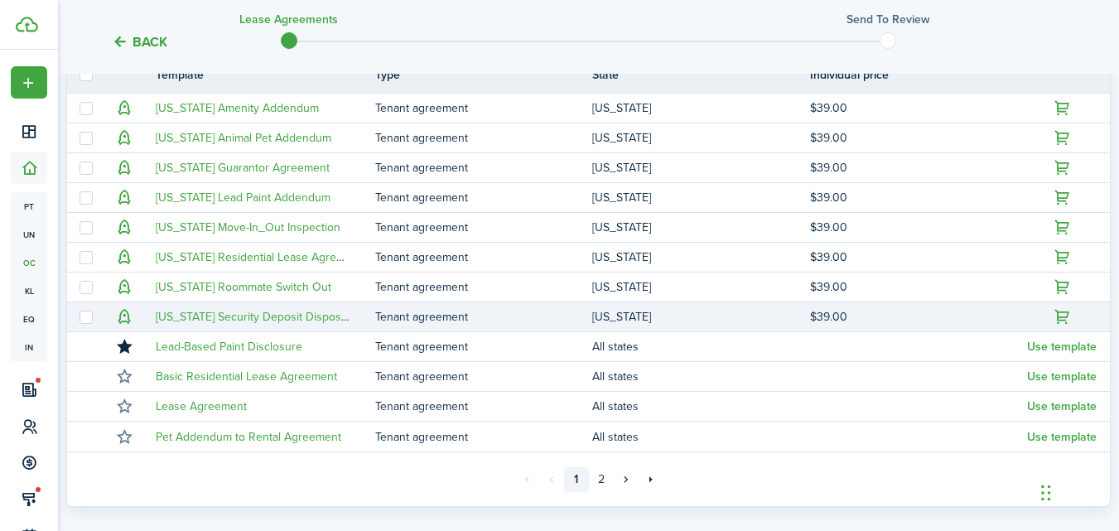
scroll to position [414, 0]
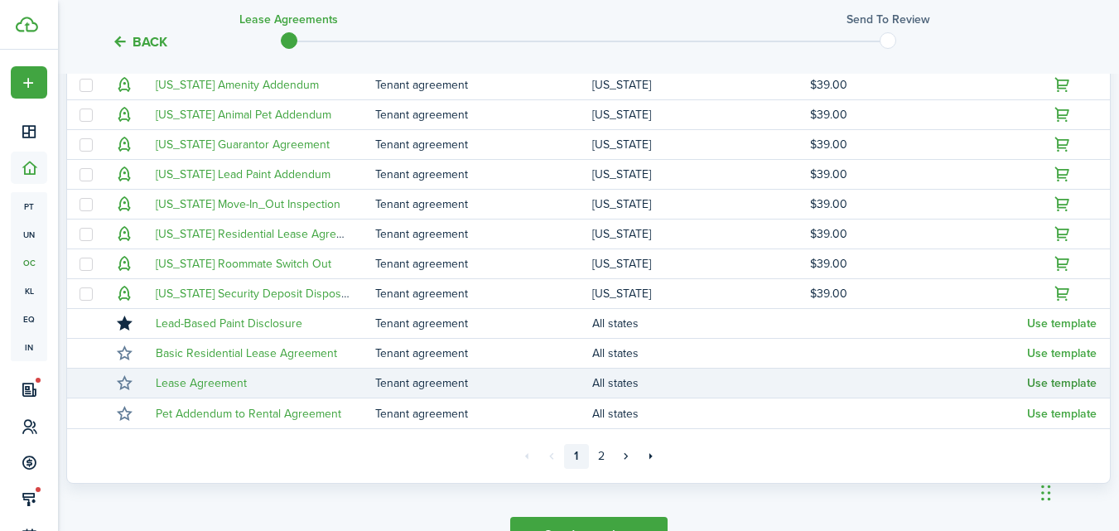
click at [1036, 388] on button "Use template" at bounding box center [1062, 383] width 70 height 13
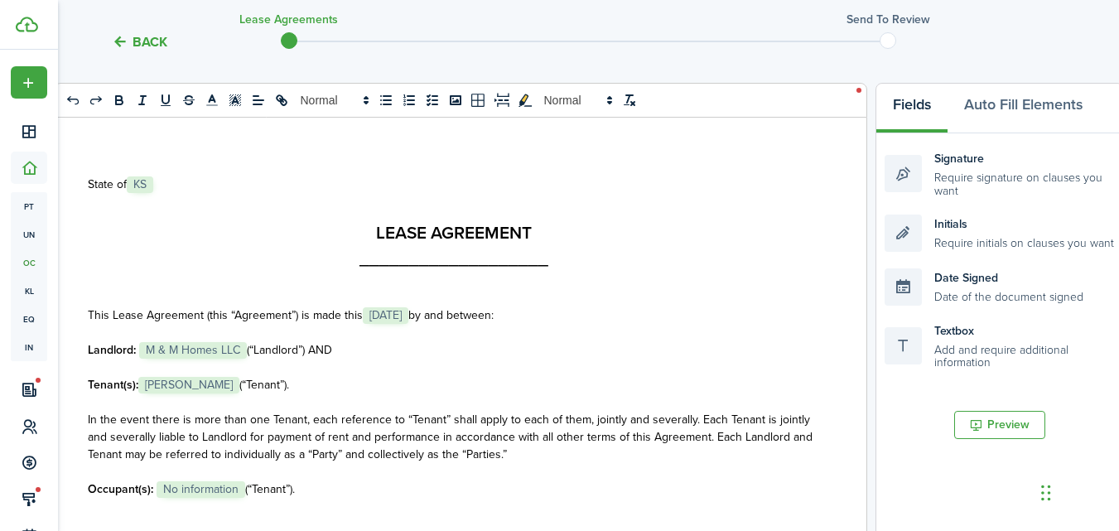
scroll to position [166, 0]
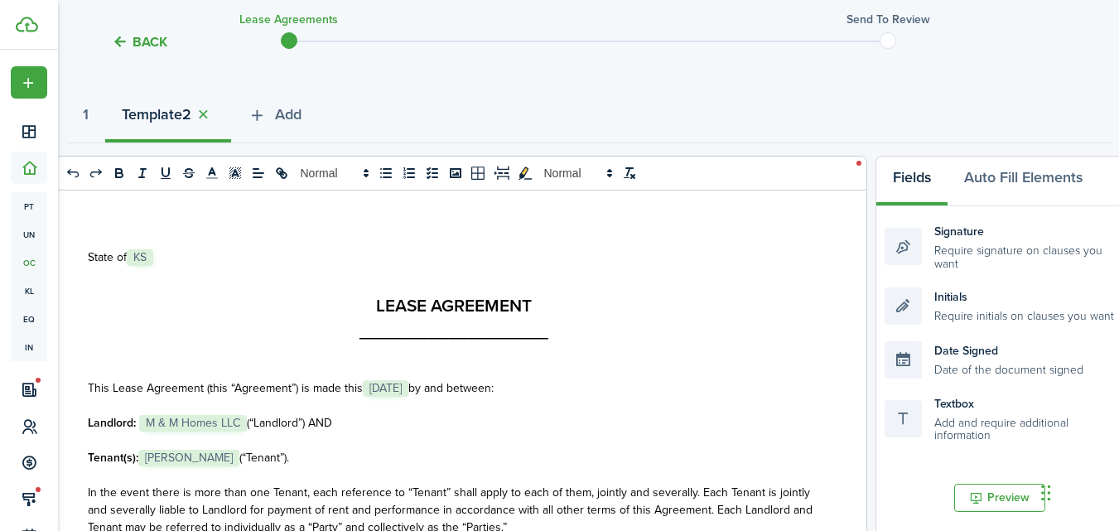
select select "fit"
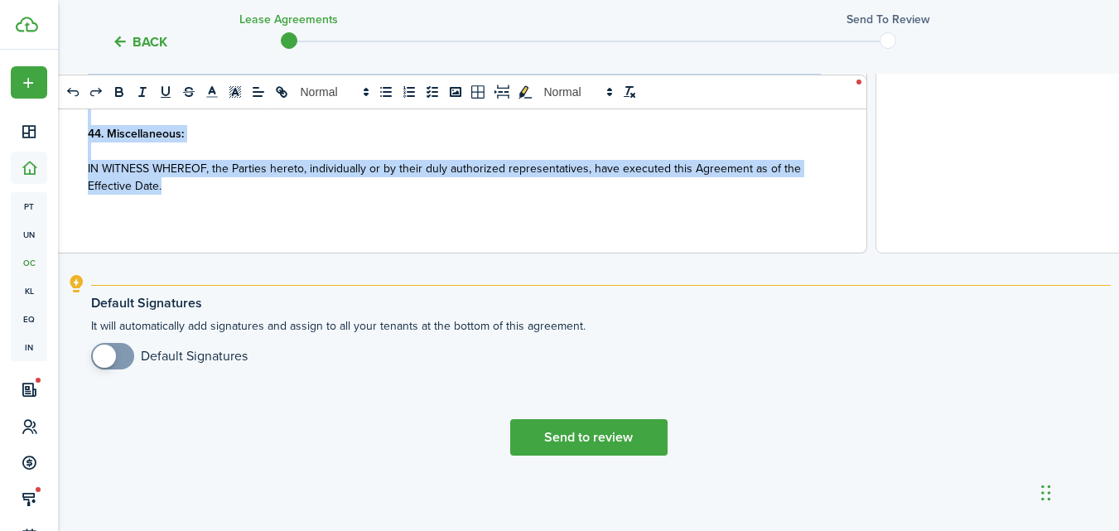
scroll to position [757, 0]
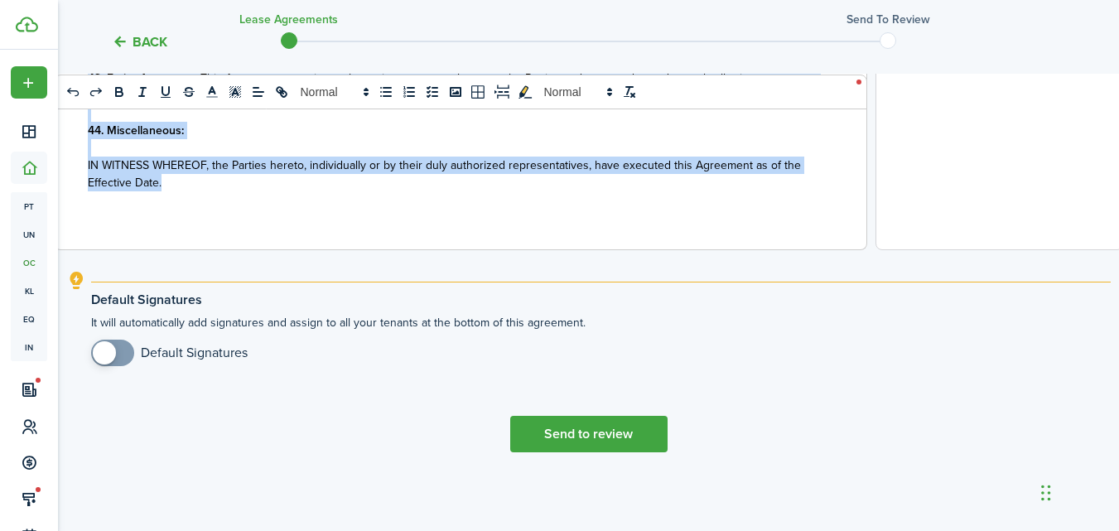
drag, startPoint x: 85, startPoint y: 252, endPoint x: 513, endPoint y: 563, distance: 529.0
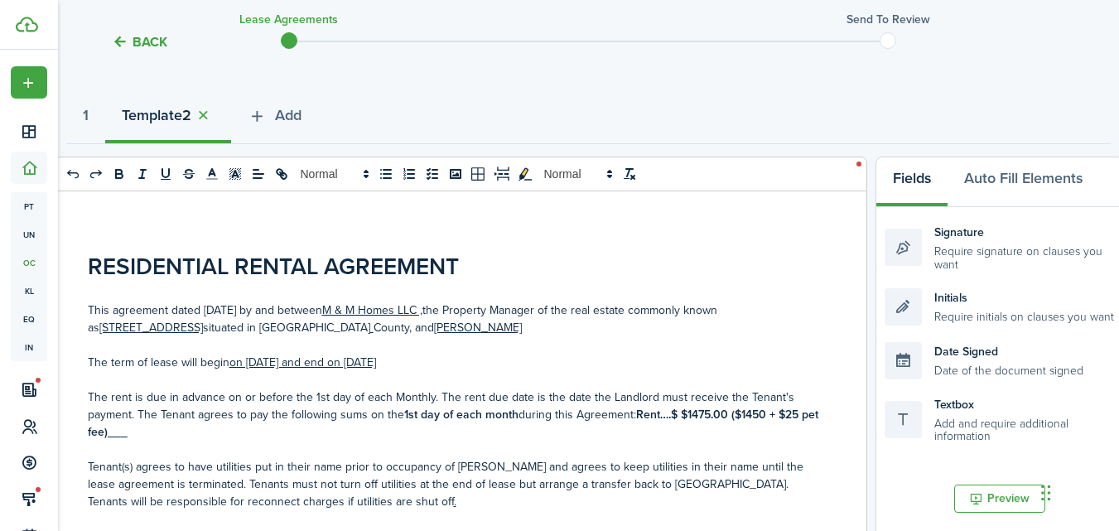
scroll to position [166, 0]
click at [203, 318] on u "[STREET_ADDRESS]" at bounding box center [151, 326] width 104 height 17
click at [353, 321] on u "[STREET_ADDRESS]" at bounding box center [331, 326] width 104 height 17
drag, startPoint x: 530, startPoint y: 328, endPoint x: 604, endPoint y: 328, distance: 73.7
click at [614, 328] on u "[PERSON_NAME]" at bounding box center [658, 326] width 88 height 17
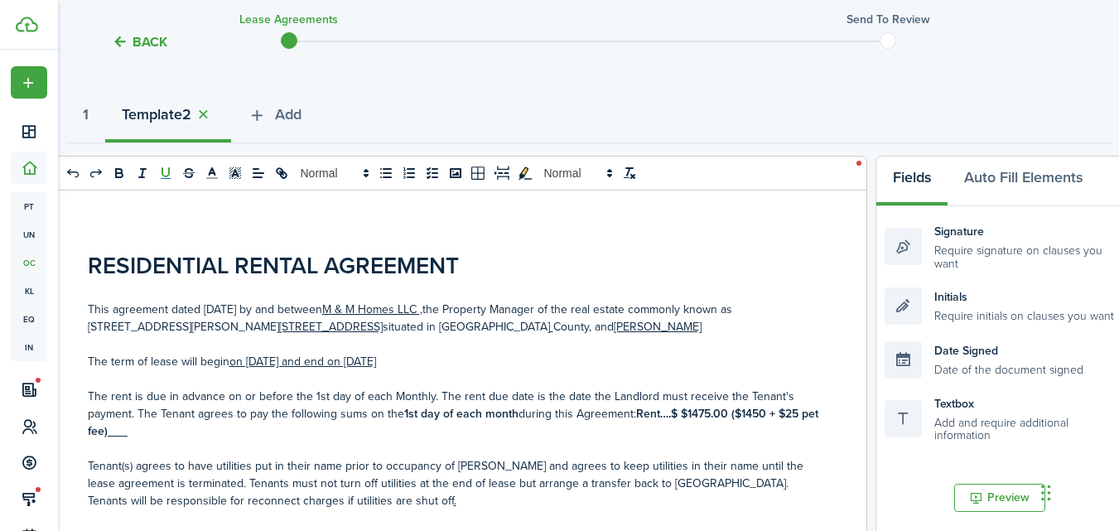
click at [526, 321] on p "This agreement dated [DATE] by and between M & M Homes LLC , the Property Manag…" at bounding box center [454, 318] width 733 height 35
drag, startPoint x: 532, startPoint y: 325, endPoint x: 602, endPoint y: 326, distance: 70.4
click at [614, 326] on u "[PERSON_NAME]" at bounding box center [658, 326] width 88 height 17
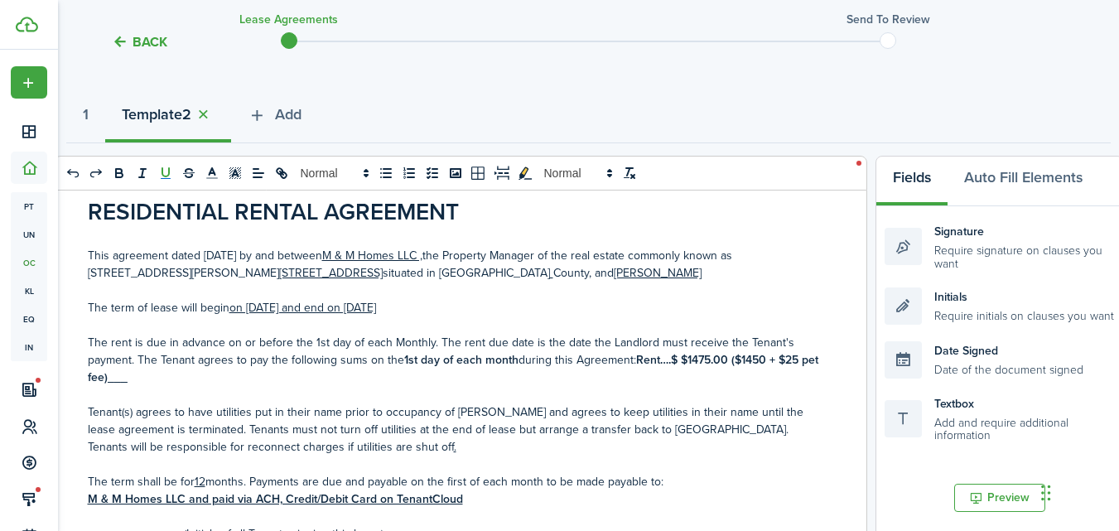
scroll to position [83, 0]
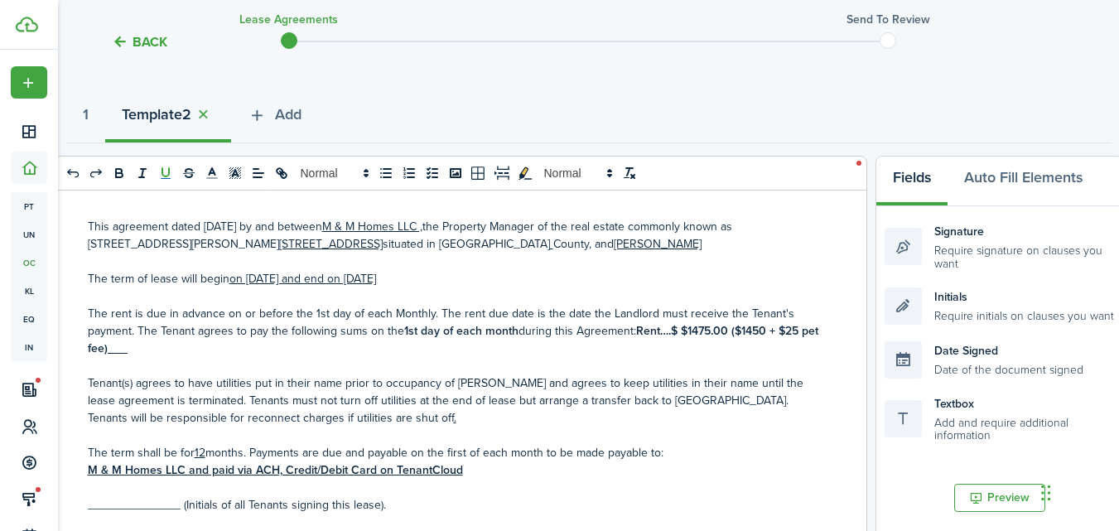
click at [248, 274] on u "on [DATE] and end on [DATE]" at bounding box center [302, 278] width 147 height 17
click at [688, 331] on strong "Rent….$ $1475.00 ($1450 + $25 pet fee)___" at bounding box center [453, 339] width 731 height 35
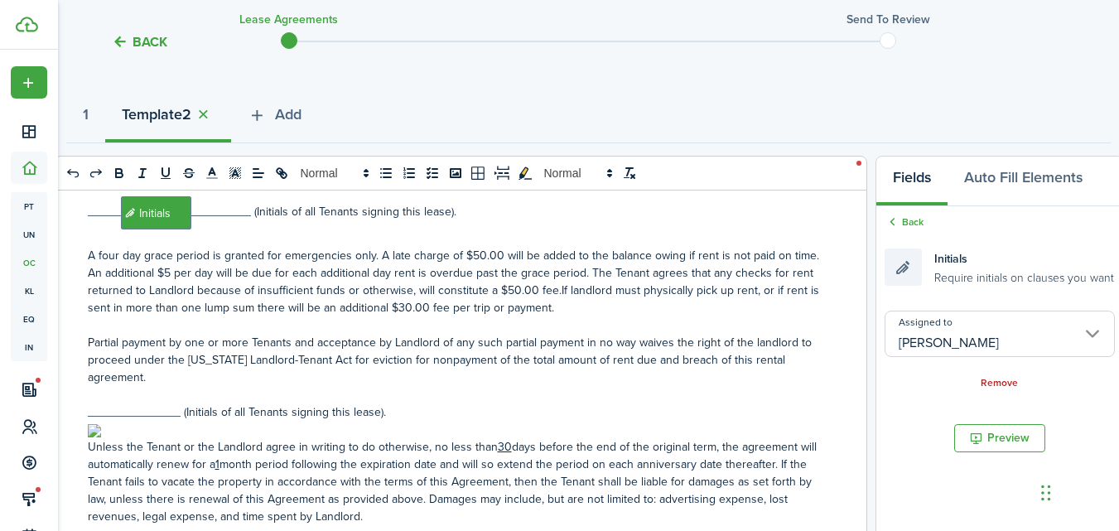
scroll to position [414, 0]
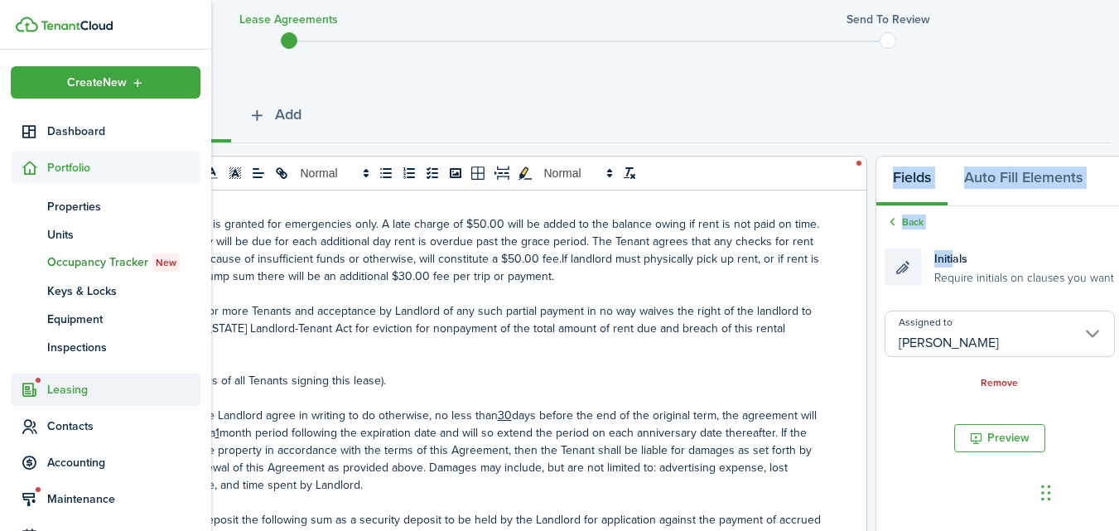
drag, startPoint x: 954, startPoint y: 263, endPoint x: 42, endPoint y: 381, distance: 919.8
click at [42, 365] on landlord-dashboard "Create New Dashboard Portfolio pt Properties un Units oc Occupancy Tracker New …" at bounding box center [559, 99] width 1119 height 531
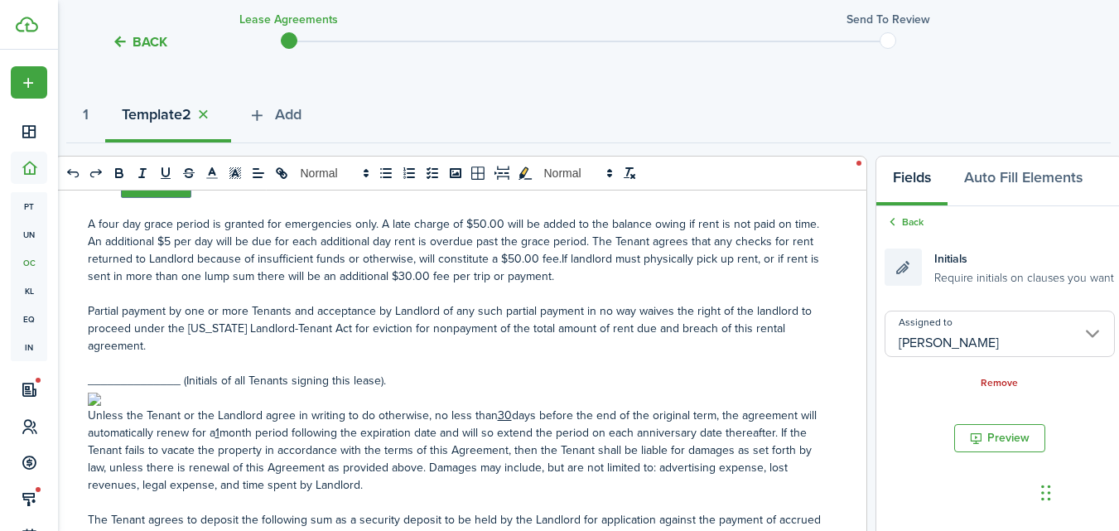
click at [98, 375] on p "______________ (Initials of all Tenants signing this lease)." at bounding box center [454, 380] width 733 height 17
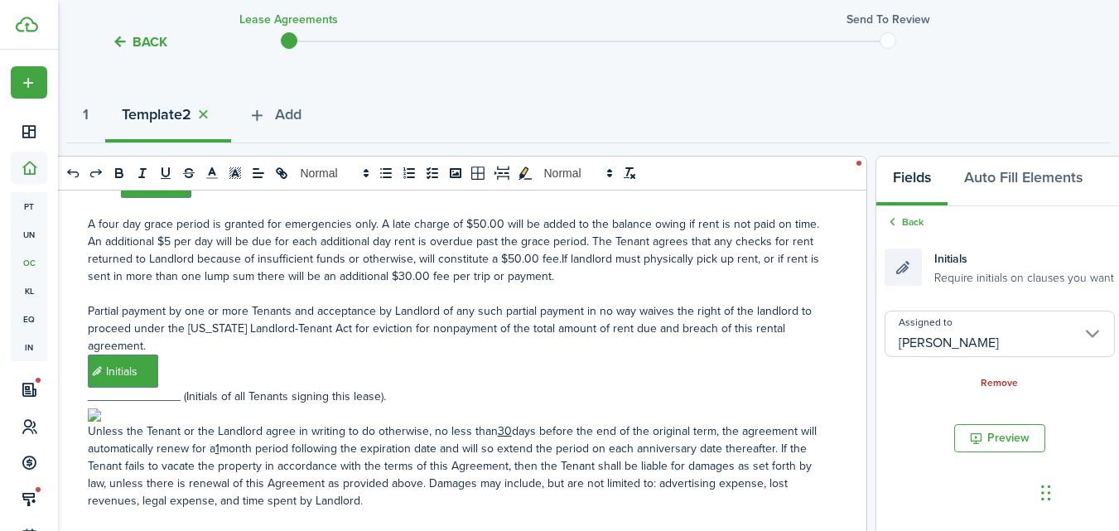
scroll to position [249, 0]
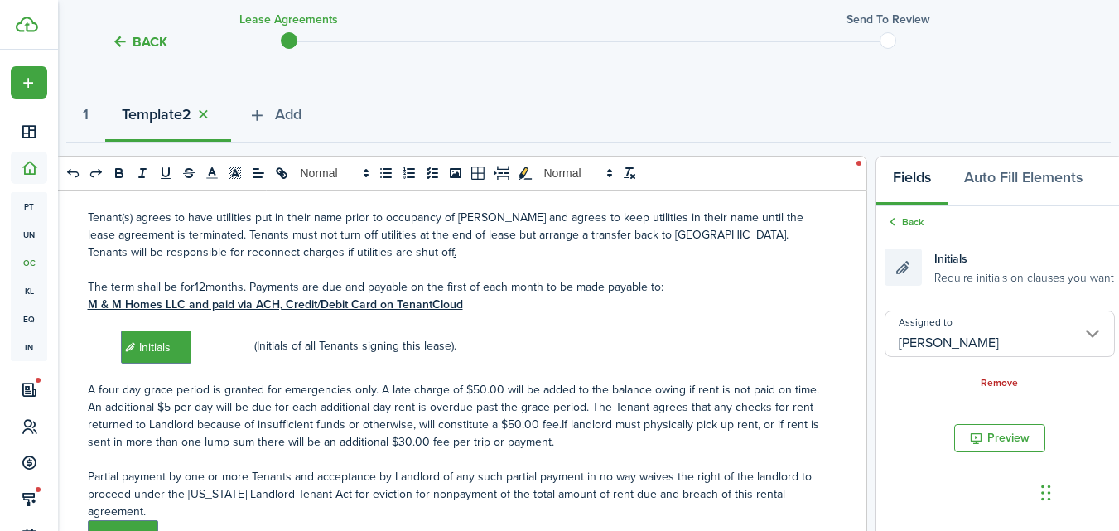
click at [118, 341] on p "_____﻿ Initials ﻿_________ (Initials of all Tenants signing this lease)." at bounding box center [454, 347] width 733 height 33
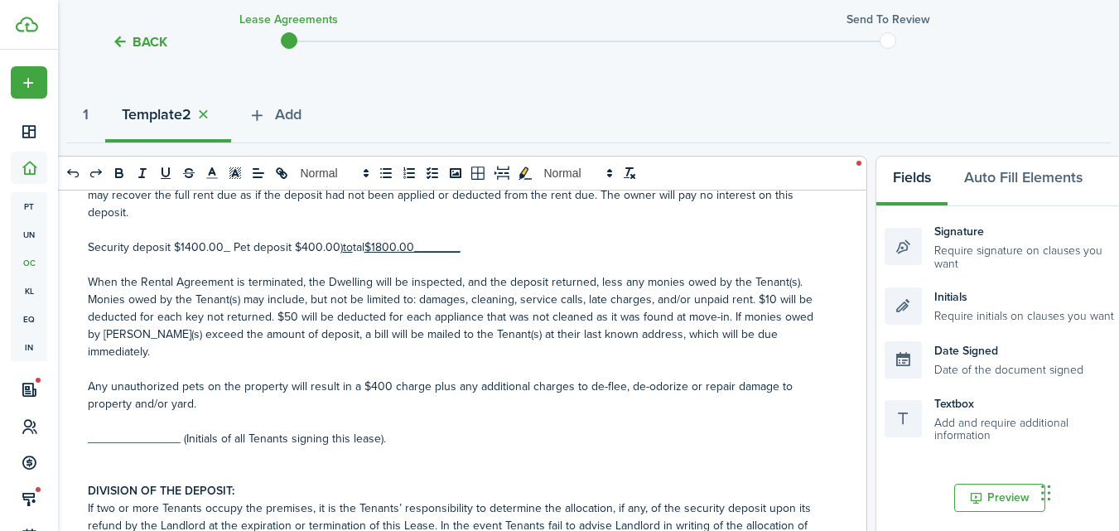
scroll to position [829, 0]
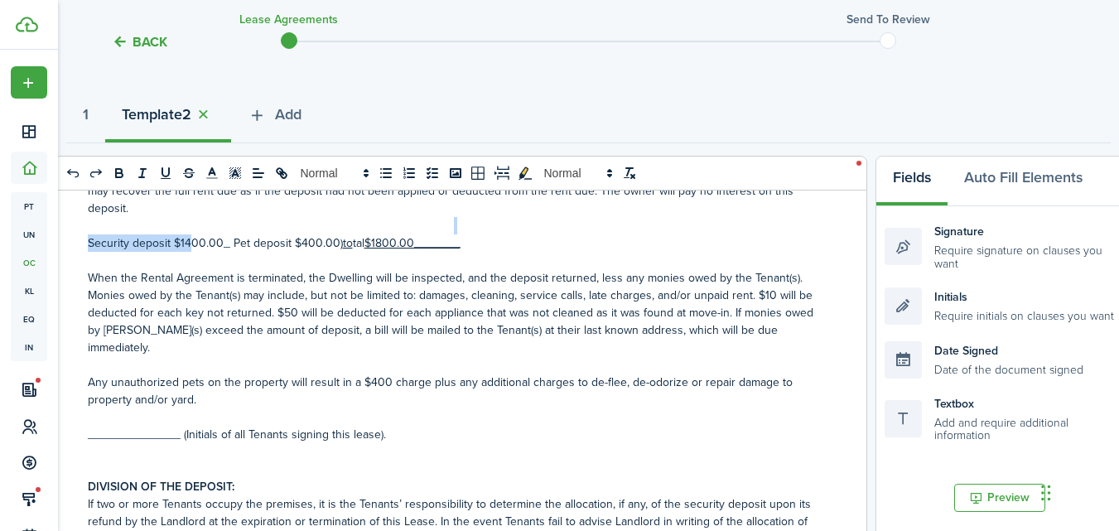
drag, startPoint x: 186, startPoint y: 234, endPoint x: 534, endPoint y: 379, distance: 377.0
click at [187, 234] on div "RESIDENTIAL RENTAL AGREEMENT This agreement dated [DATE] by and between M & M H…" at bounding box center [455, 516] width 800 height 650
click at [390, 374] on p "Any unauthorized pets on the property will result in a $400 charge plus any add…" at bounding box center [454, 391] width 733 height 35
click at [89, 408] on p at bounding box center [454, 416] width 733 height 17
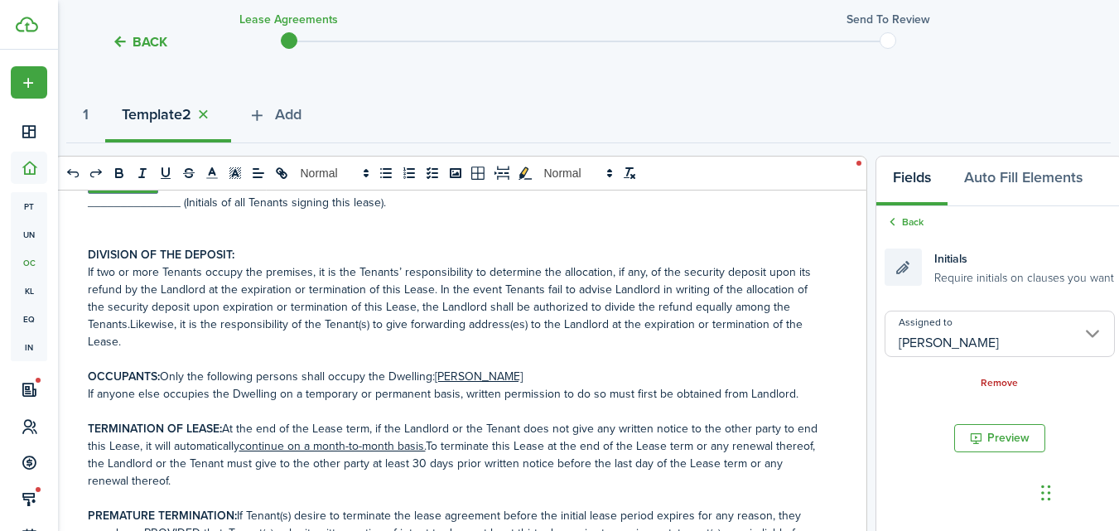
scroll to position [1077, 0]
click at [128, 307] on p "If two or more Tenants occupy the premises, it is the Tenants’ responsibility t…" at bounding box center [454, 306] width 733 height 87
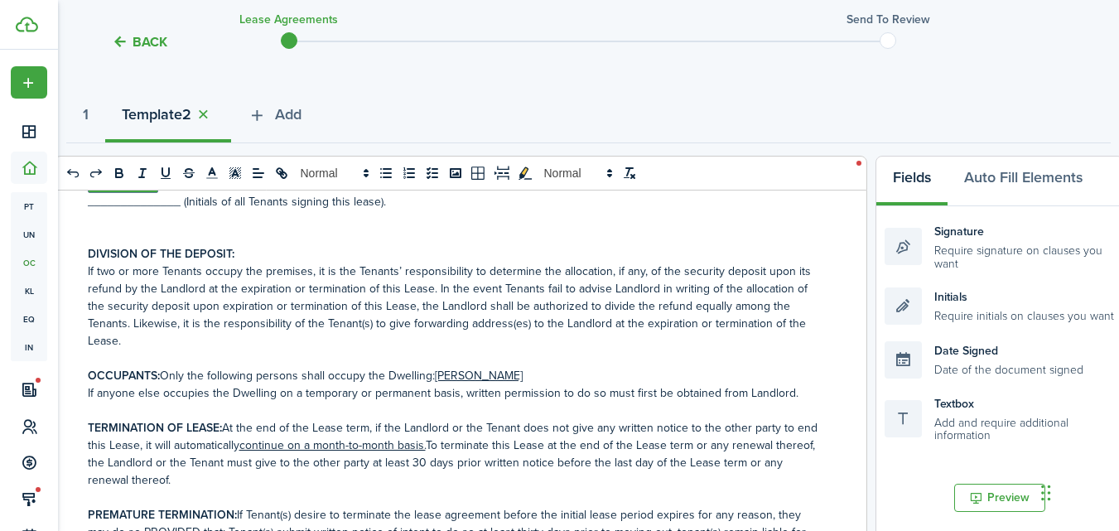
scroll to position [1160, 0]
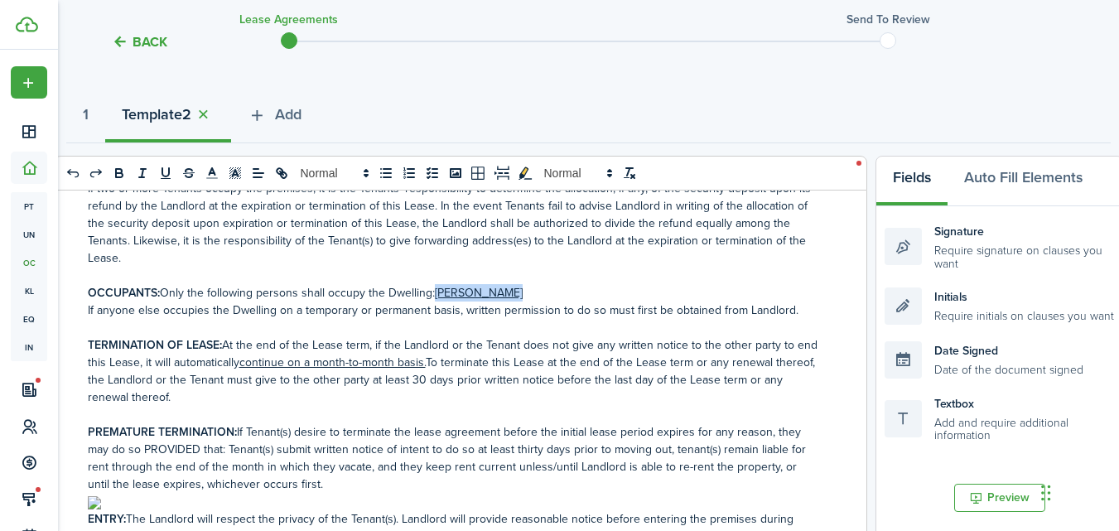
drag, startPoint x: 515, startPoint y: 275, endPoint x: 437, endPoint y: 279, distance: 78.0
click at [437, 284] on p "OCCUPANTS: Only the following persons shall occupy the Dwelling: [PERSON_NAME]" at bounding box center [454, 292] width 733 height 17
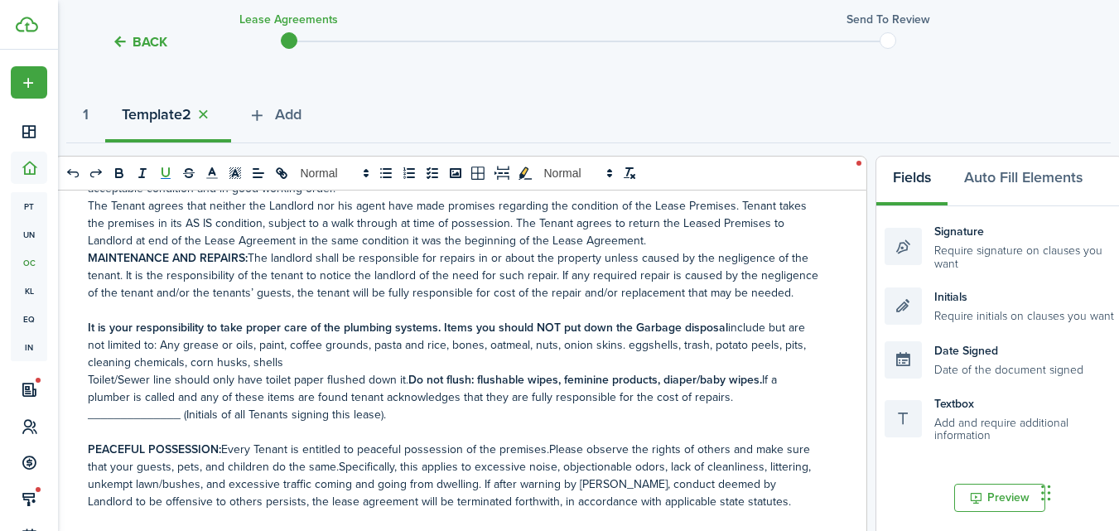
scroll to position [1574, 0]
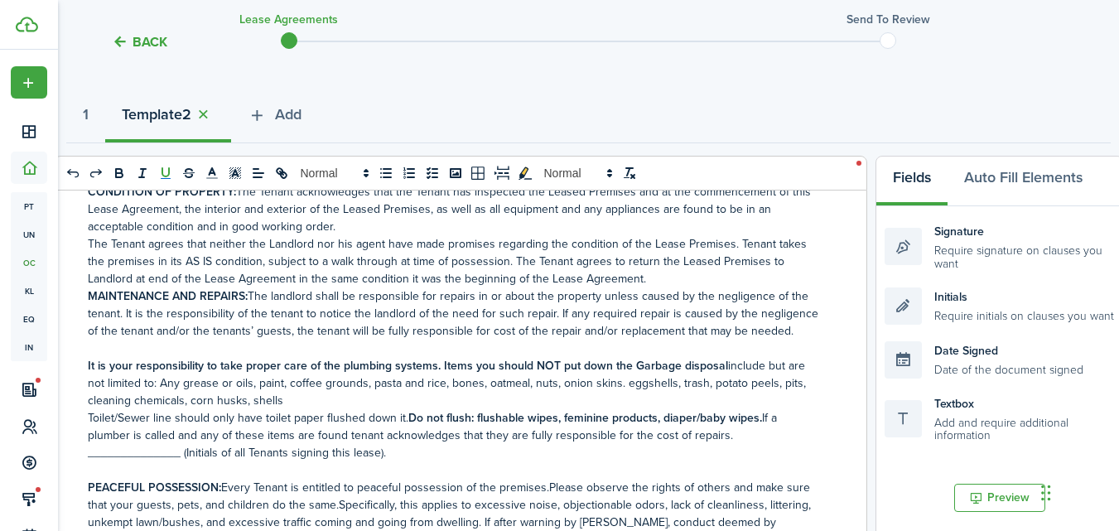
click at [85, 274] on div "RESIDENTIAL RENTAL AGREEMENT This agreement dated [DATE] by and between M & M H…" at bounding box center [455, 516] width 800 height 650
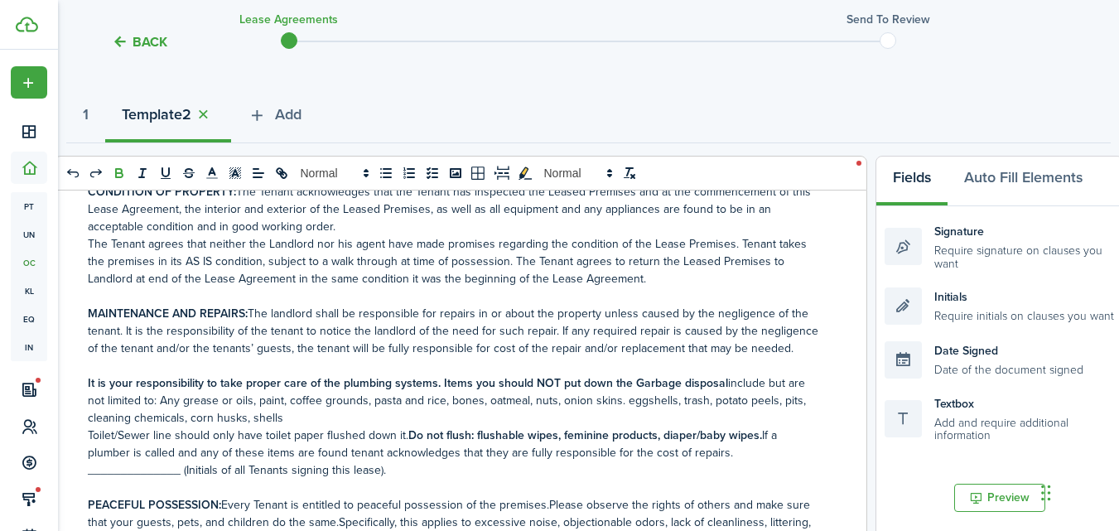
scroll to position [1657, 0]
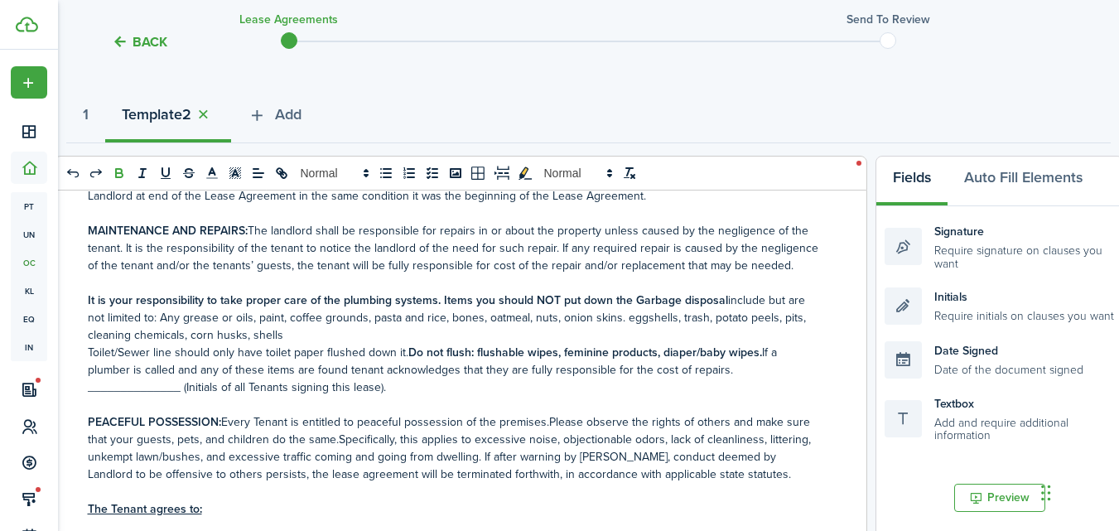
click at [88, 379] on p "______________ (Initials of all Tenants signing this lease)." at bounding box center [454, 387] width 733 height 17
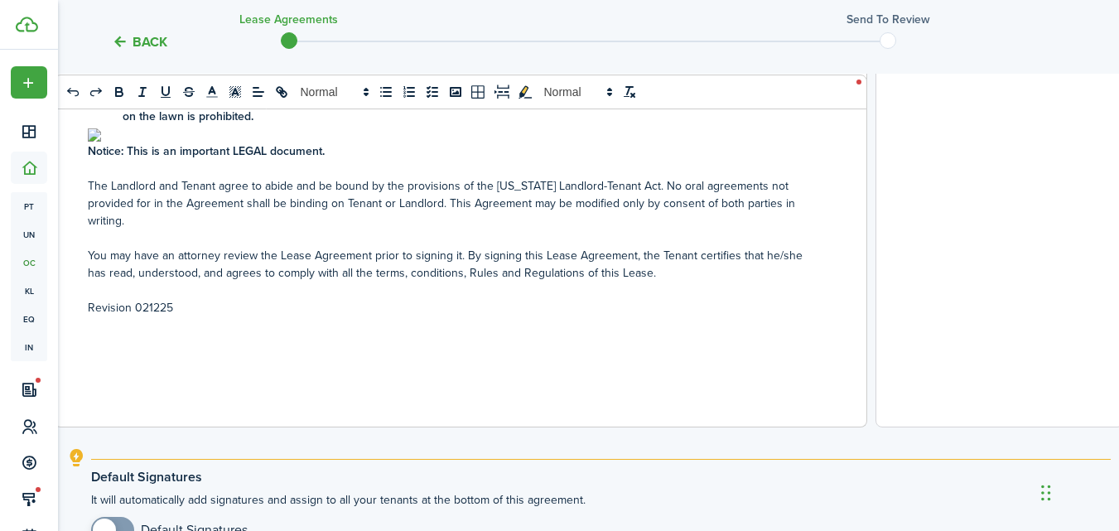
scroll to position [663, 0]
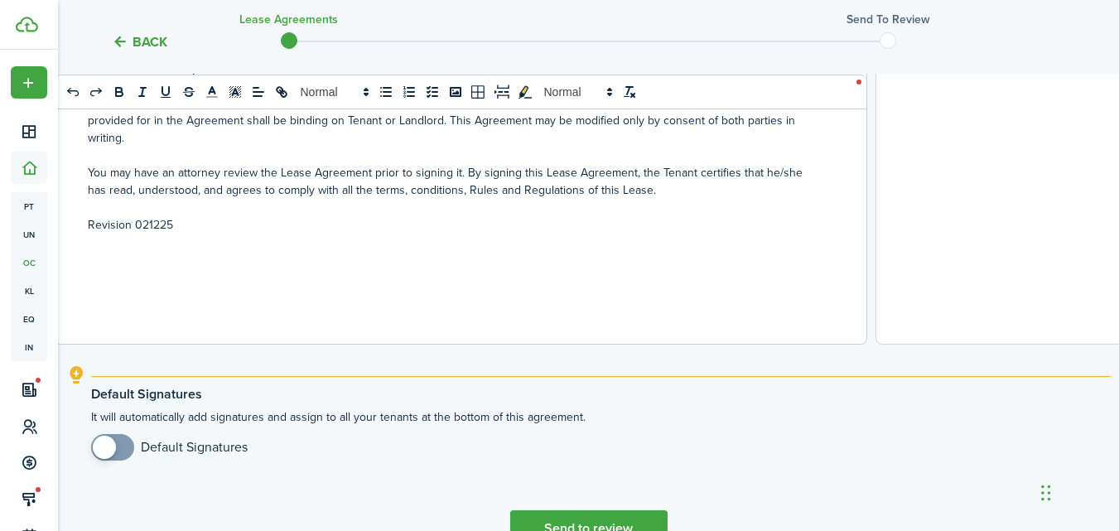
checkbox input "true"
click at [108, 446] on span at bounding box center [104, 447] width 23 height 23
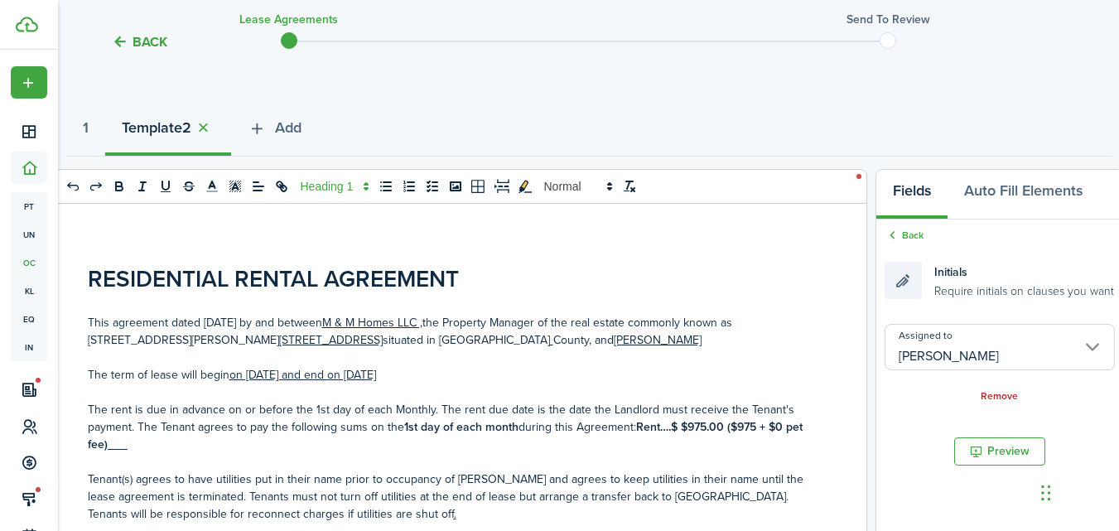
scroll to position [166, 0]
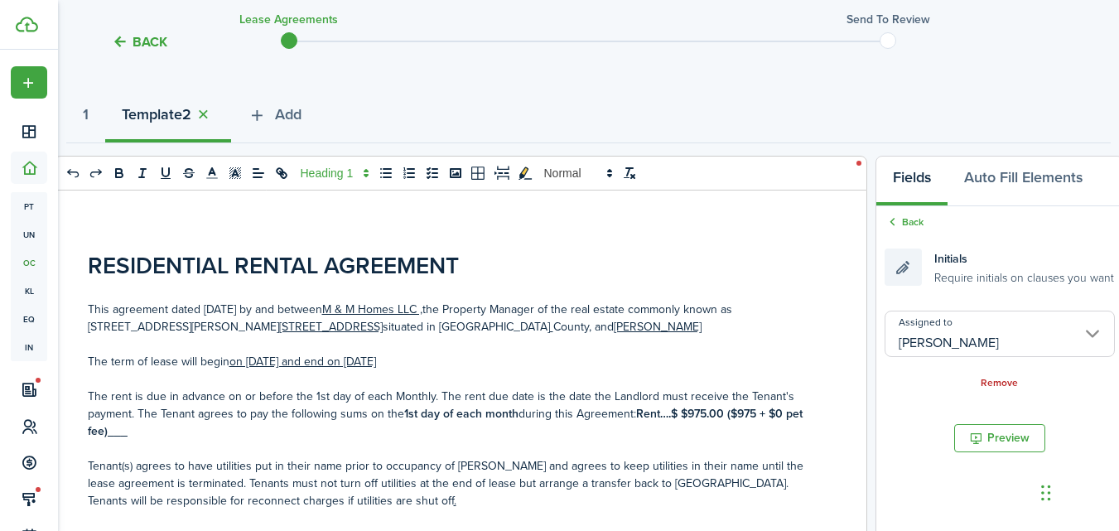
click at [206, 307] on p "This agreement dated [DATE] by and between M & M Homes LLC , the Property Manag…" at bounding box center [454, 318] width 733 height 35
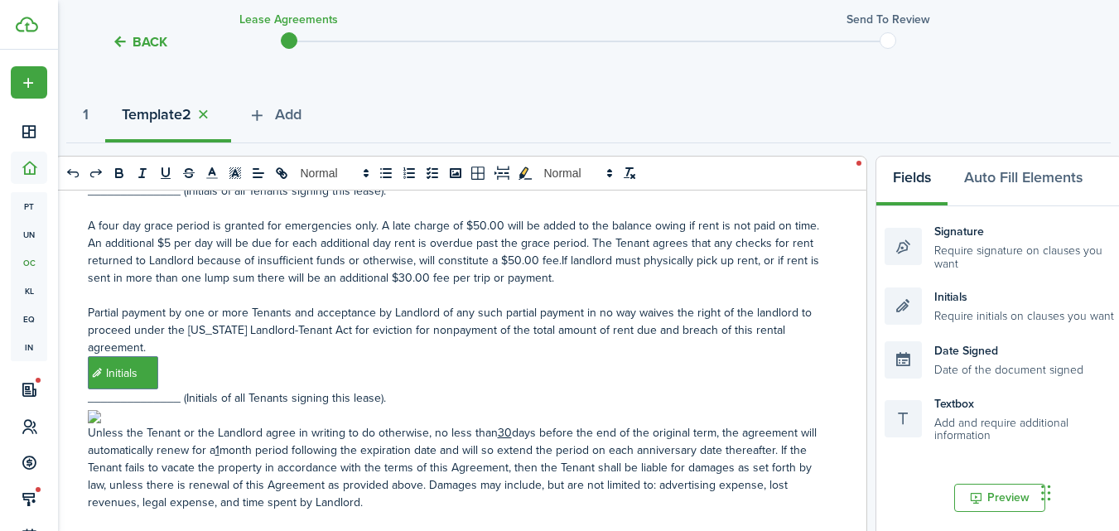
scroll to position [414, 0]
click at [466, 222] on p "A four day grace period is granted for emergencies only. A late charge of $50.0…" at bounding box center [454, 250] width 733 height 70
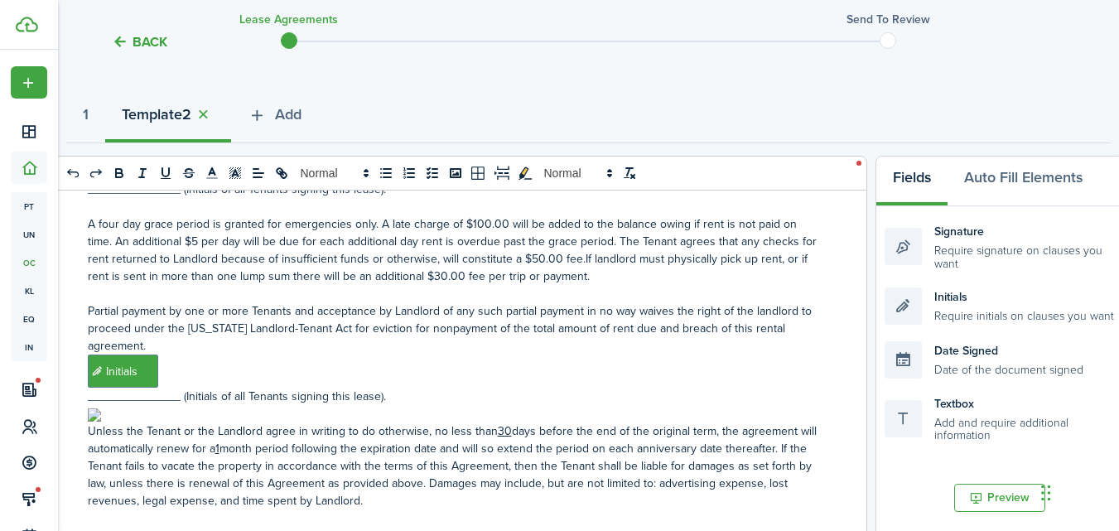
click at [198, 239] on p "A four day grace period is granted for emergencies only. A late charge of $100.…" at bounding box center [454, 250] width 733 height 70
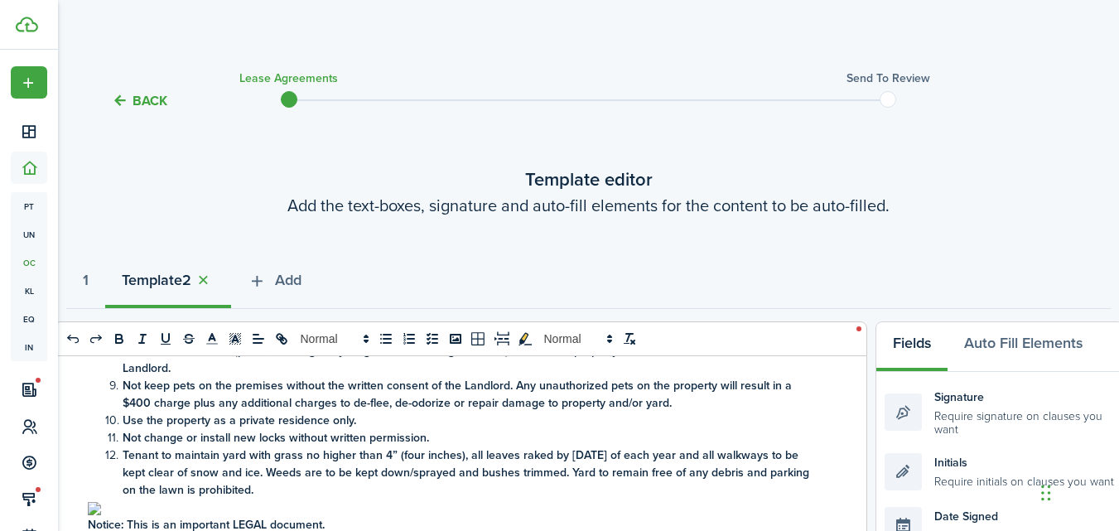
scroll to position [2001, 0]
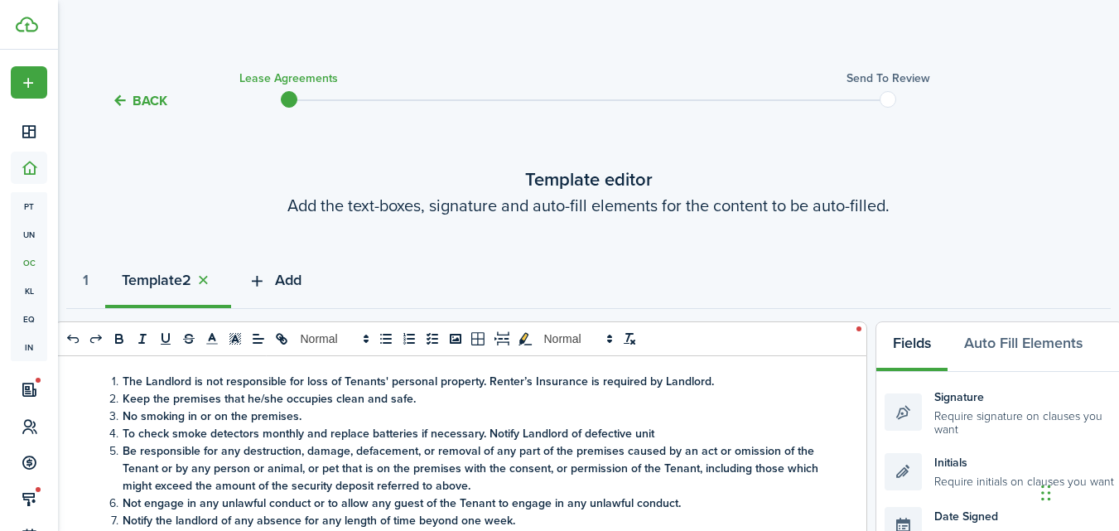
click at [290, 281] on span "Add" at bounding box center [288, 280] width 27 height 22
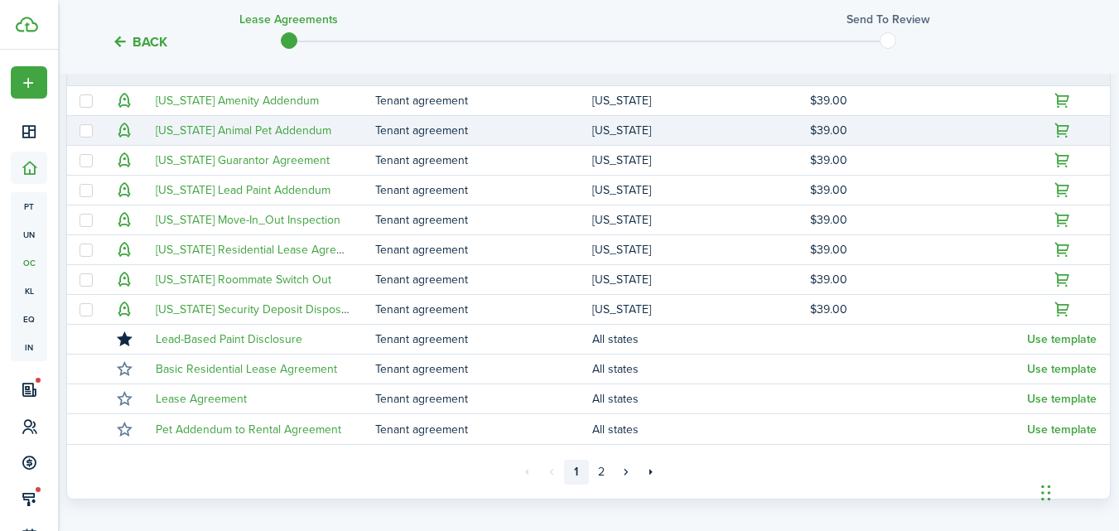
scroll to position [414, 0]
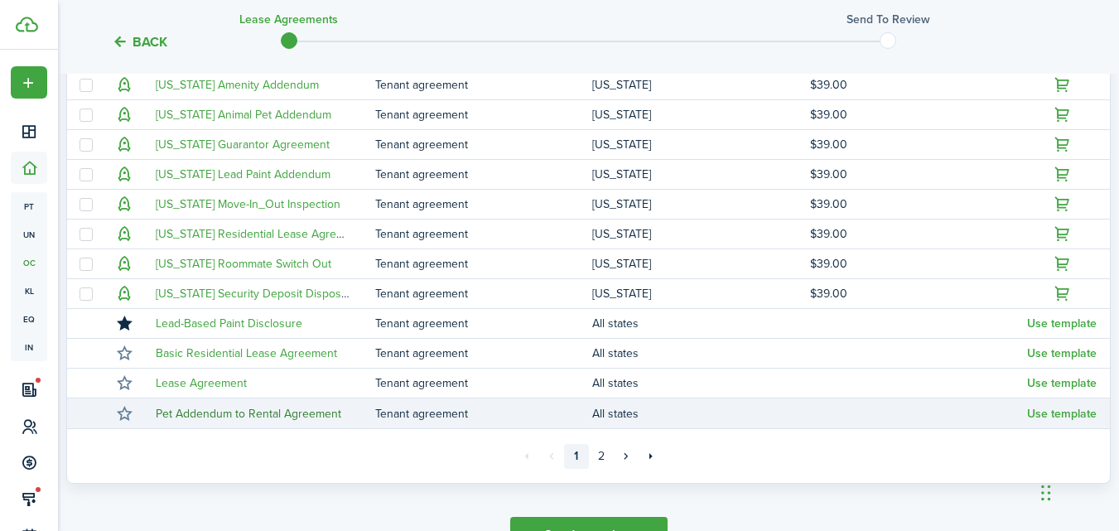
click at [260, 410] on link "Pet Addendum to Rental Agreement" at bounding box center [249, 413] width 186 height 17
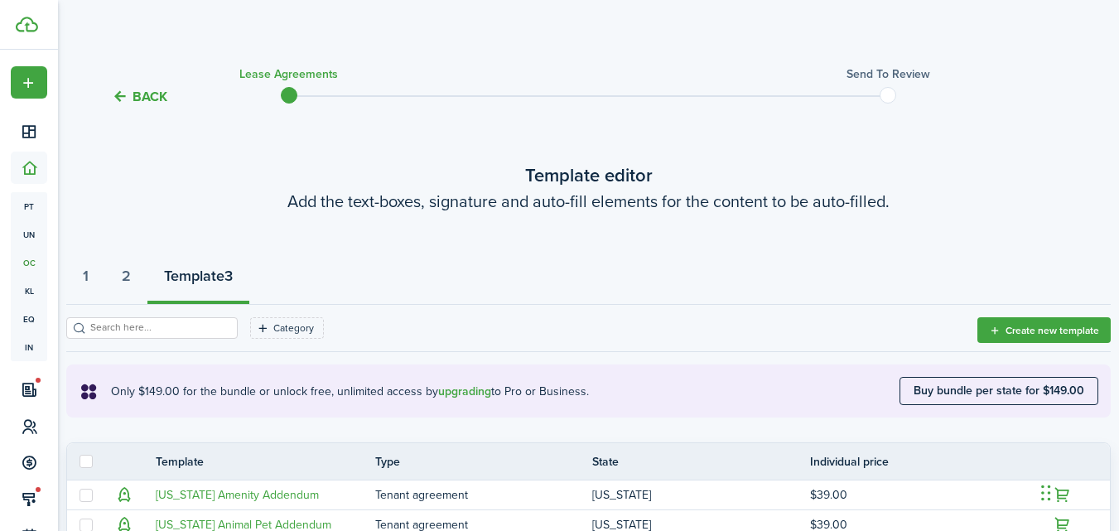
scroll to position [0, 0]
